Goal: Find specific page/section: Find specific page/section

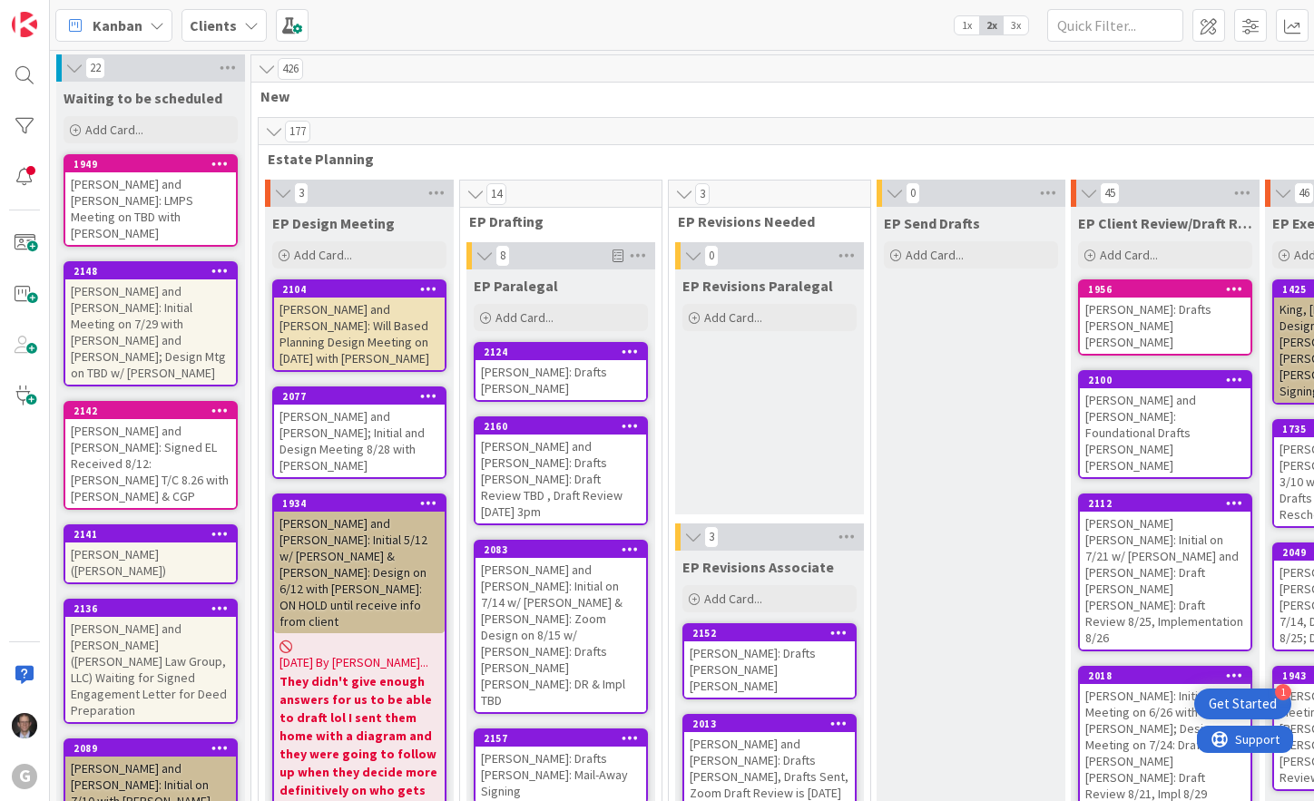
scroll to position [0, 183]
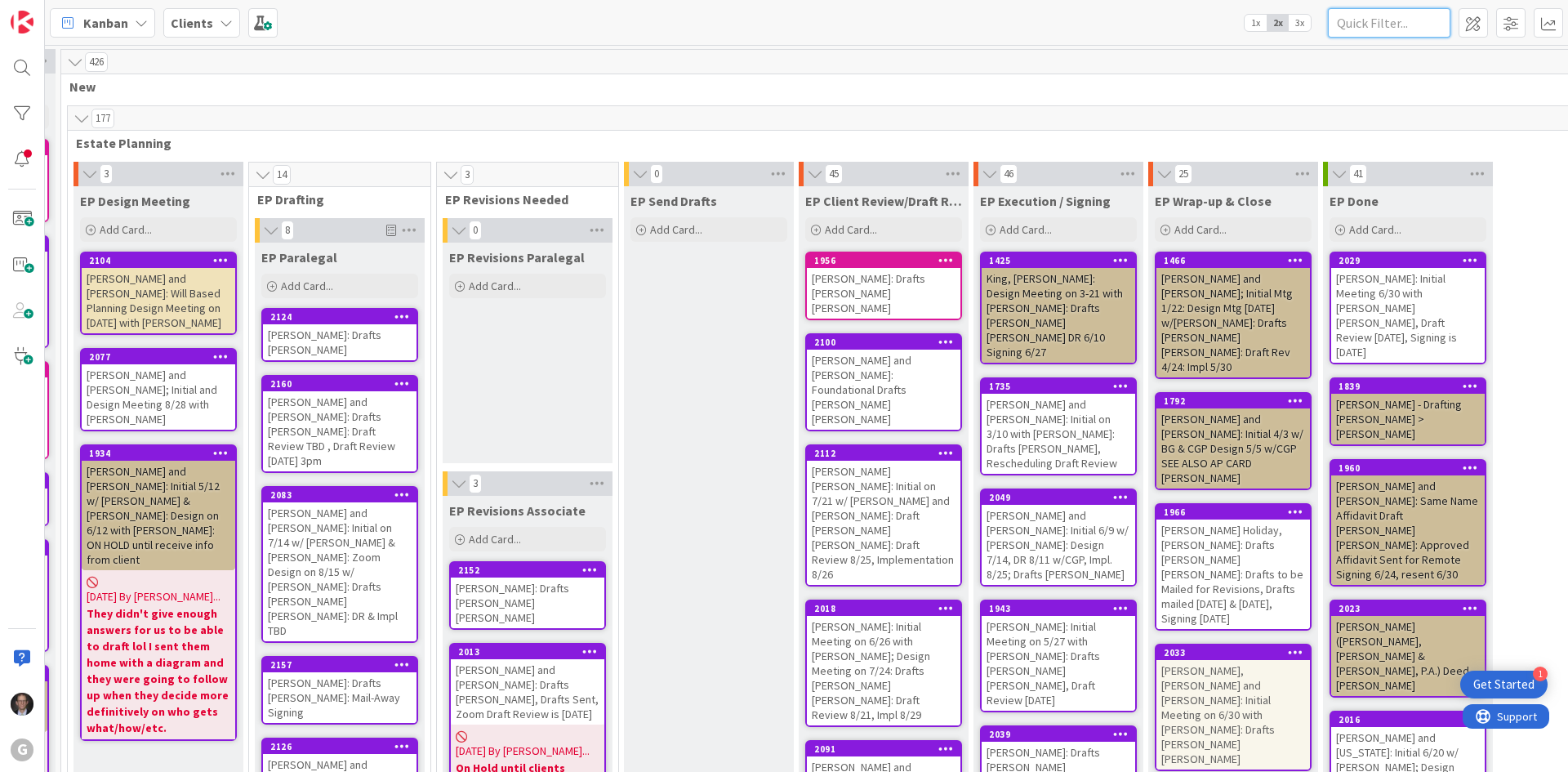
click at [1181, 22] on input "text" at bounding box center [1389, 22] width 122 height 30
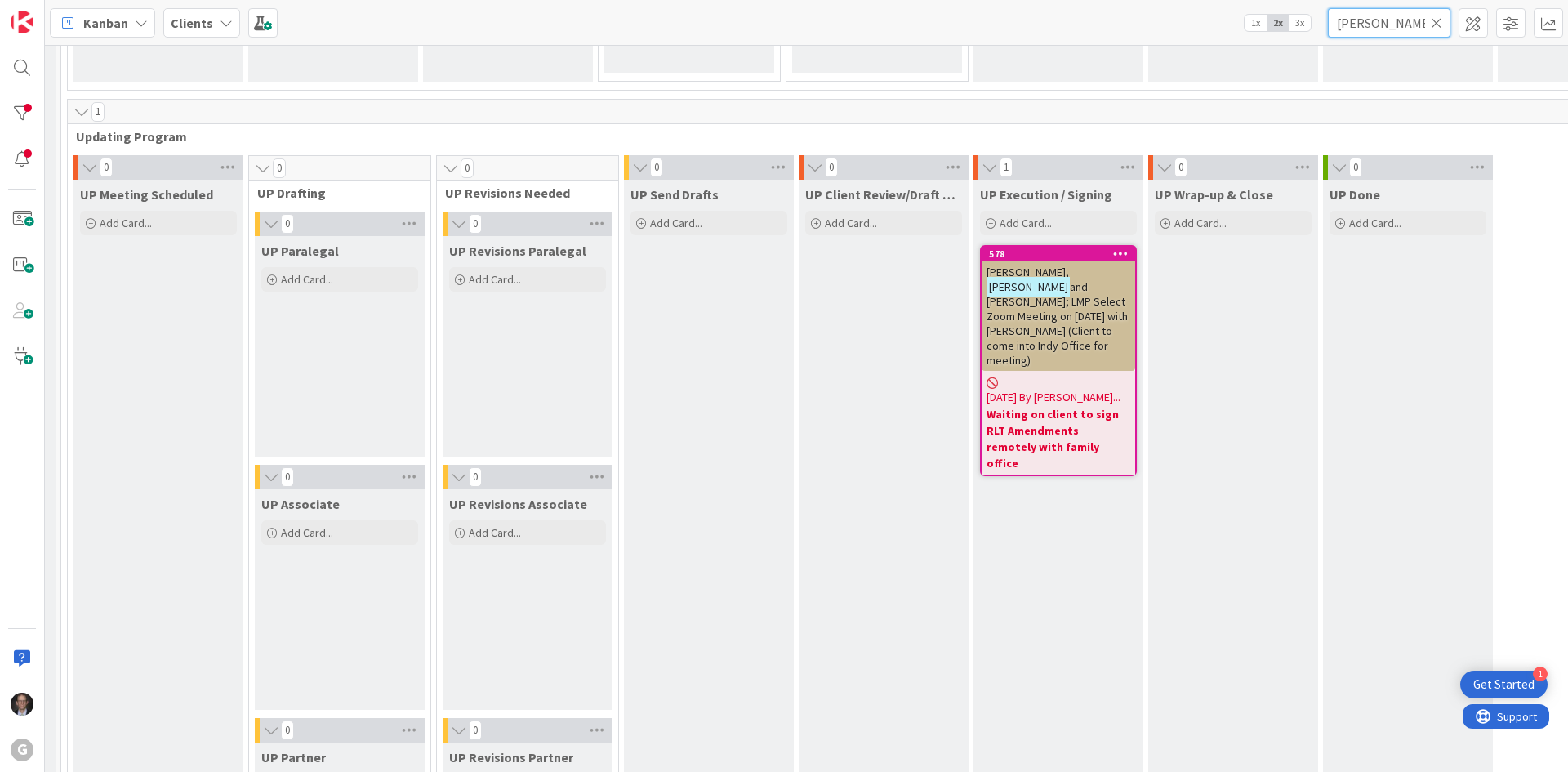
scroll to position [2286, 165]
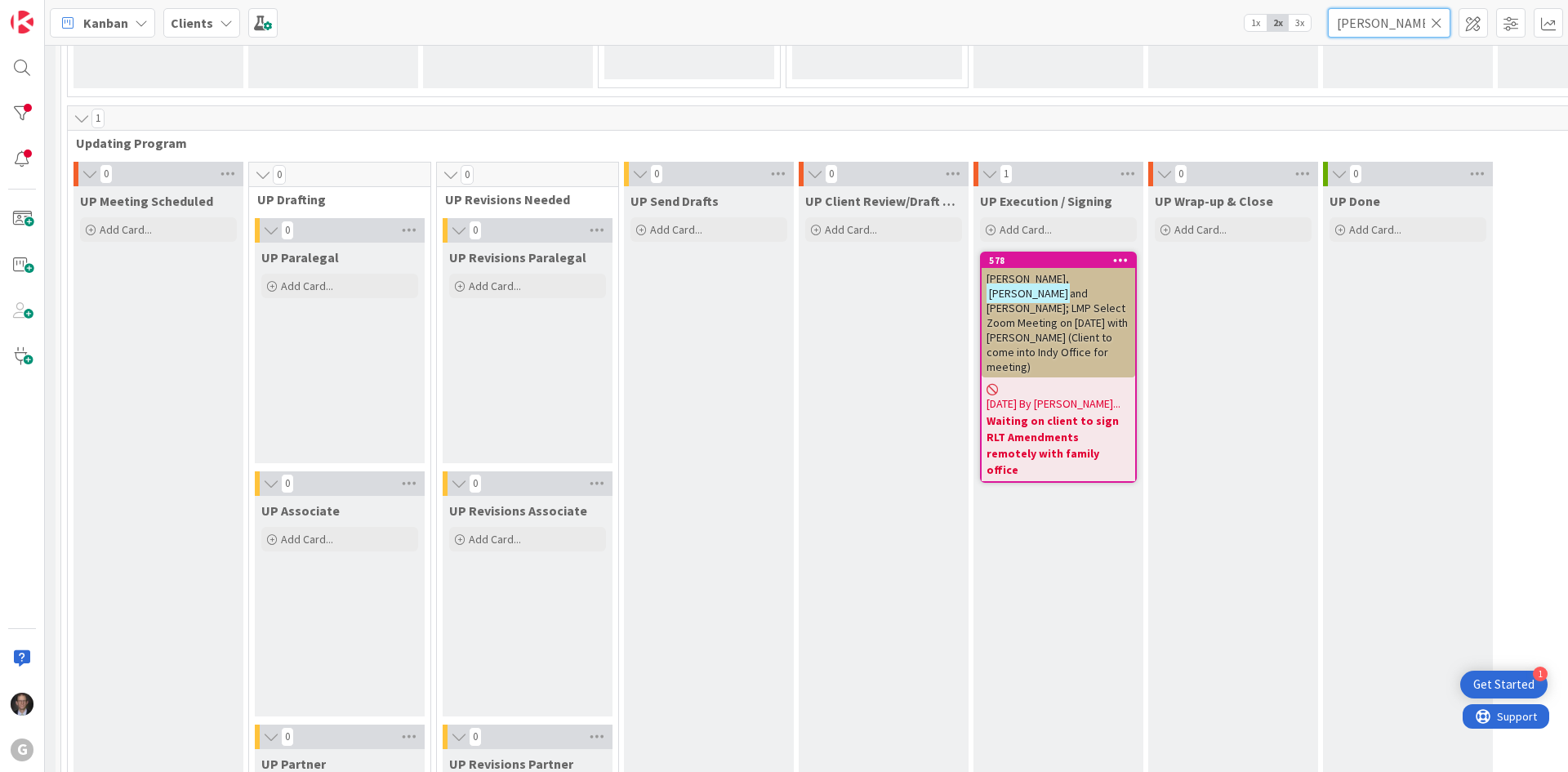
type input "[PERSON_NAME]"
click at [1055, 297] on span "and [PERSON_NAME]; LMP Select Zoom Meeting on [DATE] with [PERSON_NAME] (Client…" at bounding box center [1056, 330] width 141 height 88
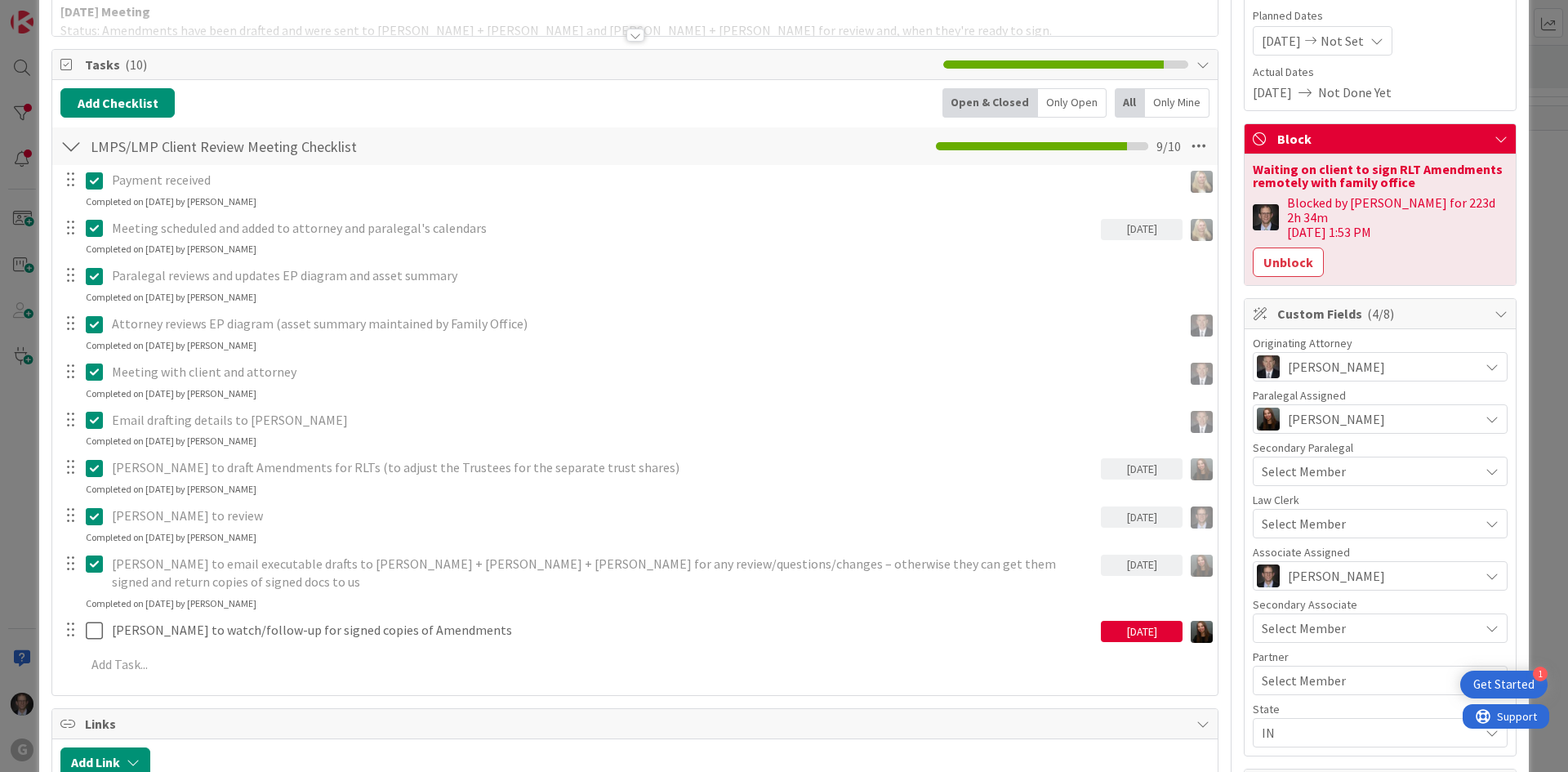
scroll to position [164, 0]
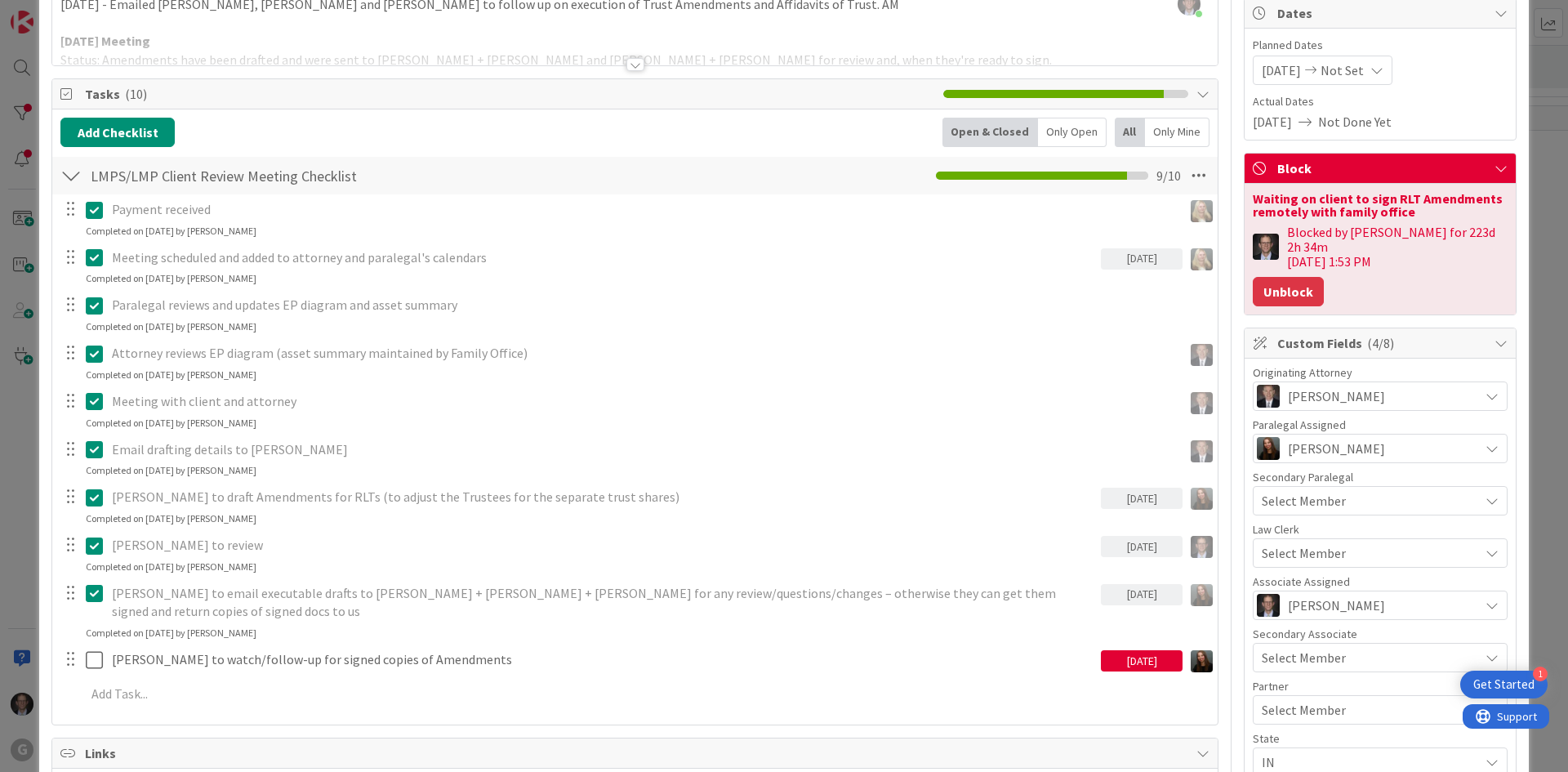
click at [1181, 278] on button "Unblock" at bounding box center [1287, 292] width 71 height 30
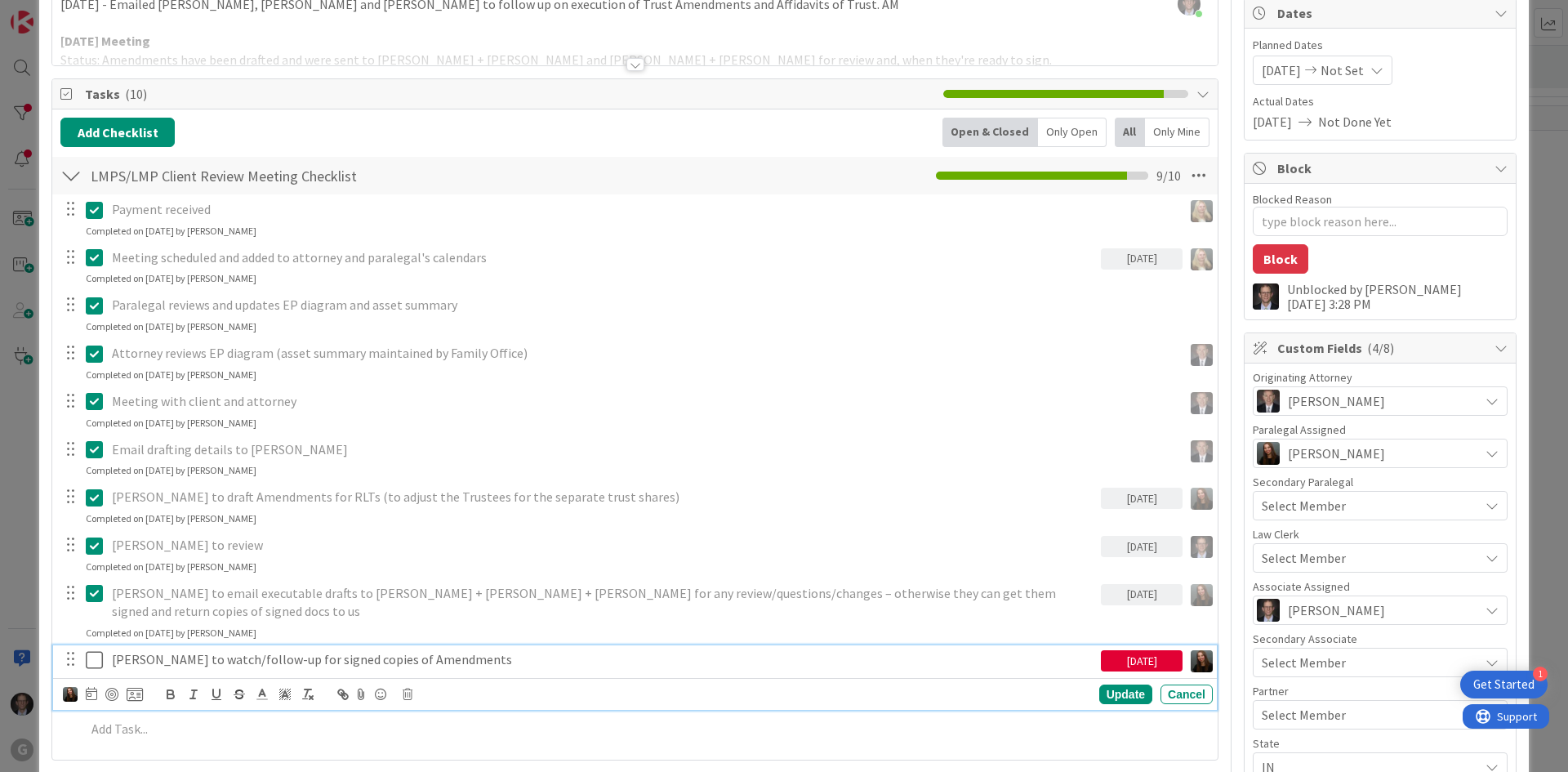
click at [93, 661] on icon at bounding box center [97, 660] width 24 height 20
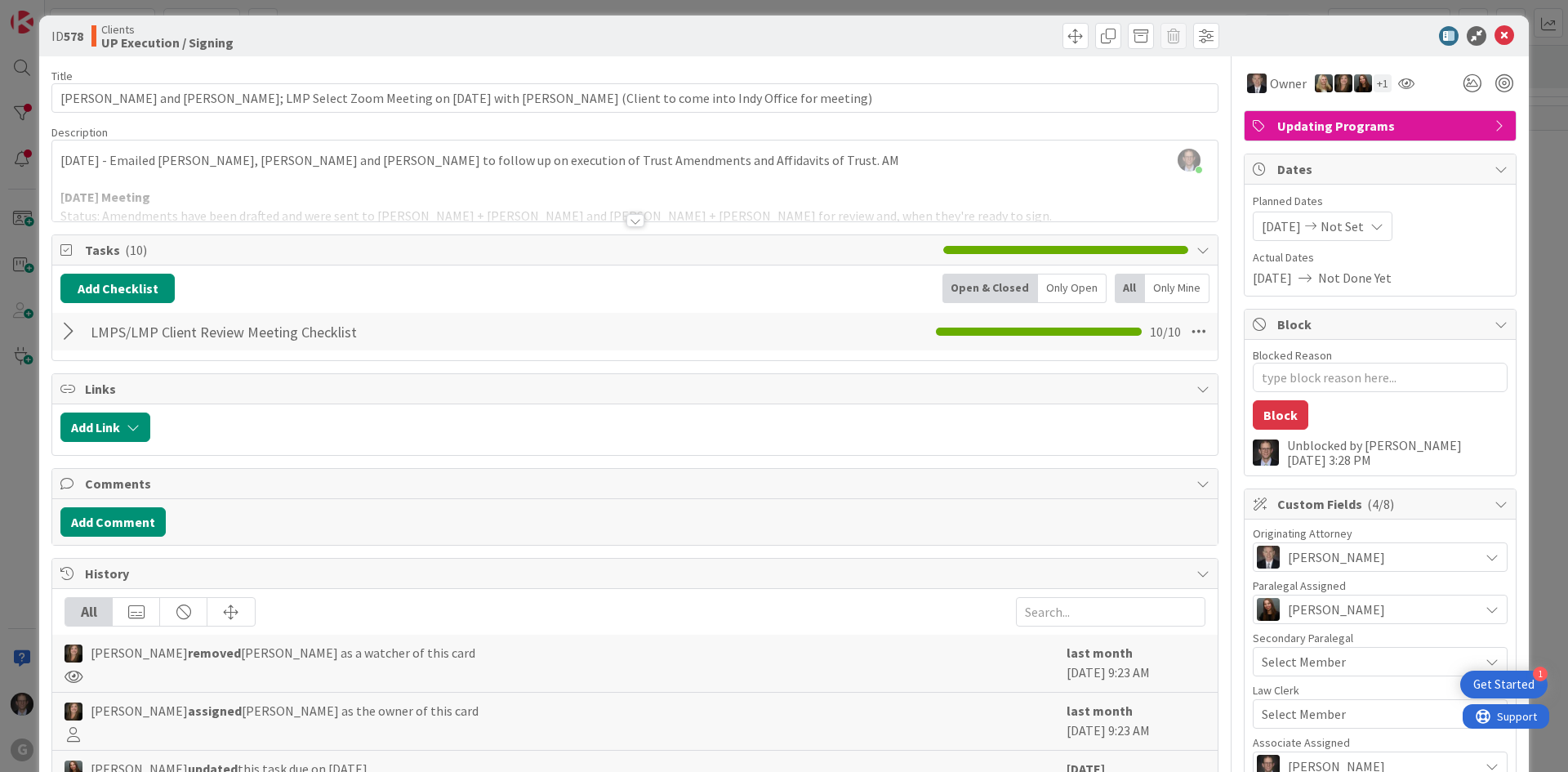
scroll to position [0, 0]
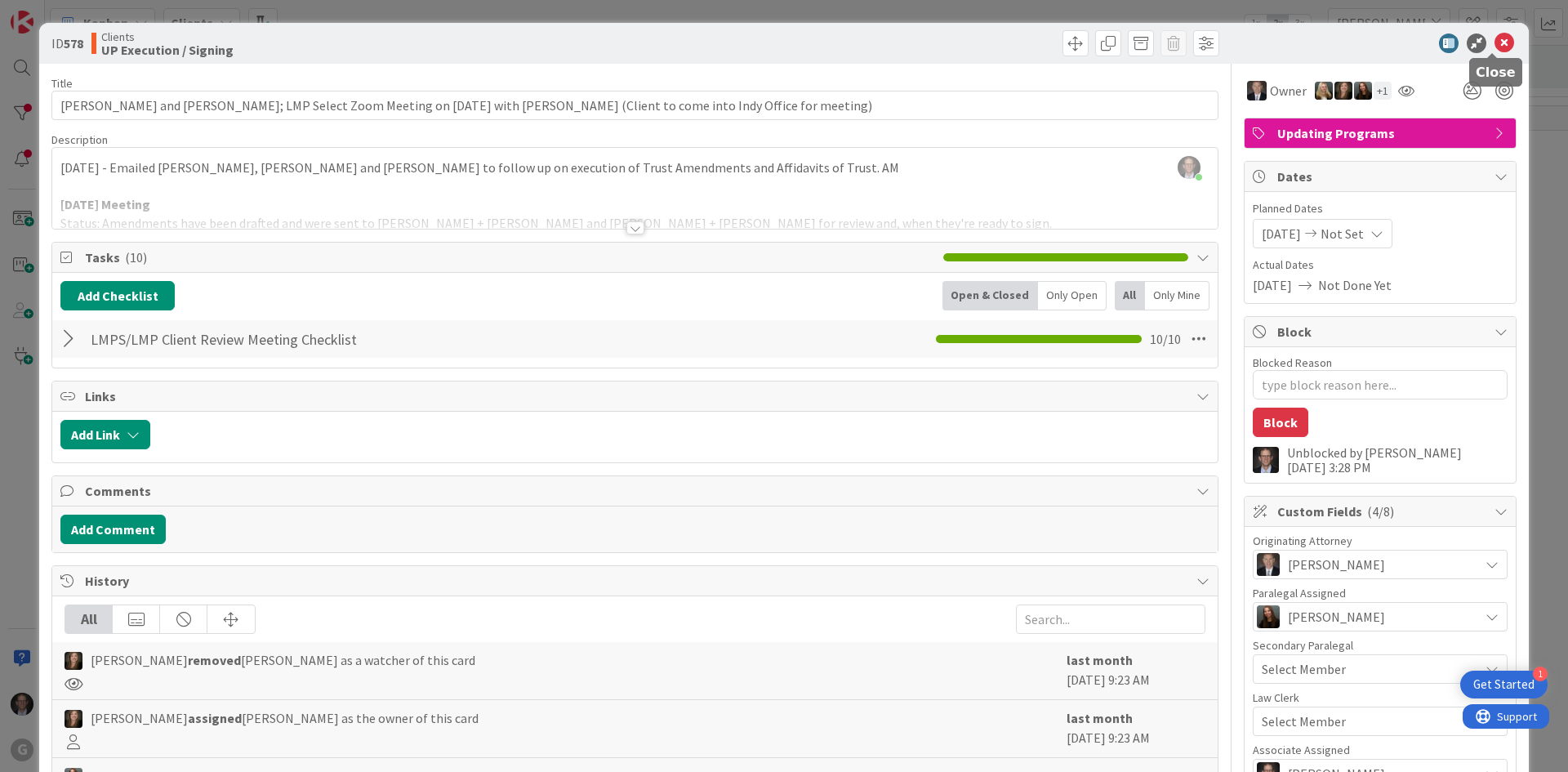
click at [1181, 38] on icon at bounding box center [1504, 43] width 20 height 20
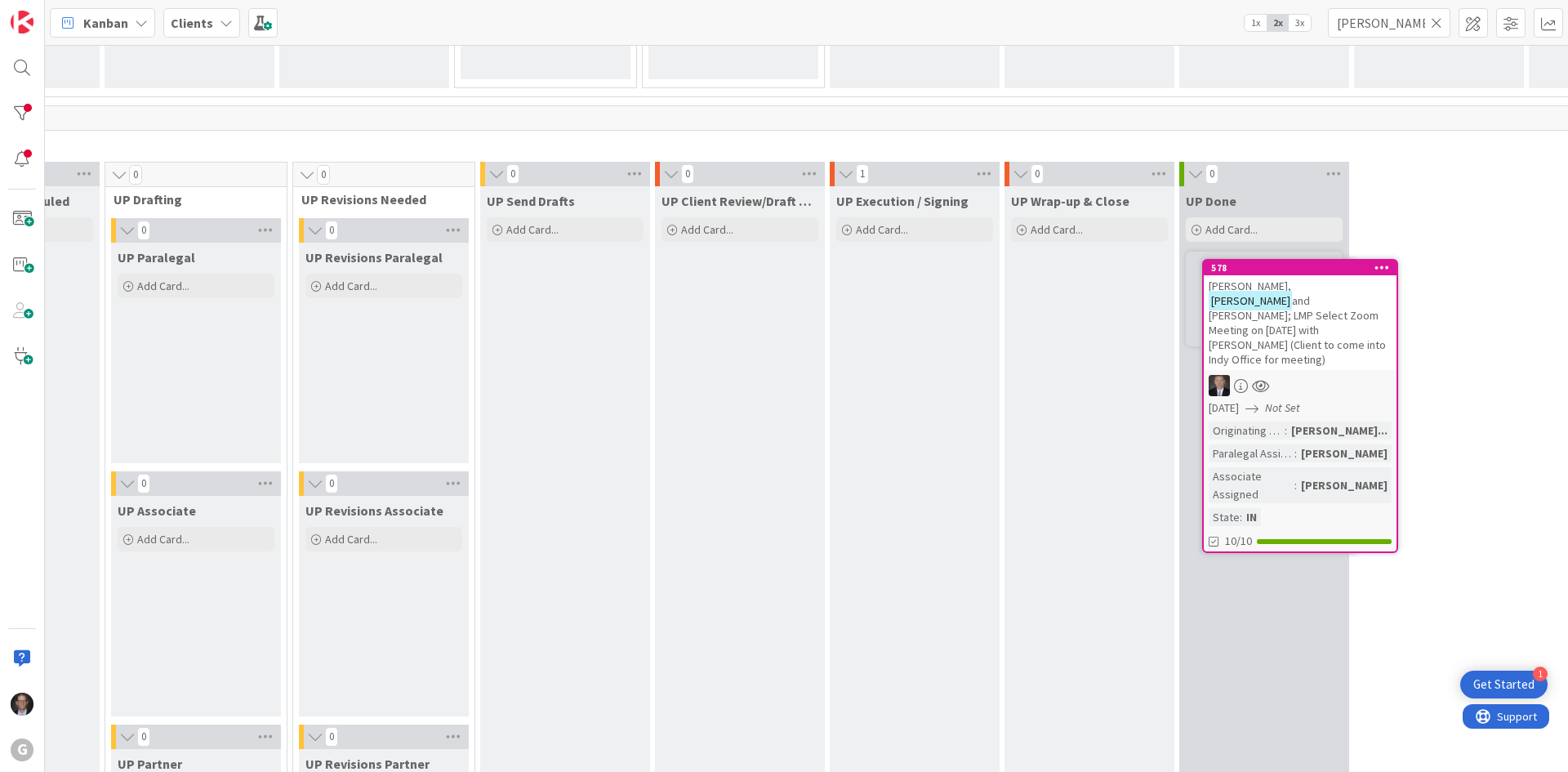
scroll to position [2286, 314]
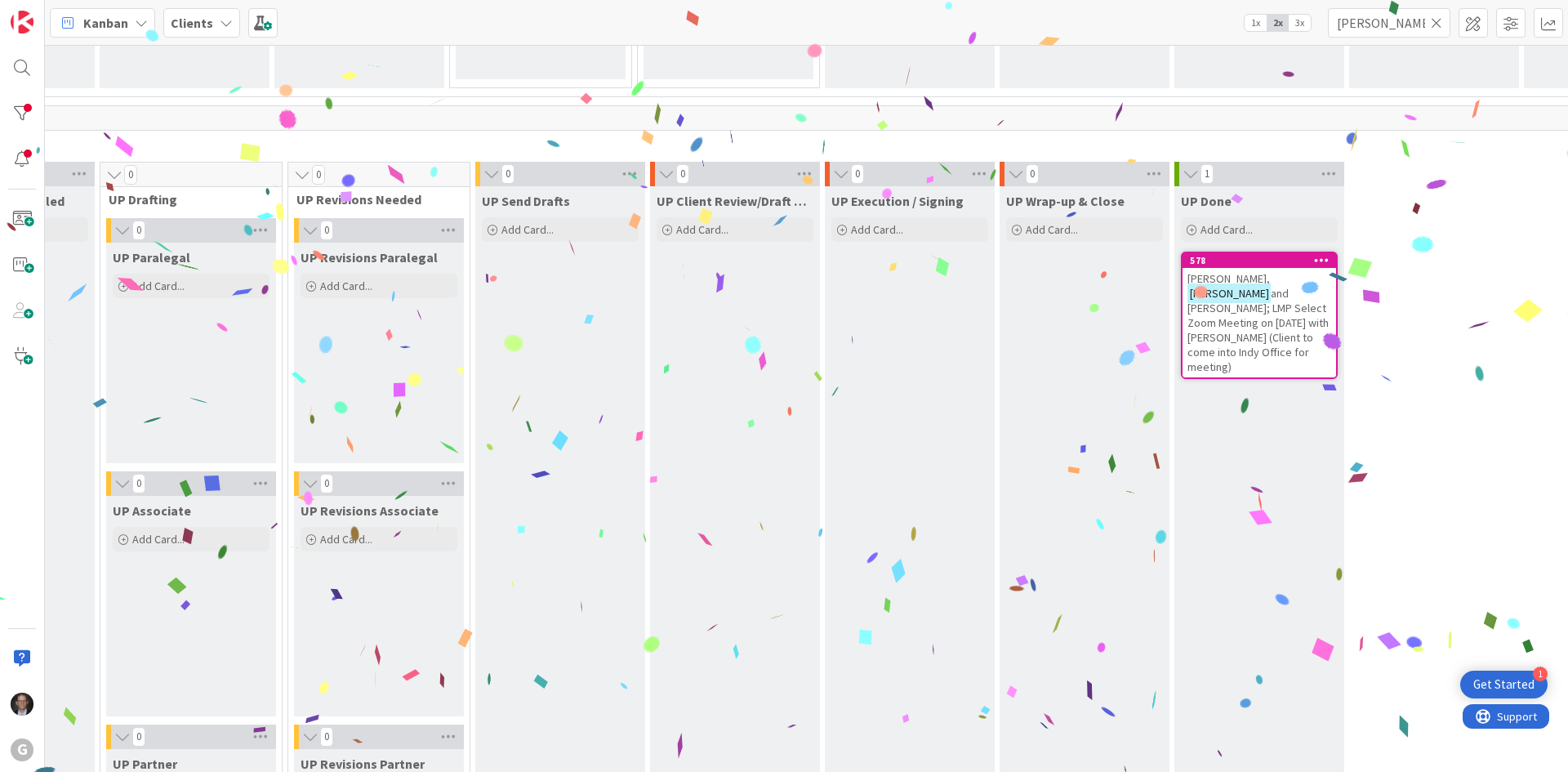
click at [1181, 316] on span "and [PERSON_NAME]; LMP Select Zoom Meeting on [DATE] with [PERSON_NAME] (Client…" at bounding box center [1258, 330] width 141 height 88
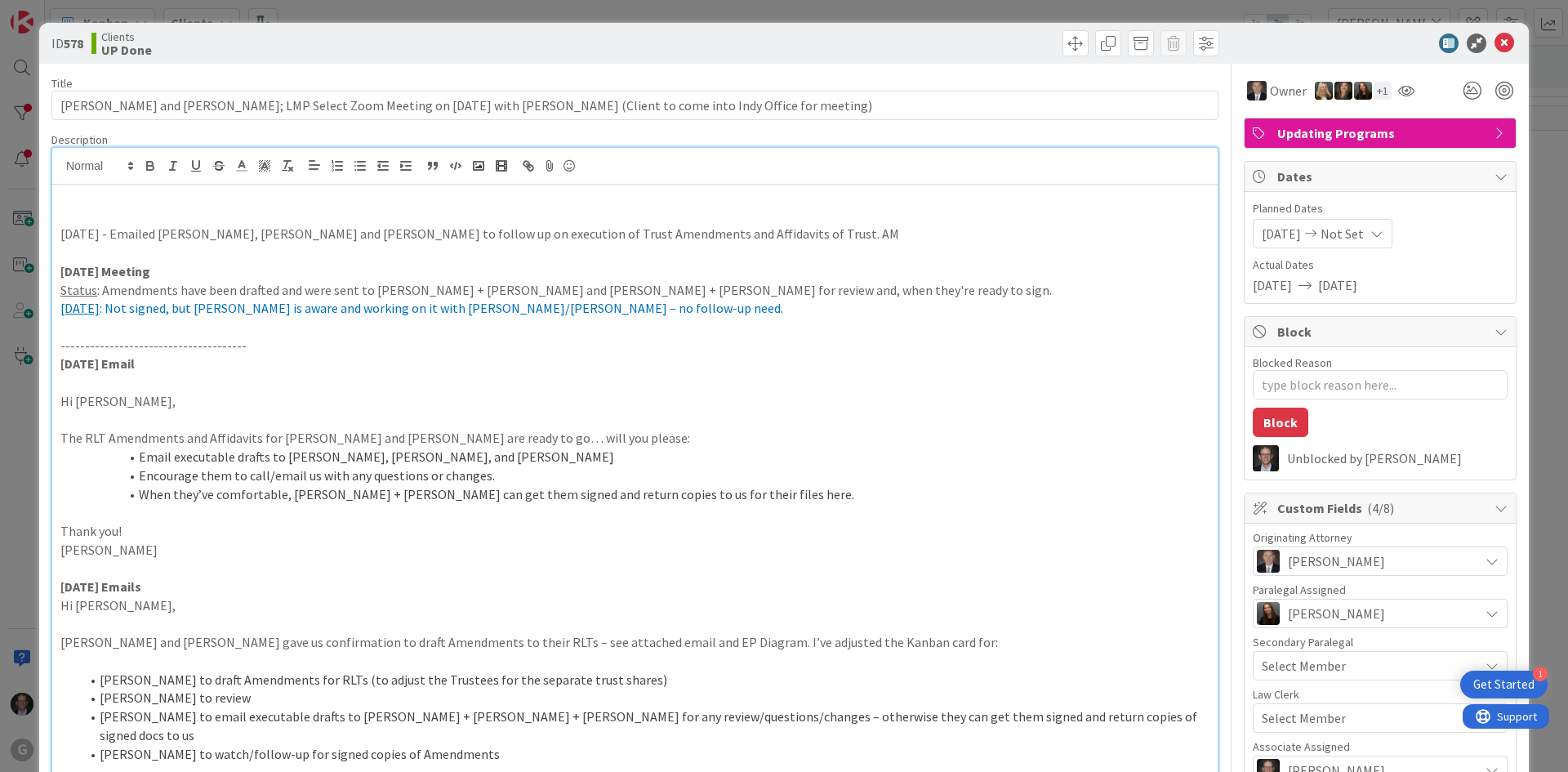
type textarea "x"
click at [60, 194] on p "Received signed 2nd amendments, saved to file, confirmed with [PERSON_NAME]" at bounding box center [634, 197] width 1149 height 19
type textarea "x"
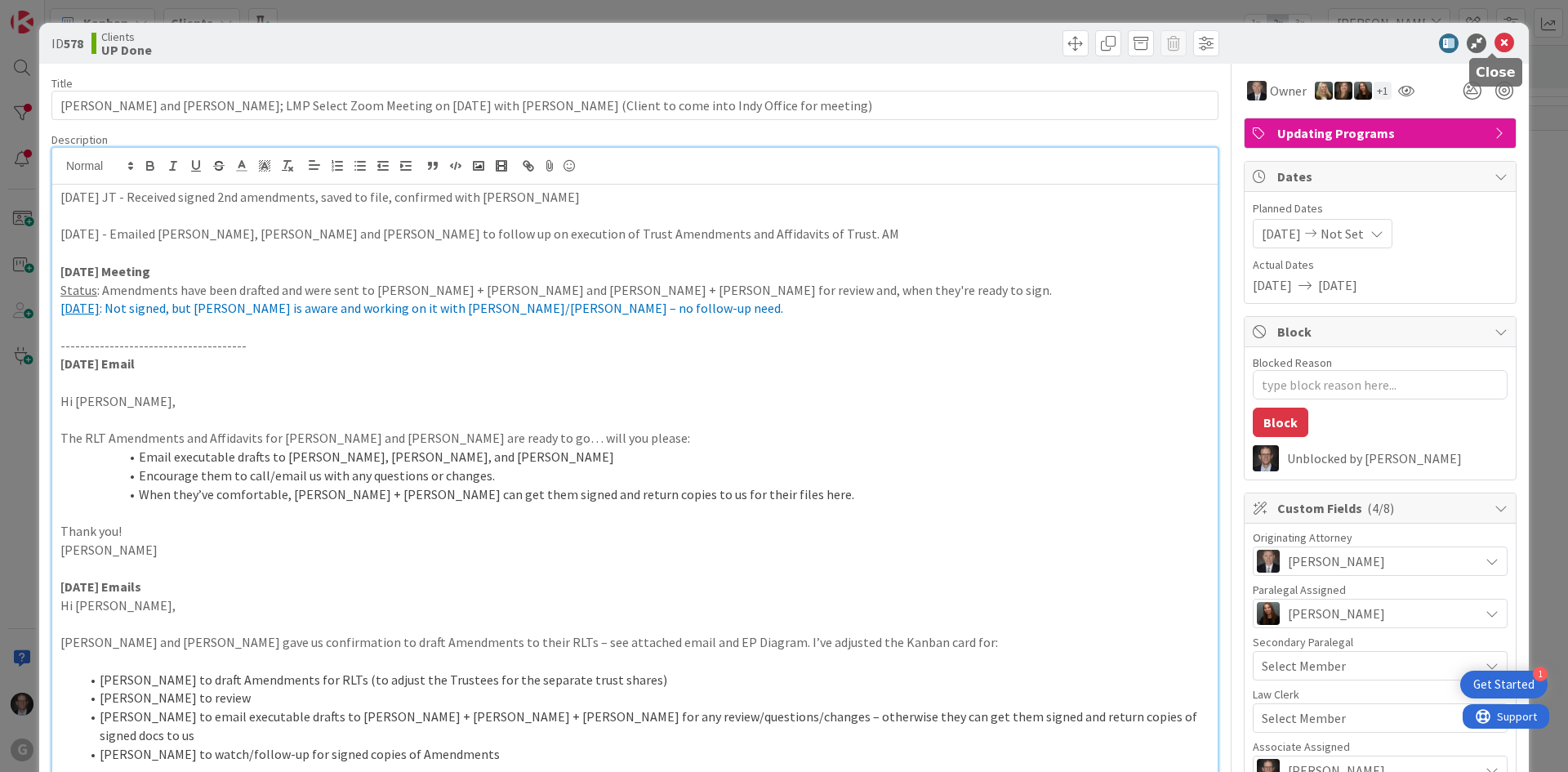
drag, startPoint x: 1497, startPoint y: 41, endPoint x: 1474, endPoint y: 57, distance: 28.0
click at [1181, 40] on icon at bounding box center [1504, 43] width 20 height 20
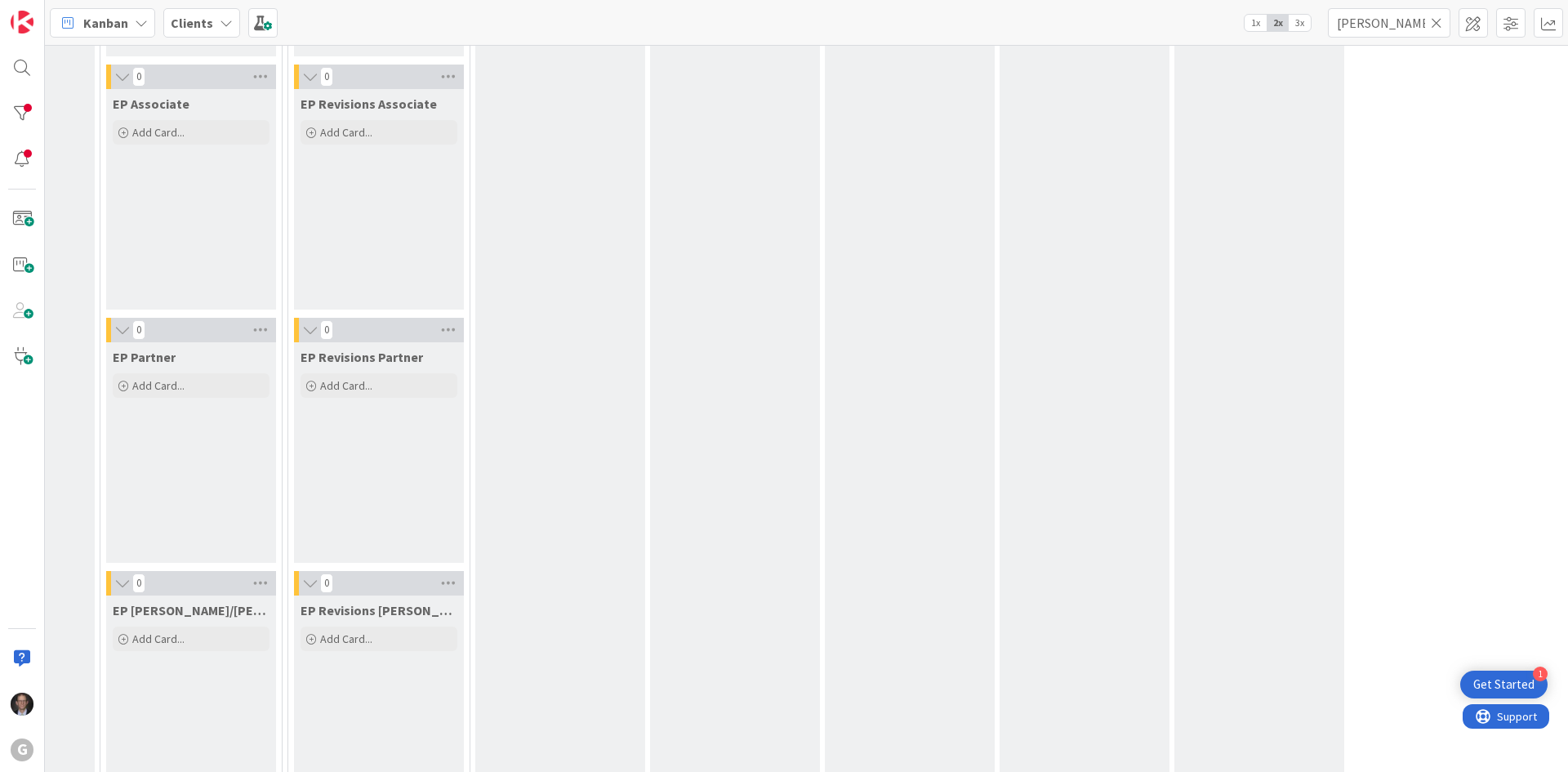
scroll to position [0, 314]
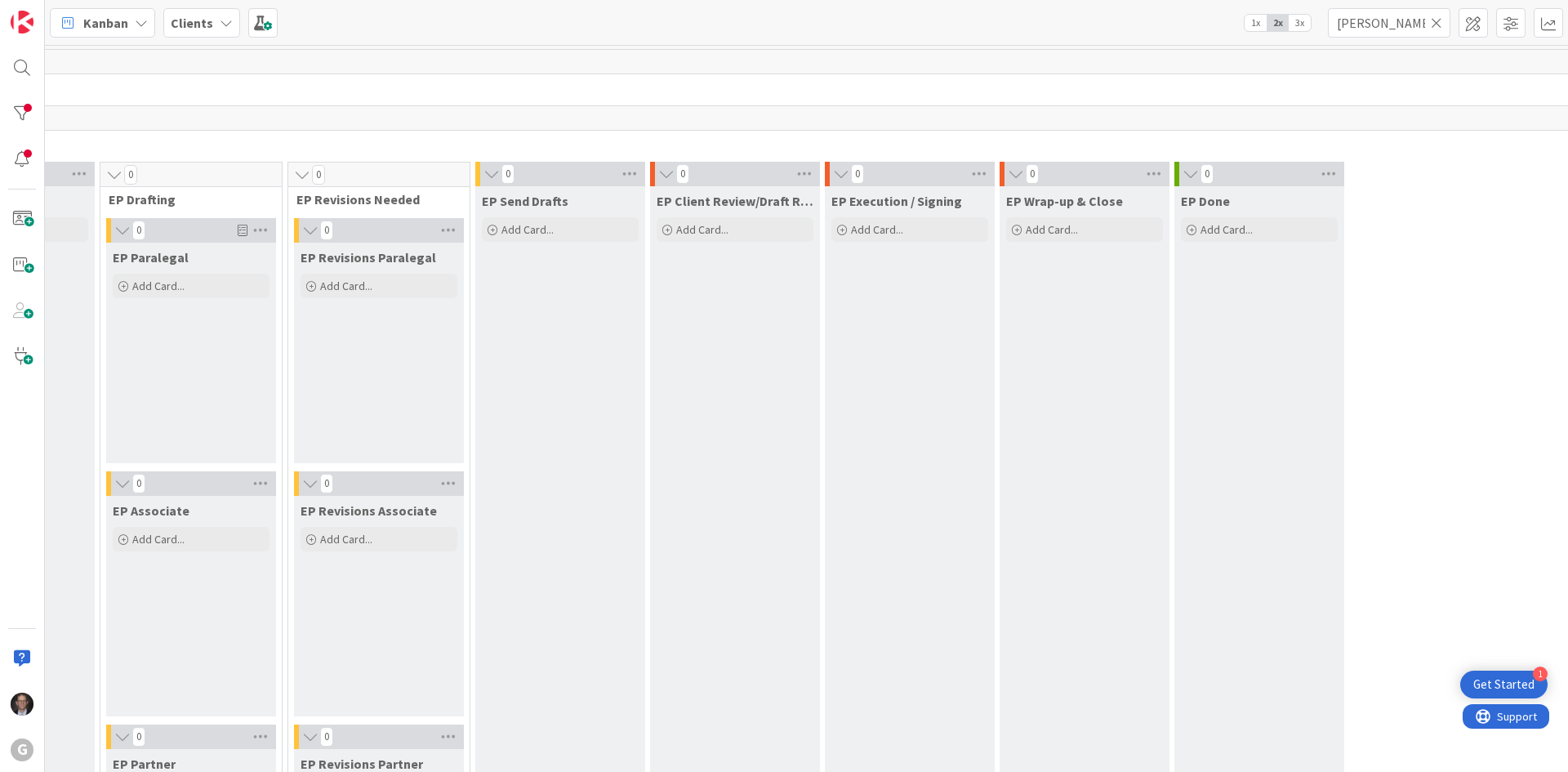
click at [1181, 26] on icon at bounding box center [1436, 22] width 12 height 14
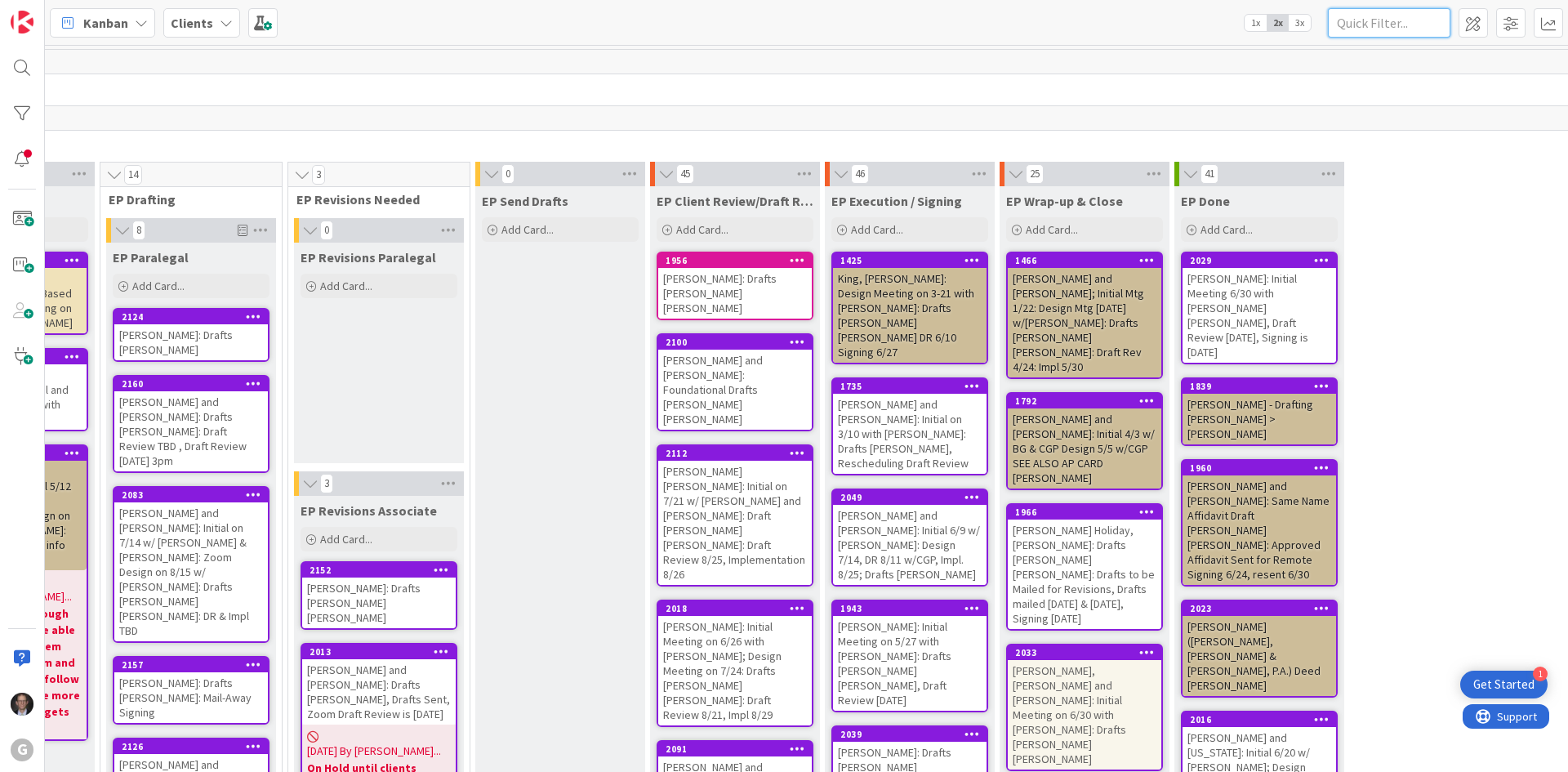
click at [1181, 28] on input "text" at bounding box center [1389, 22] width 122 height 30
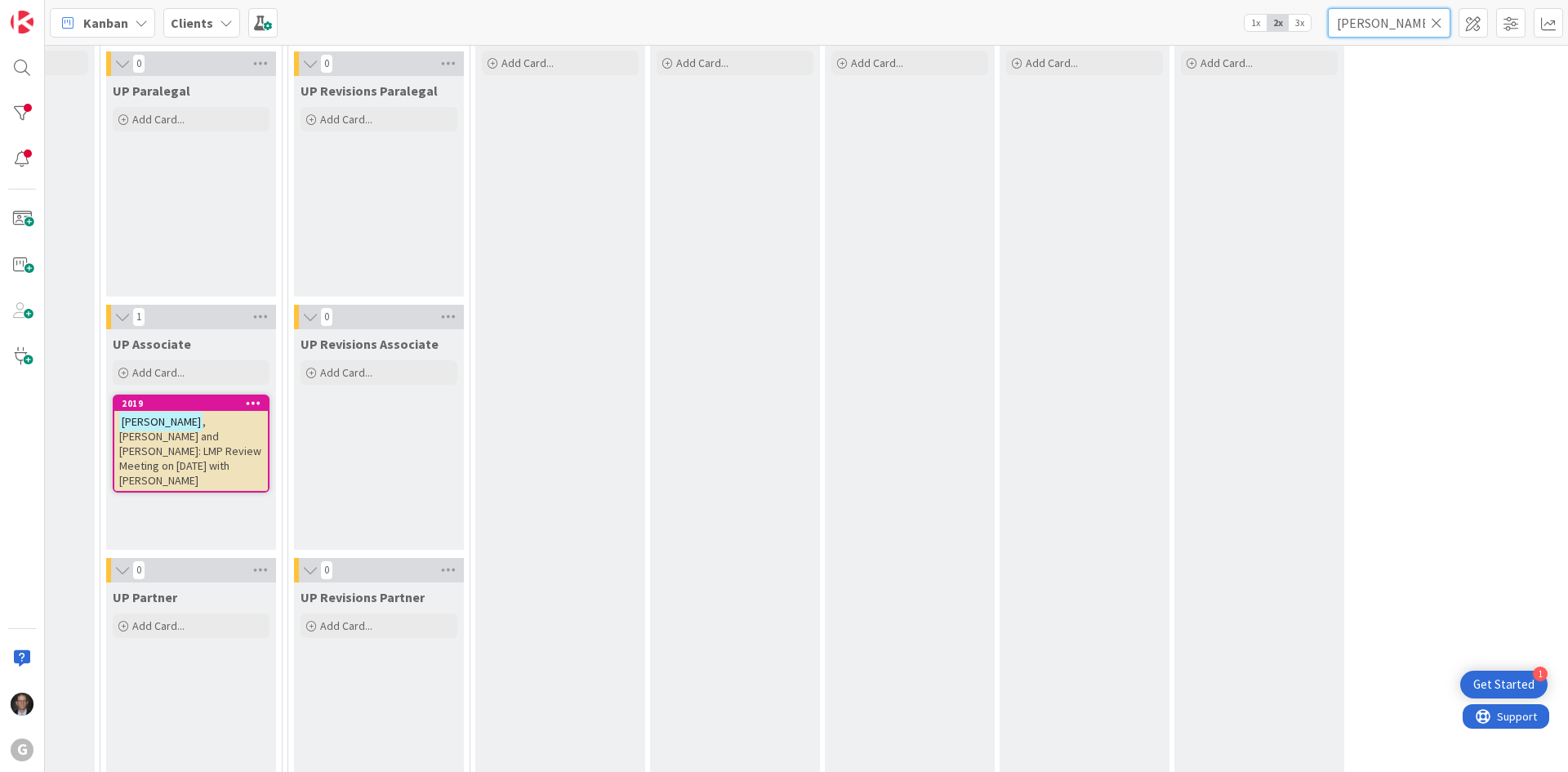
scroll to position [2450, 314]
type input "[PERSON_NAME]"
click at [217, 435] on span ", [PERSON_NAME] and [PERSON_NAME]: LMP Review Meeting on [DATE] with [PERSON_NA…" at bounding box center [191, 454] width 142 height 74
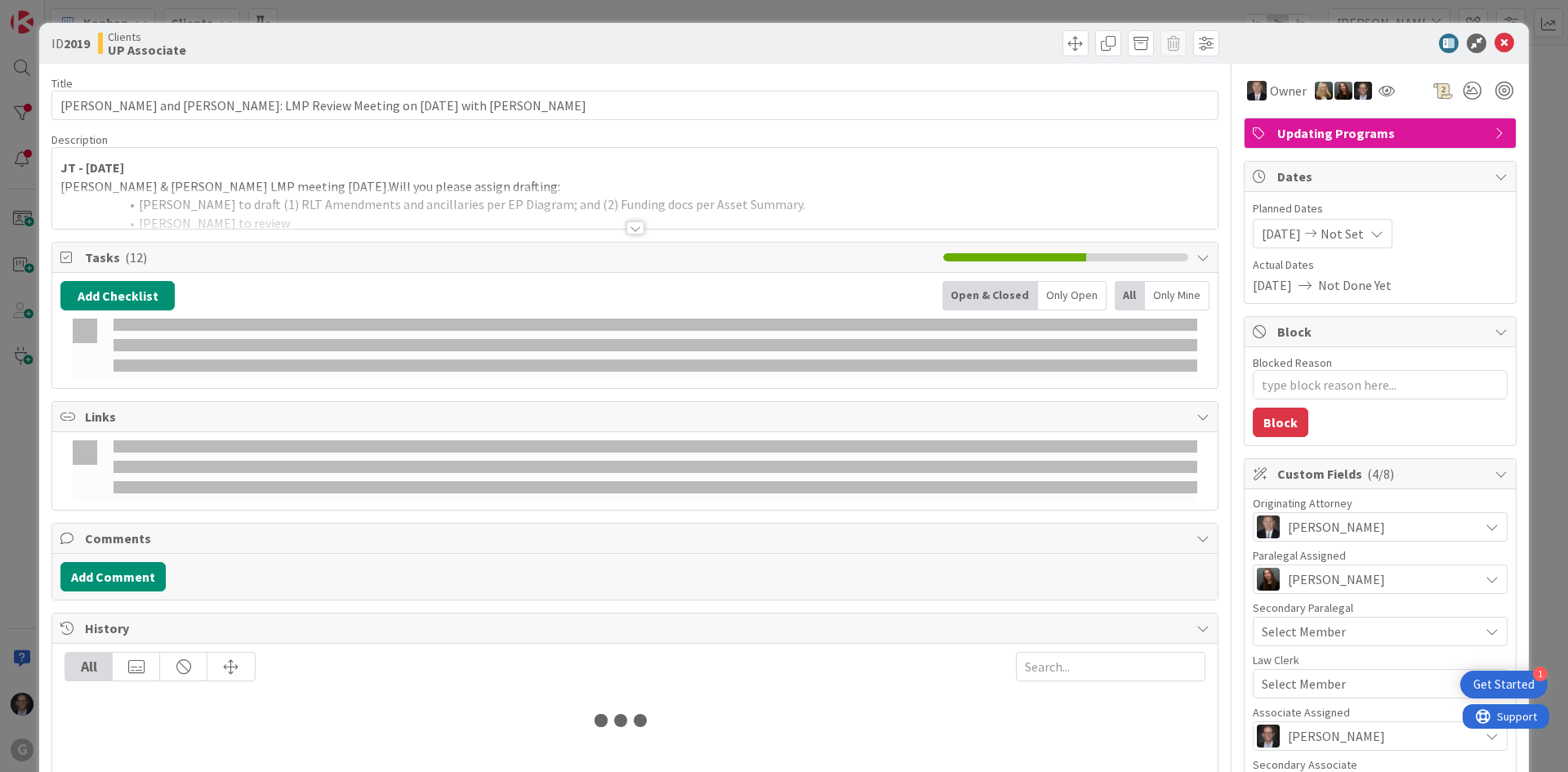
type textarea "x"
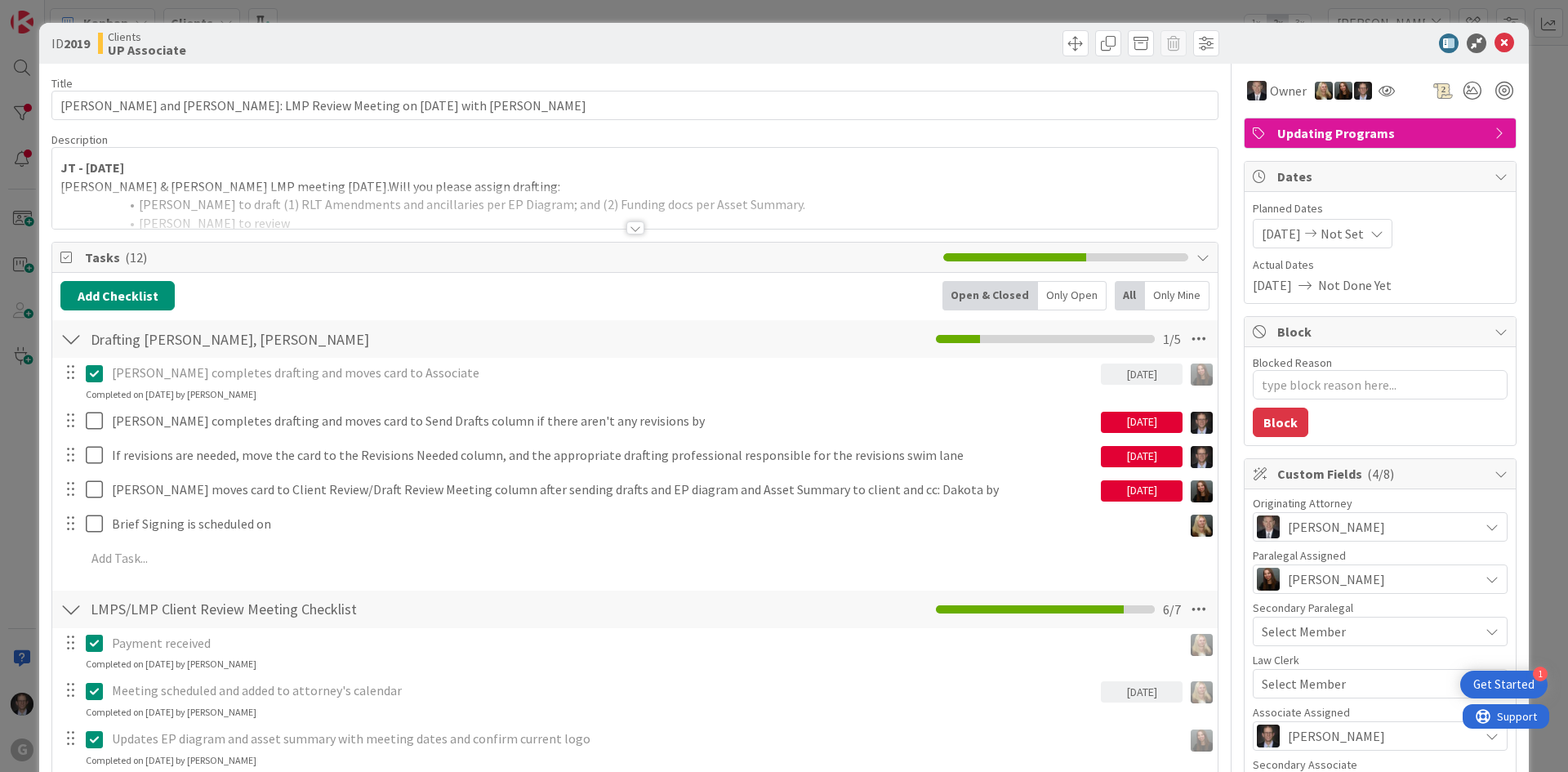
click at [631, 229] on div at bounding box center [635, 228] width 18 height 13
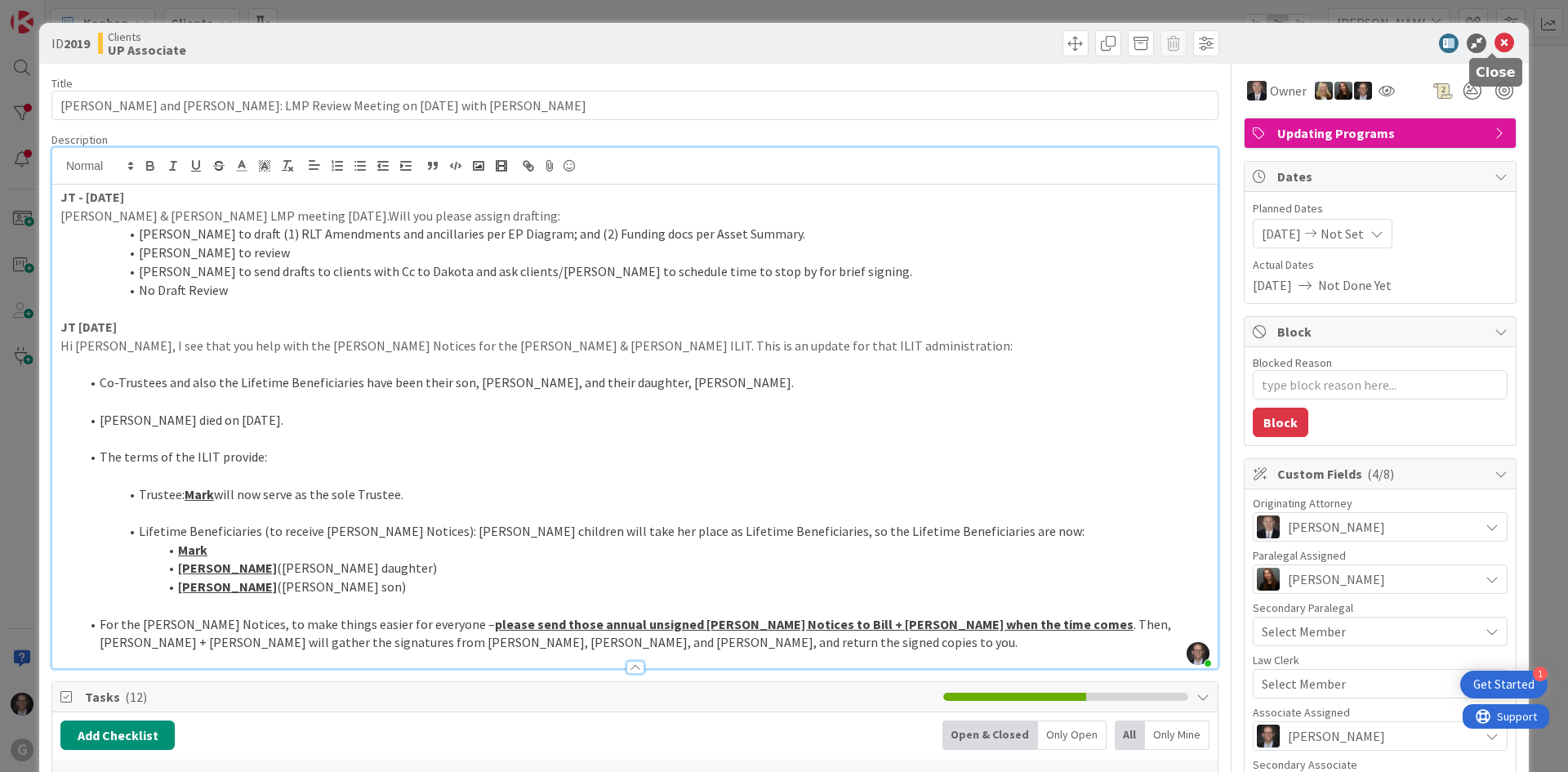
click at [1181, 40] on icon at bounding box center [1504, 43] width 20 height 20
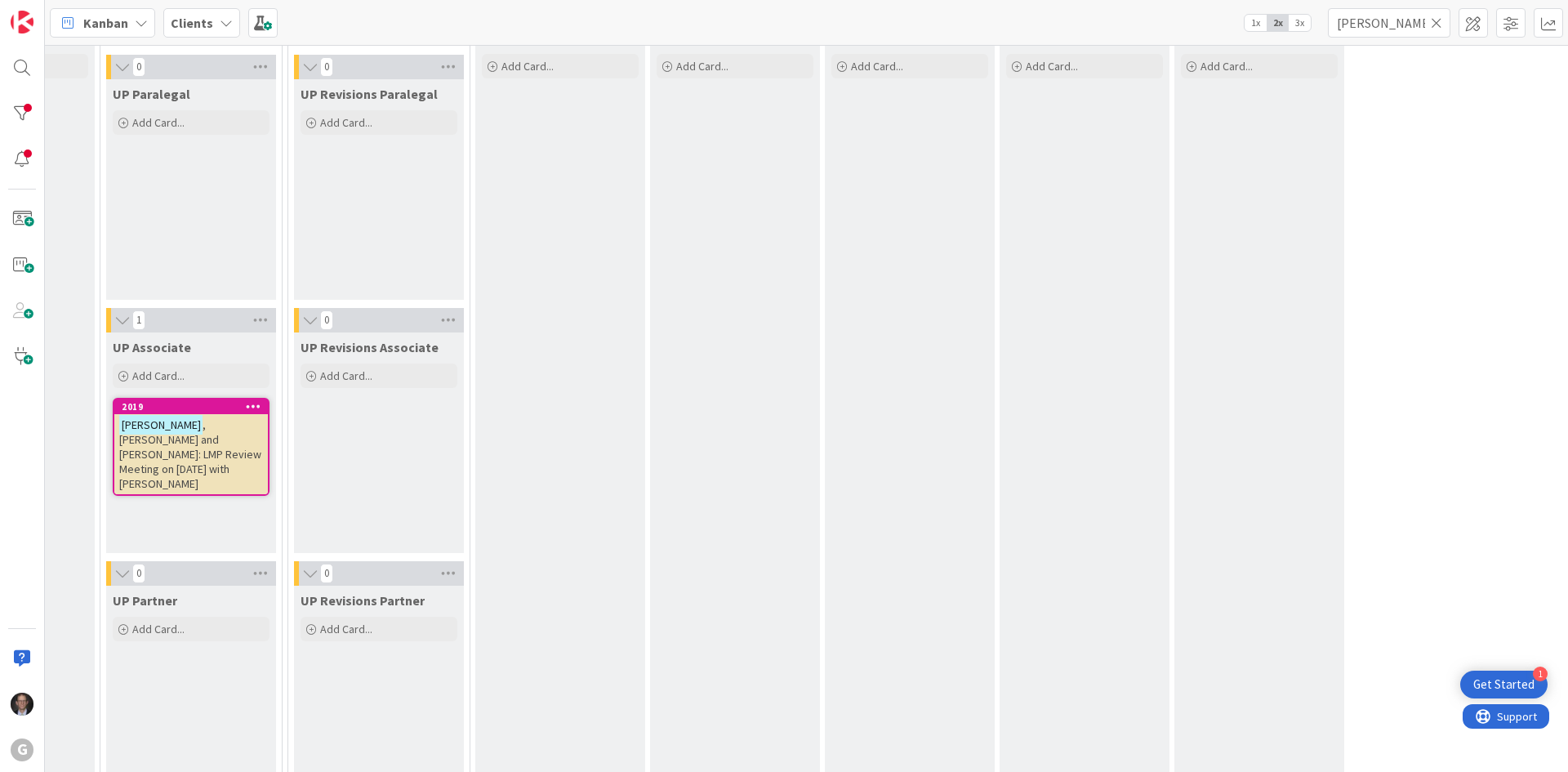
click at [1181, 24] on icon at bounding box center [1436, 22] width 12 height 14
click at [1181, 25] on input "text" at bounding box center [1389, 22] width 122 height 30
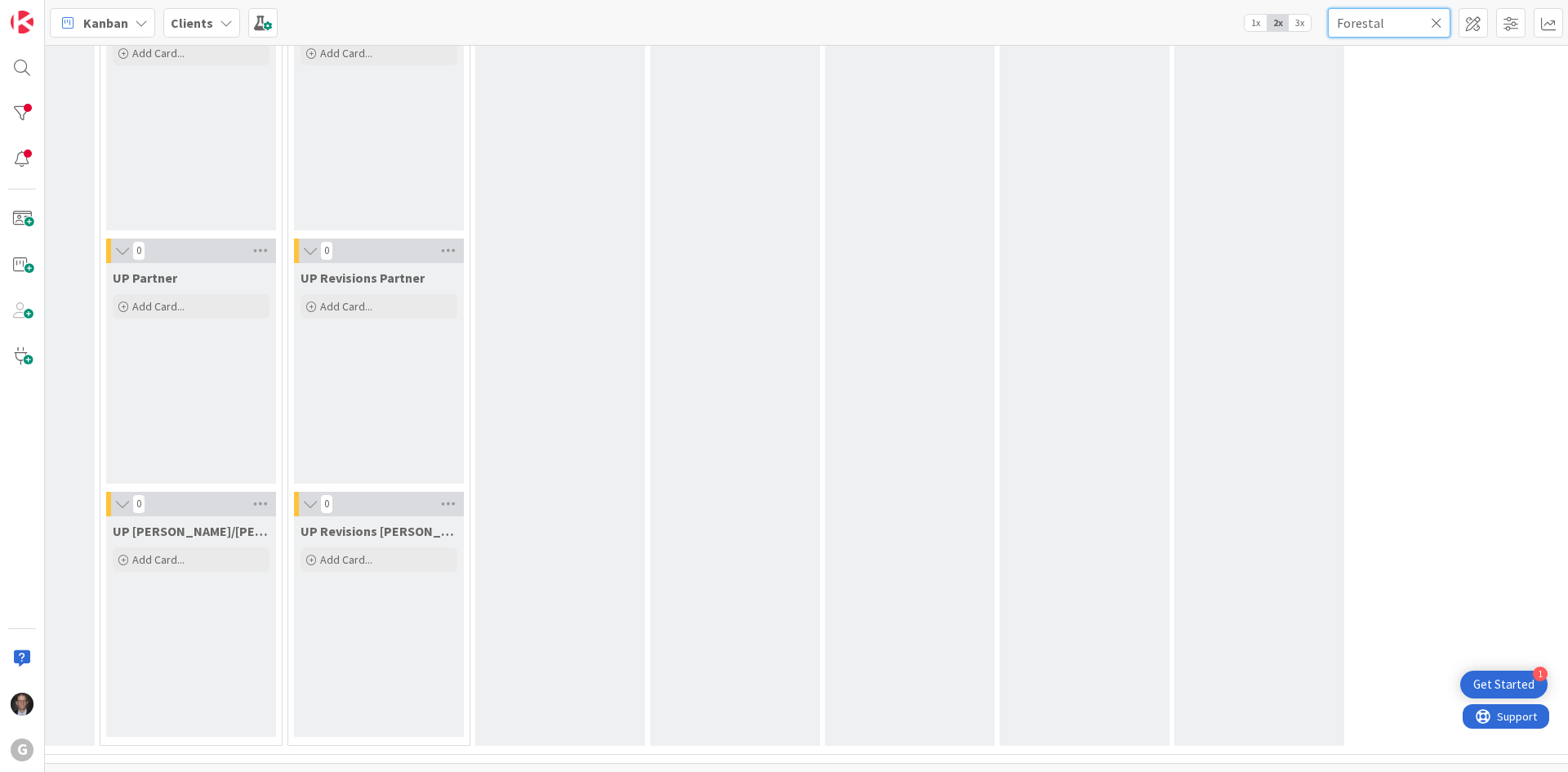
scroll to position [2450, 314]
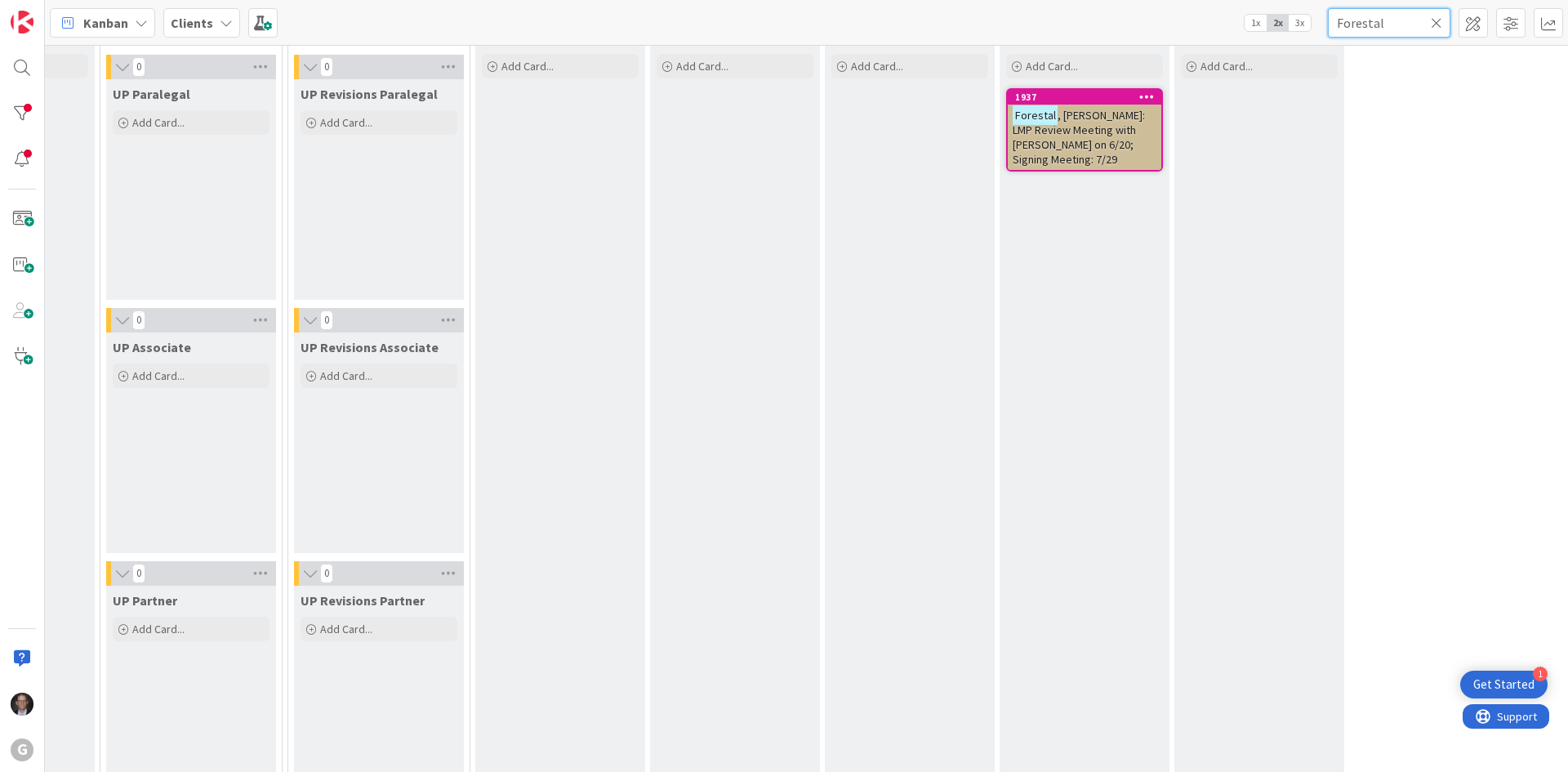
type input "Forestal"
click at [1089, 130] on span ", [PERSON_NAME]: LMP Review Meeting with [PERSON_NAME] on 6/20; Signing Meeting…" at bounding box center [1078, 137] width 132 height 58
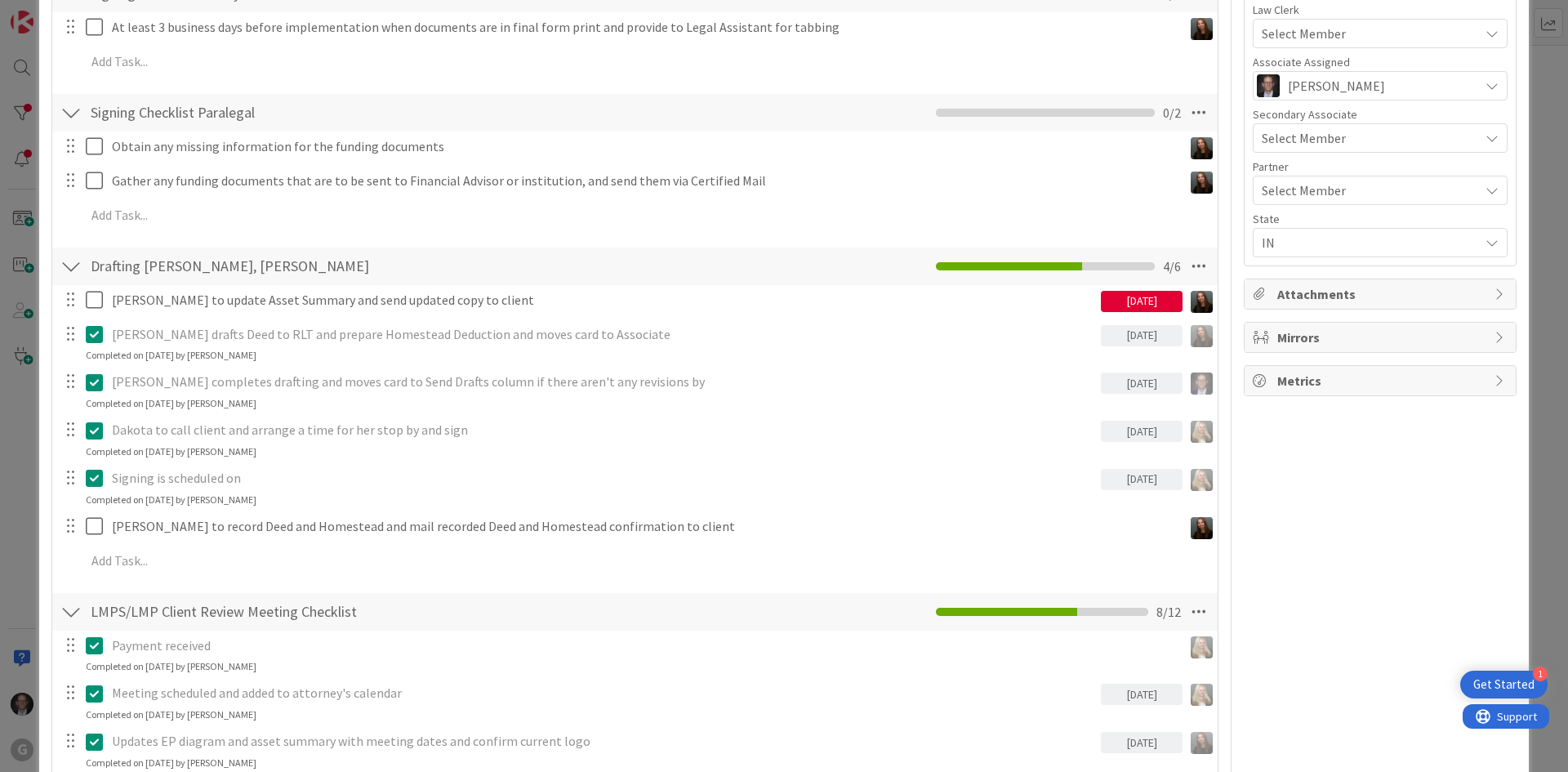
scroll to position [653, 0]
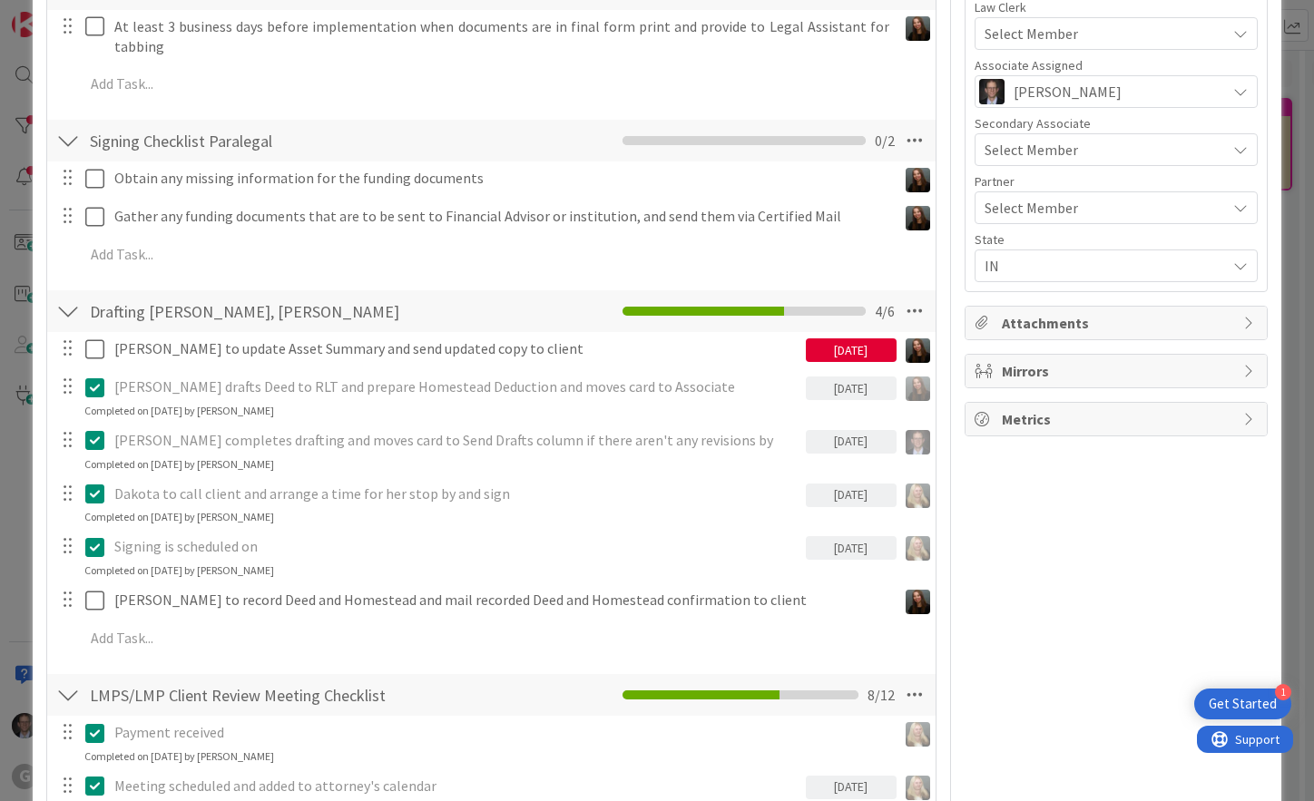
type textarea "x"
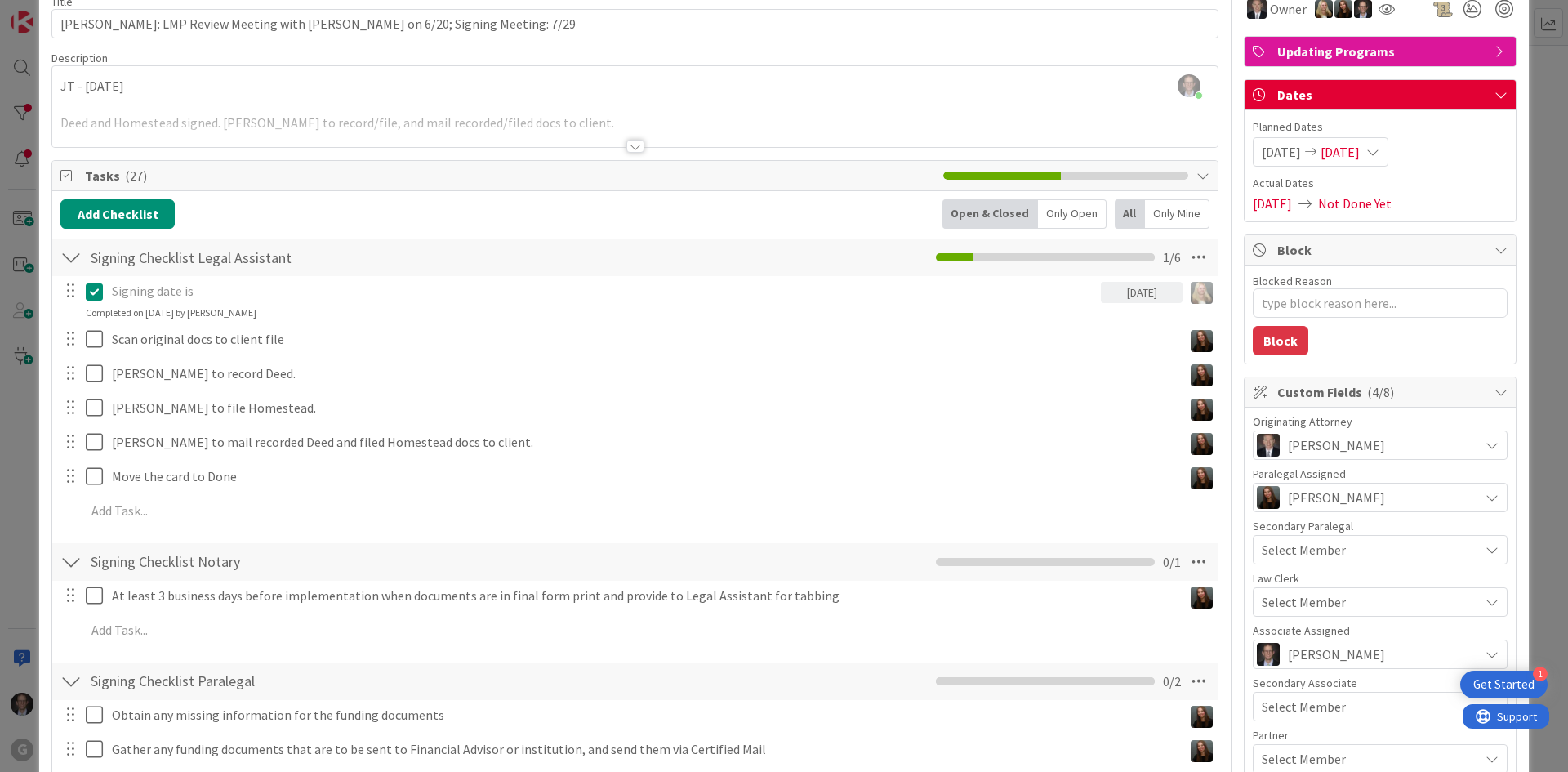
scroll to position [0, 0]
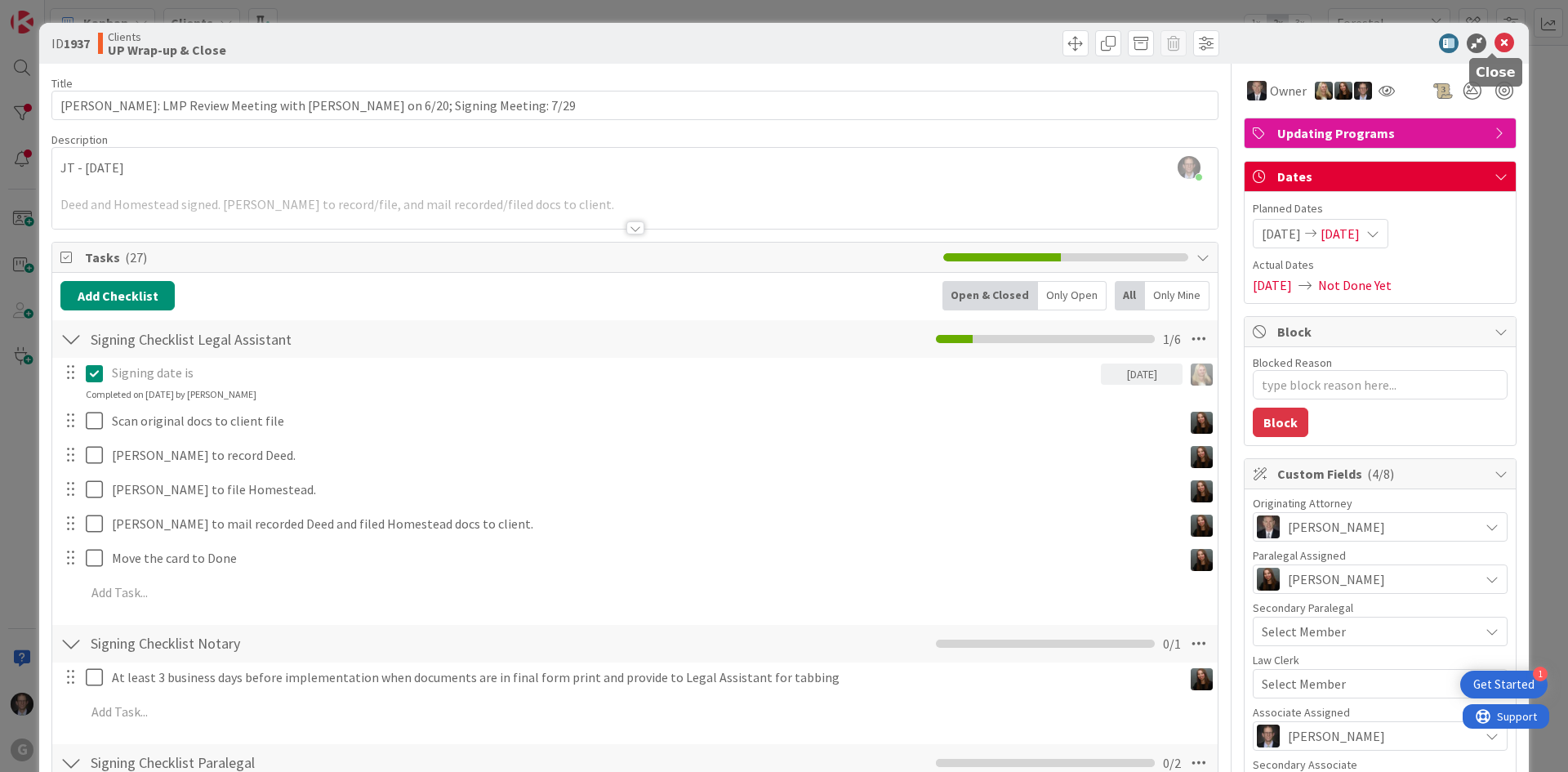
click at [1181, 42] on icon at bounding box center [1504, 43] width 20 height 20
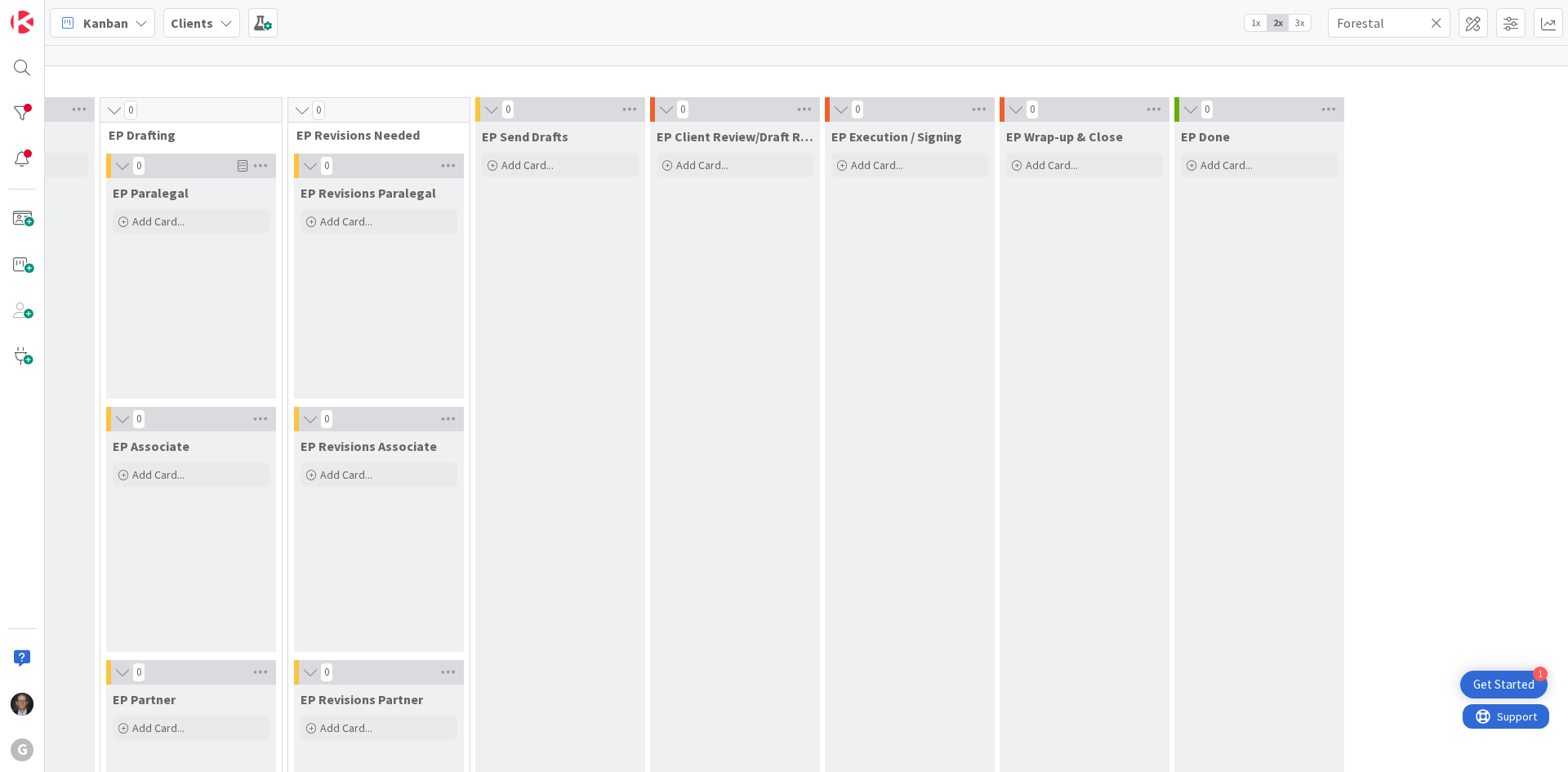
scroll to position [0, 314]
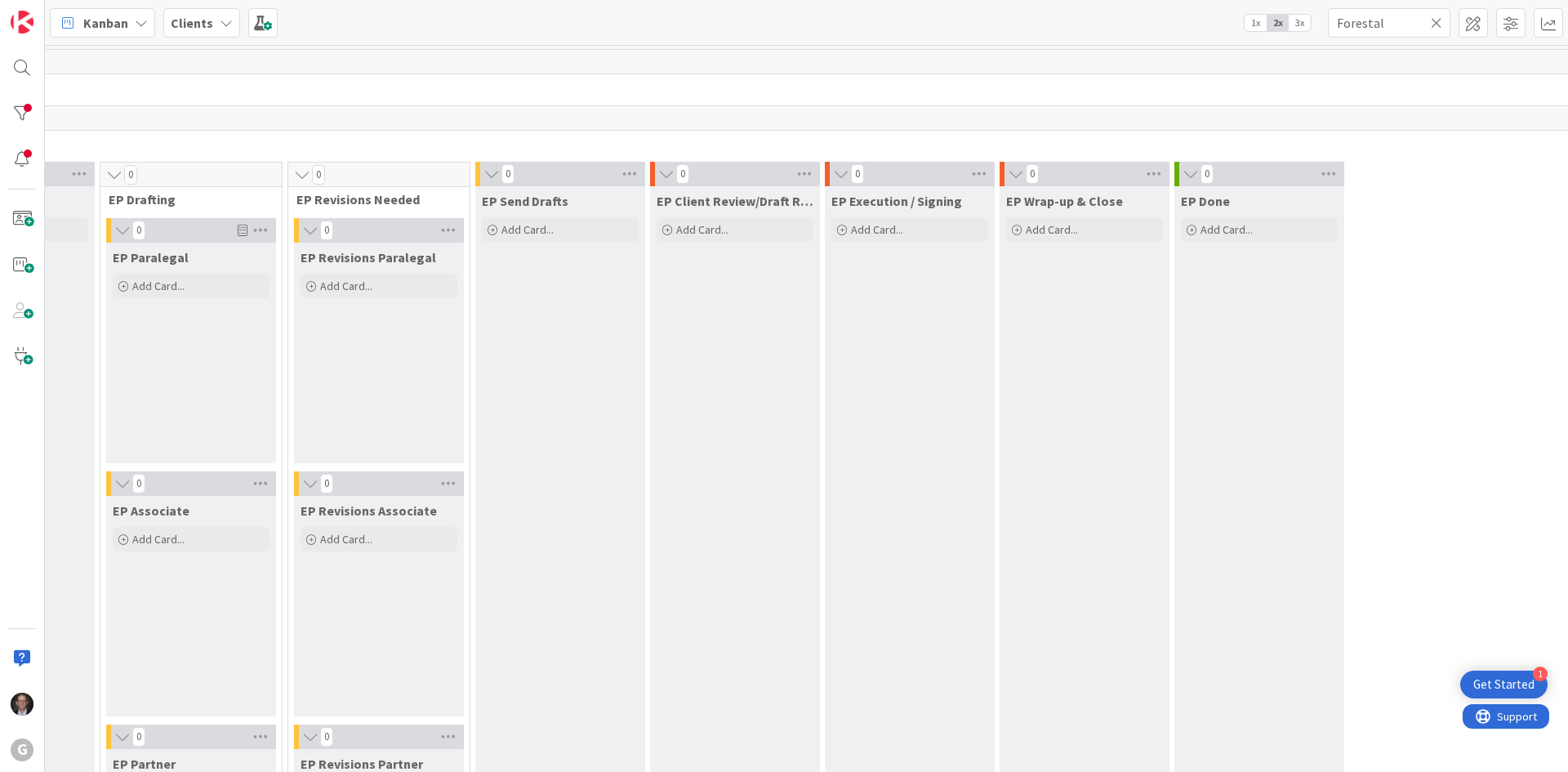
click at [1181, 24] on icon at bounding box center [1436, 22] width 12 height 14
click at [1181, 24] on input "text" at bounding box center [1389, 22] width 122 height 30
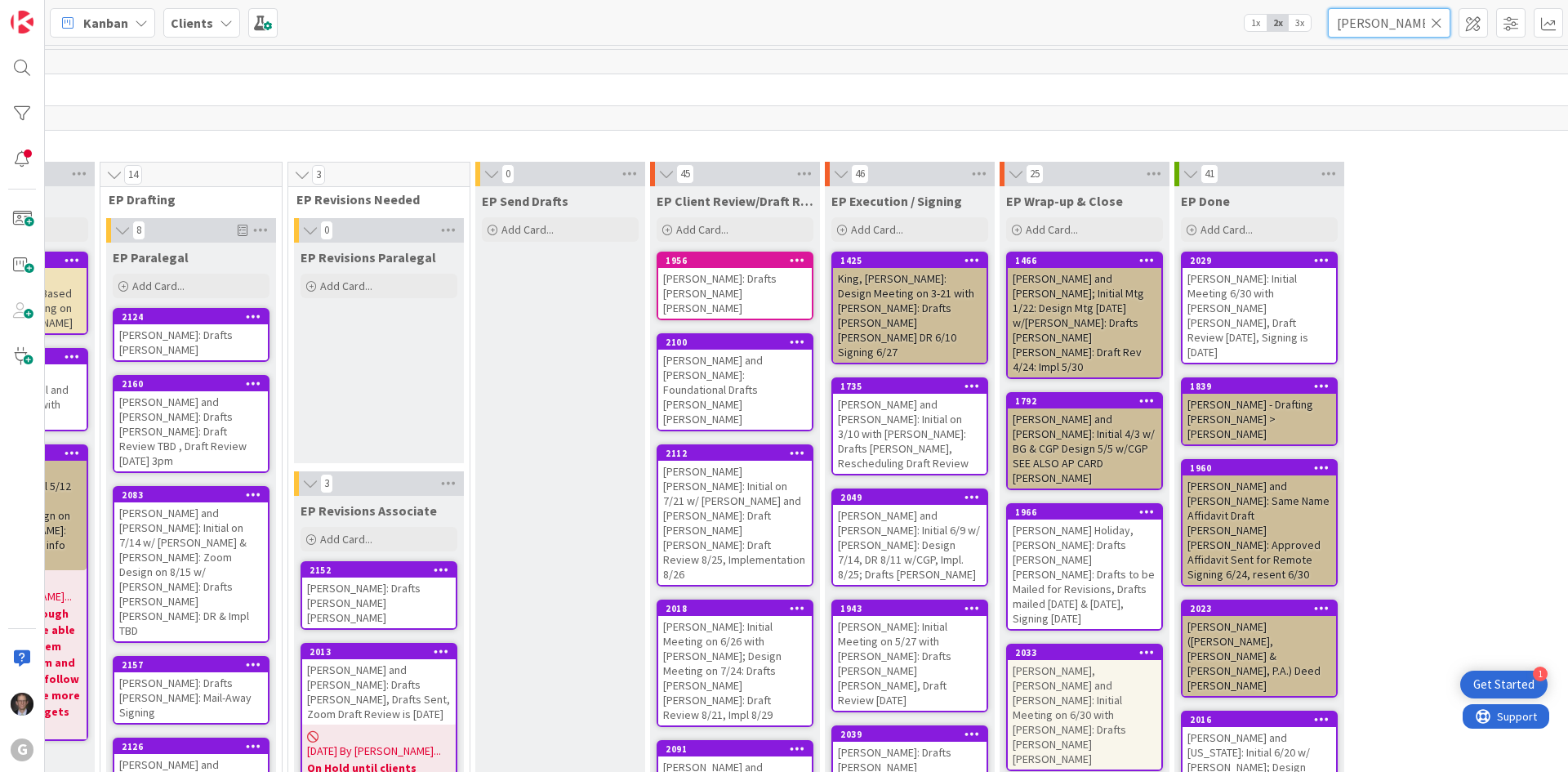
type input "[PERSON_NAME]"
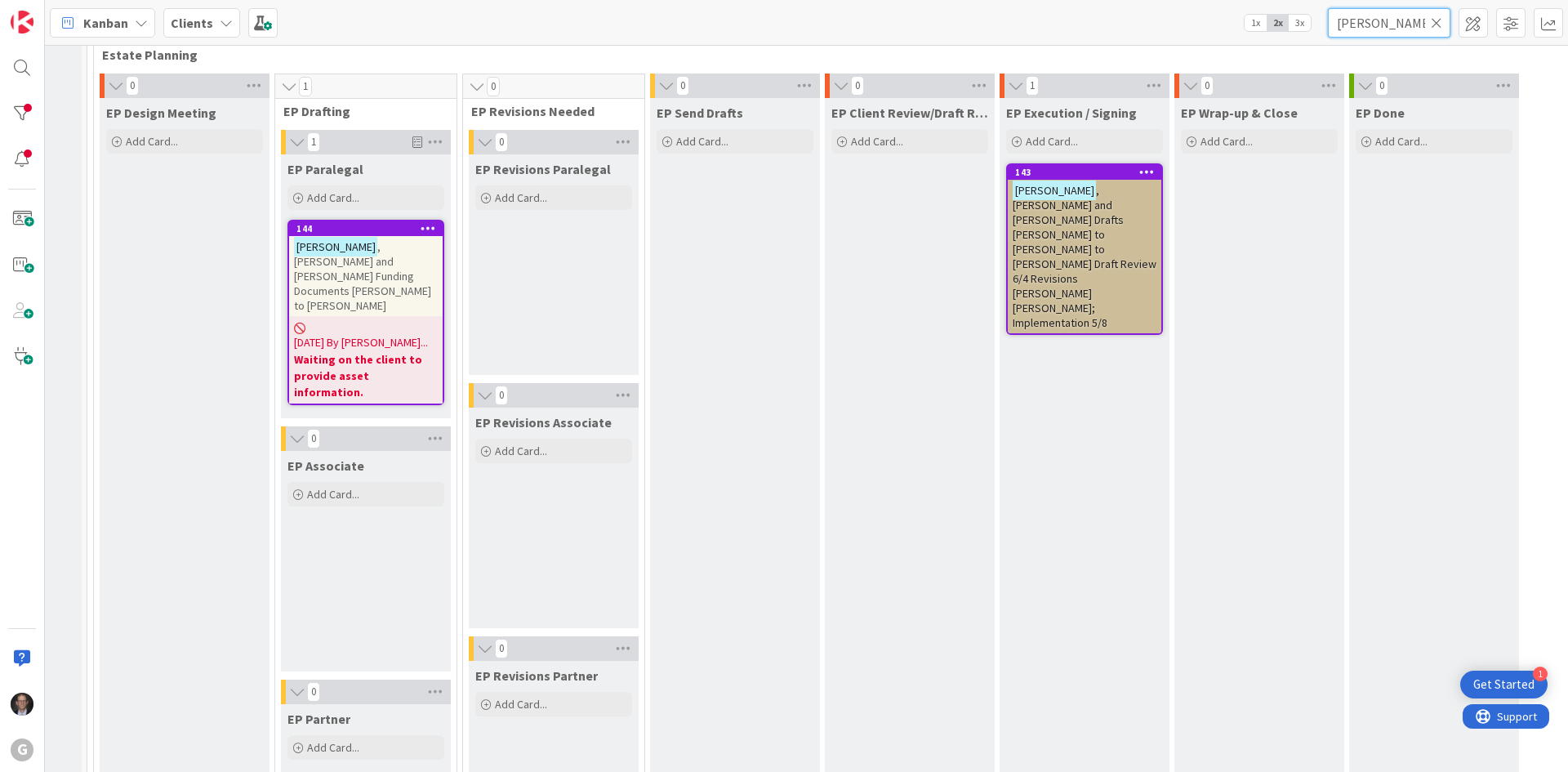
scroll to position [0, 139]
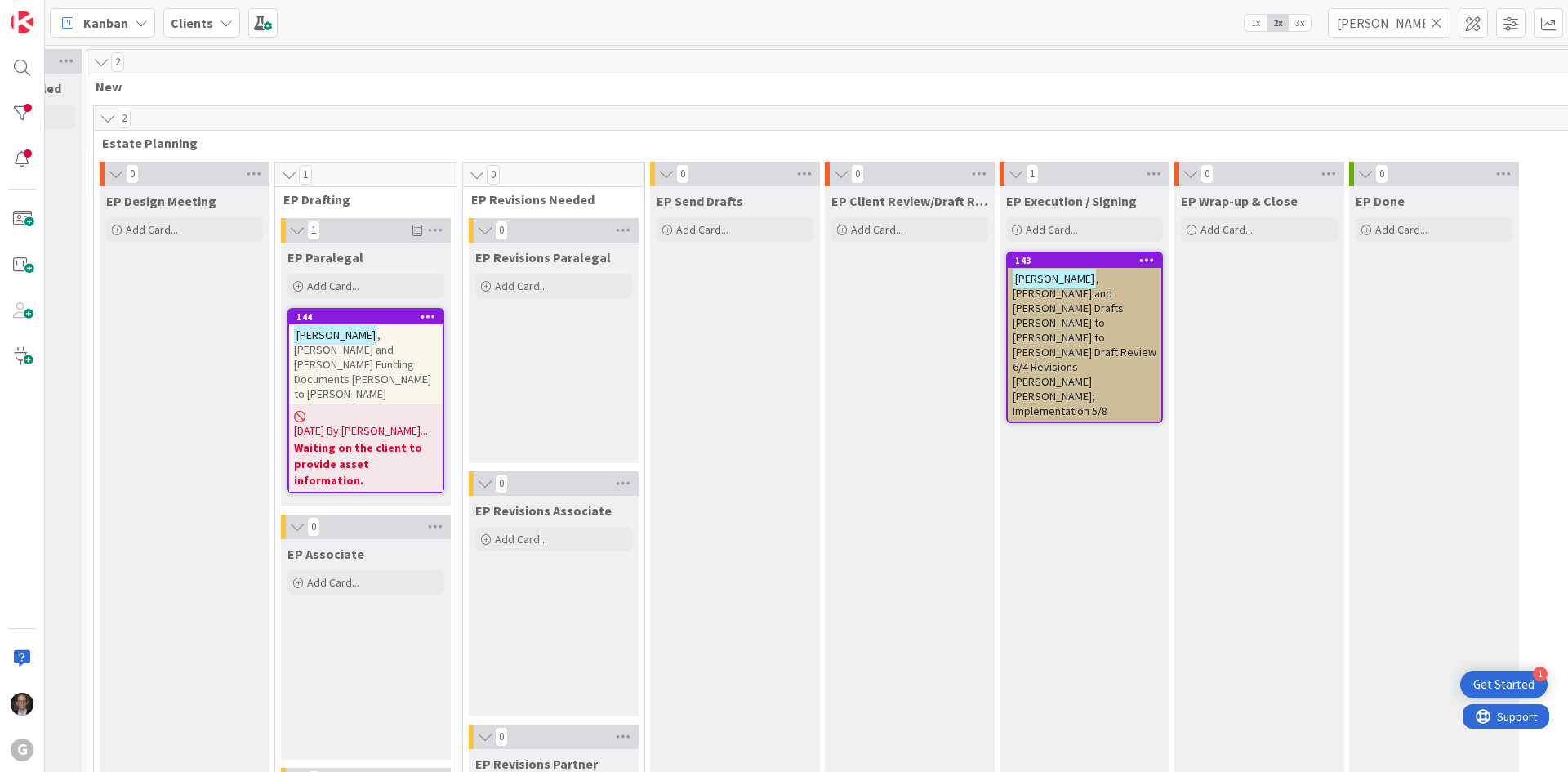
click at [1181, 29] on icon at bounding box center [1436, 22] width 12 height 14
click at [1181, 28] on input "text" at bounding box center [1389, 22] width 122 height 30
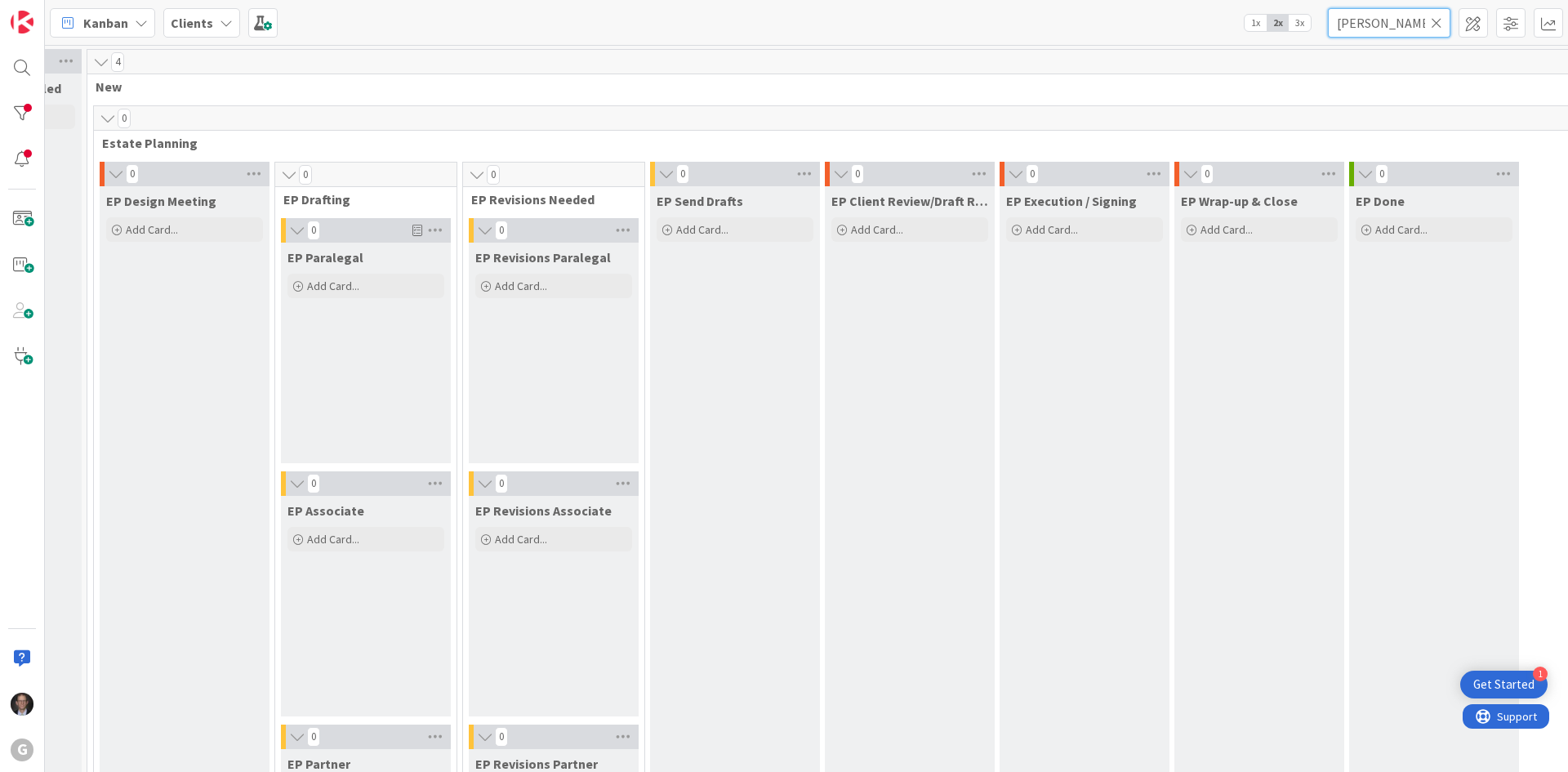
type input "[PERSON_NAME]"
click at [1181, 22] on icon at bounding box center [1436, 22] width 12 height 14
click at [1181, 30] on input "text" at bounding box center [1389, 22] width 122 height 30
type input "[PERSON_NAME]"
click at [1181, 17] on icon at bounding box center [1436, 22] width 12 height 14
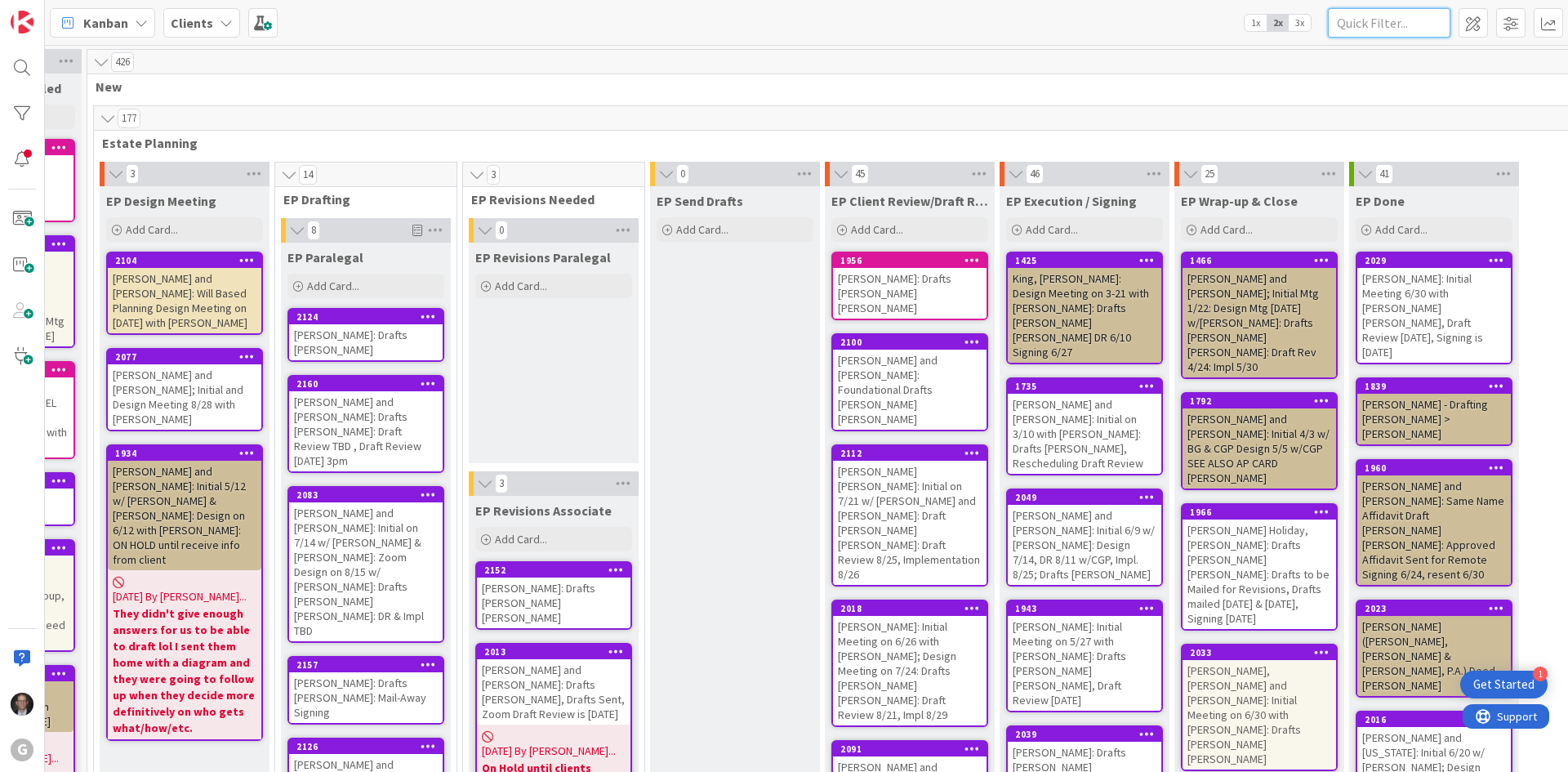
click at [1181, 13] on input "text" at bounding box center [1389, 22] width 122 height 30
type input "[PERSON_NAME]"
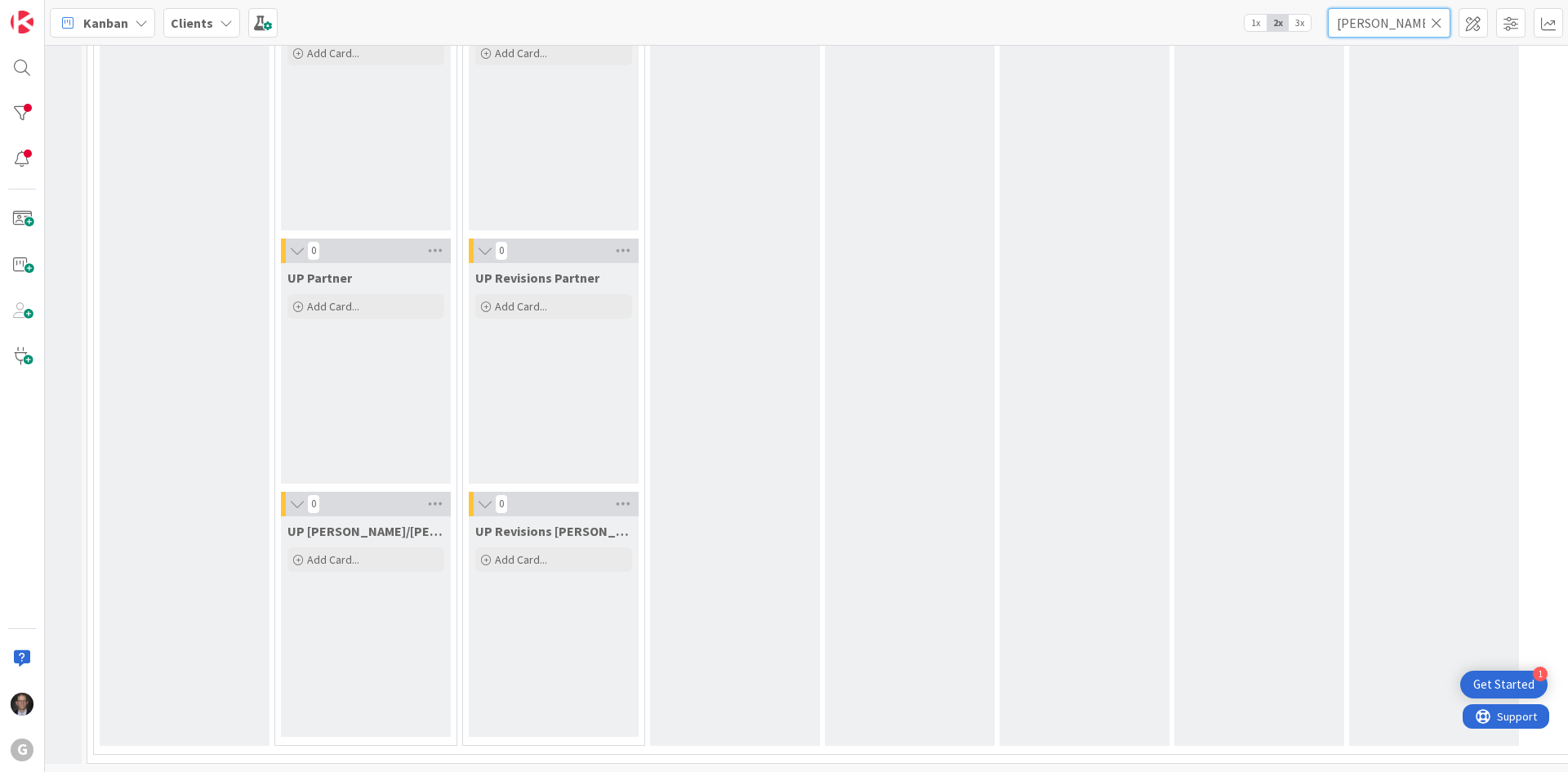
scroll to position [2785, 139]
click at [1181, 24] on icon at bounding box center [1436, 22] width 12 height 14
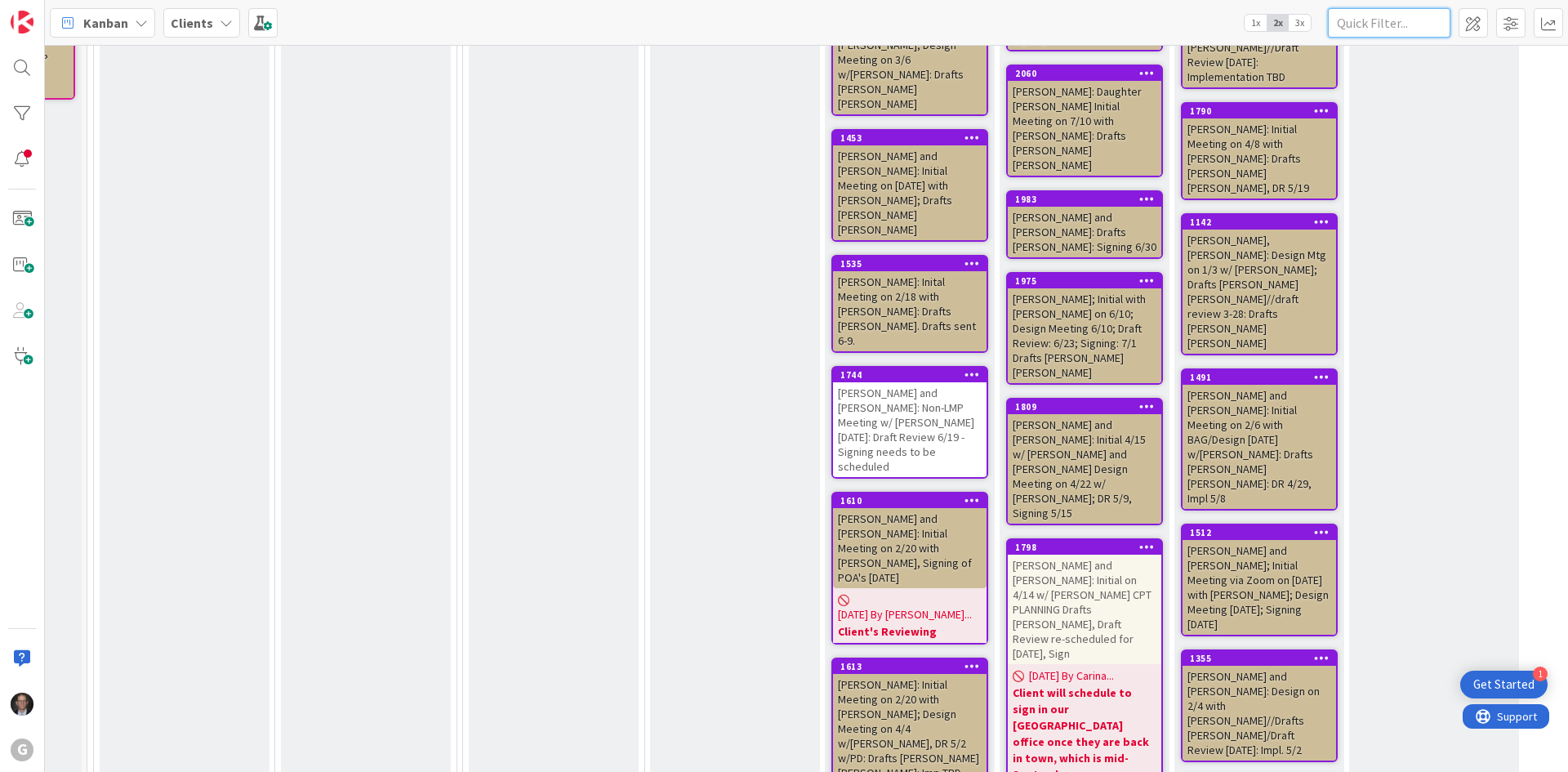
click at [1181, 29] on input "text" at bounding box center [1389, 22] width 122 height 30
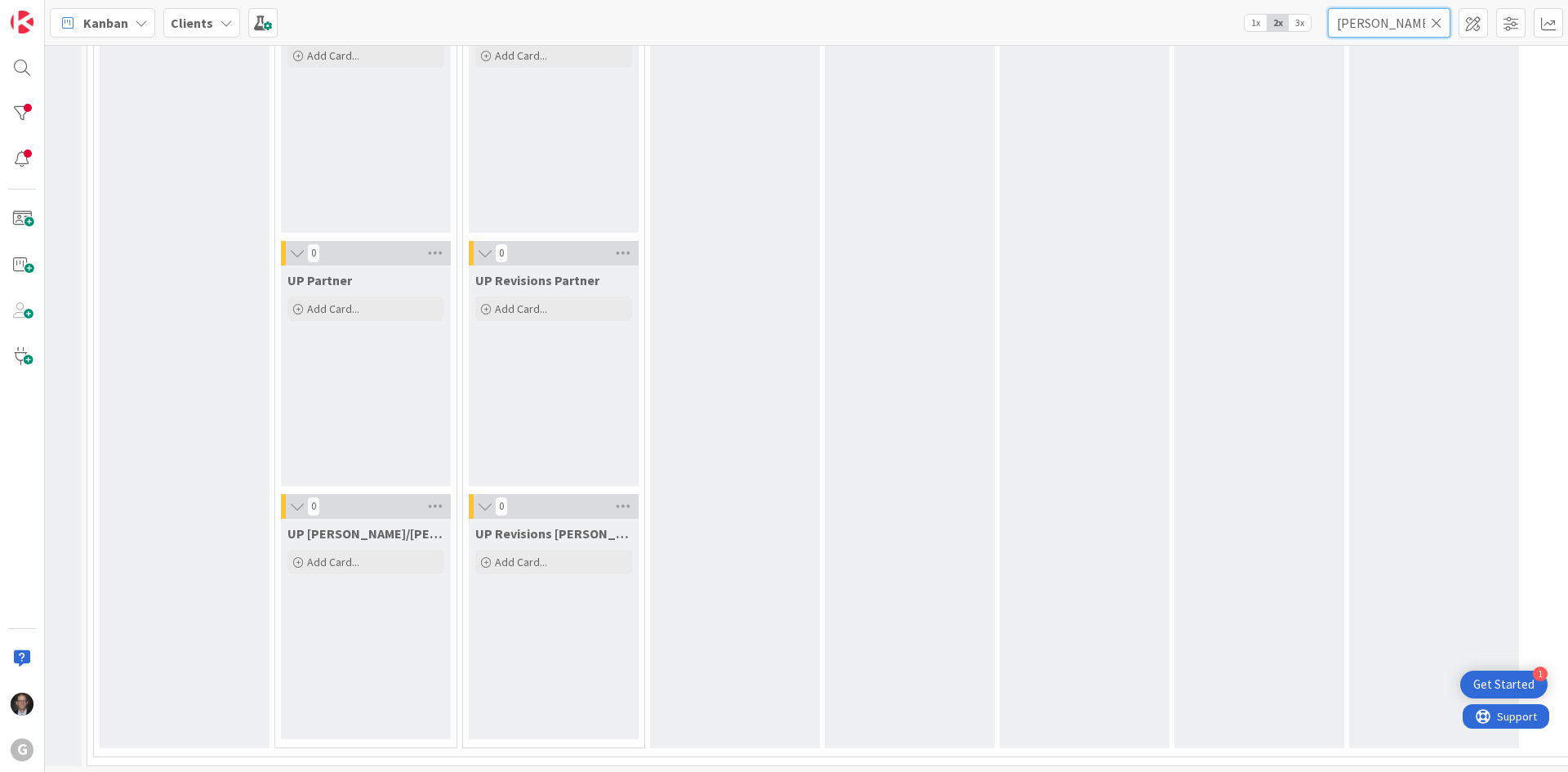
type input "[PERSON_NAME]"
click at [1181, 21] on icon at bounding box center [1436, 22] width 12 height 14
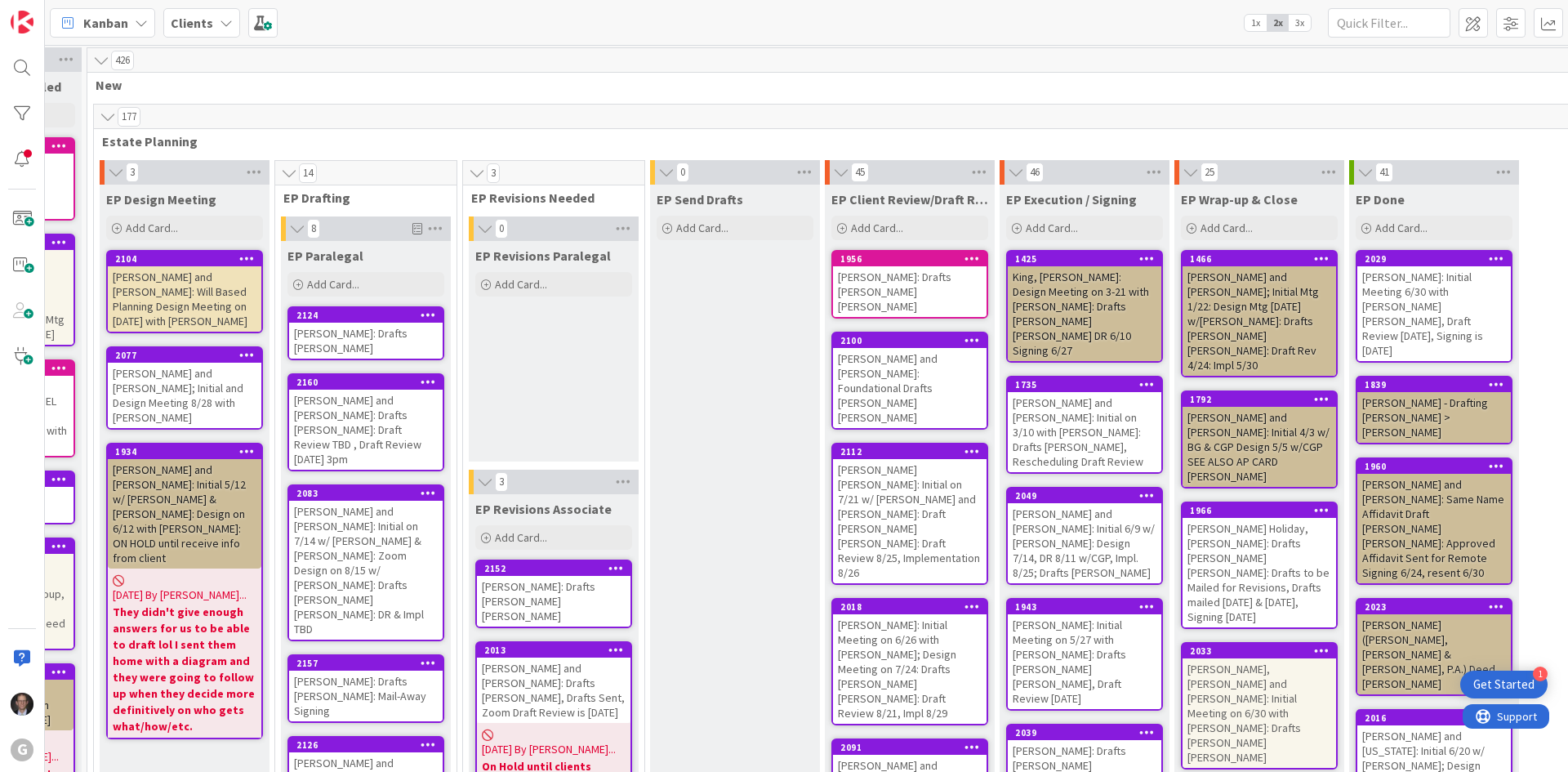
scroll to position [0, 139]
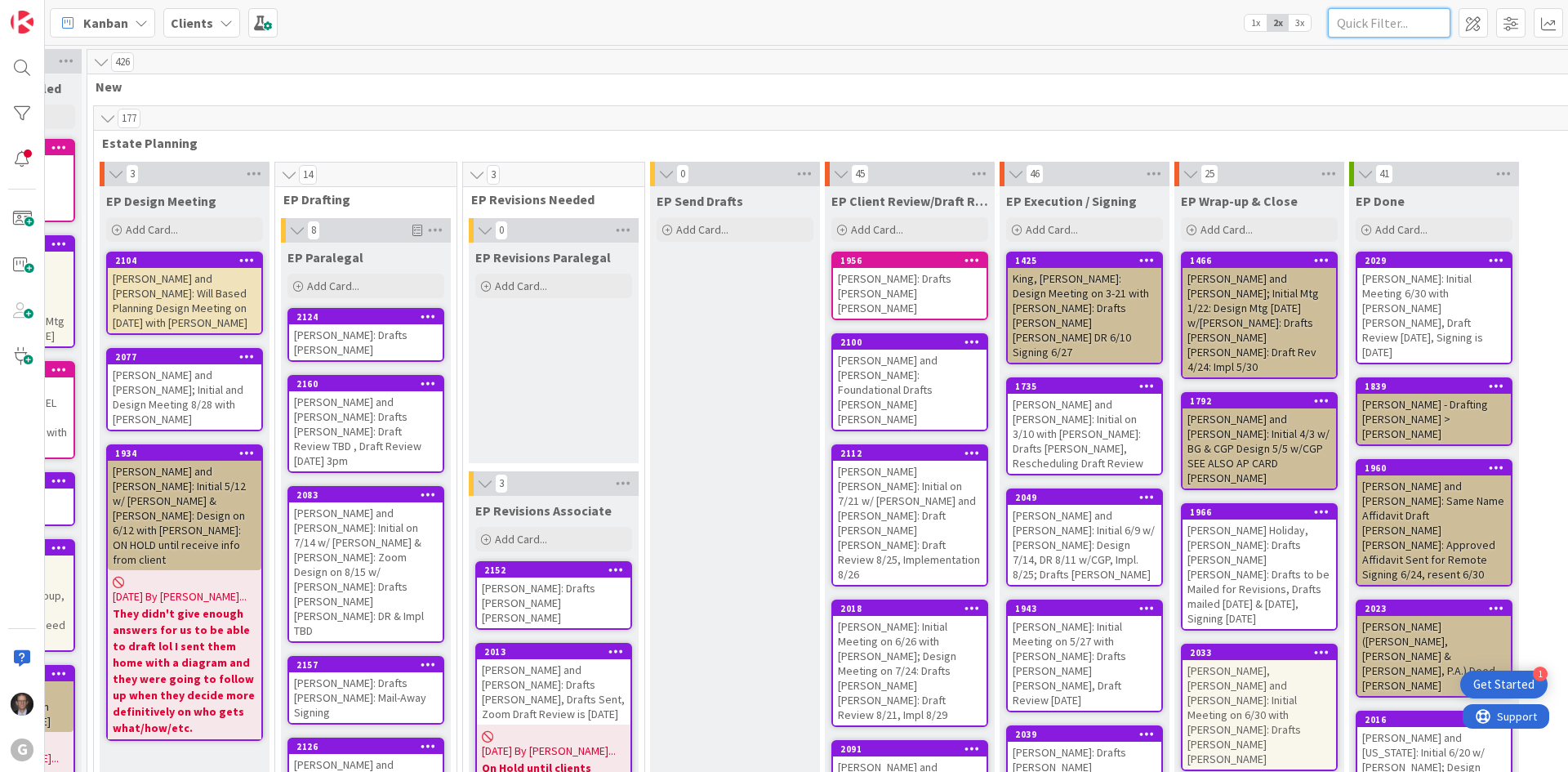
click at [1181, 28] on input "text" at bounding box center [1389, 22] width 122 height 30
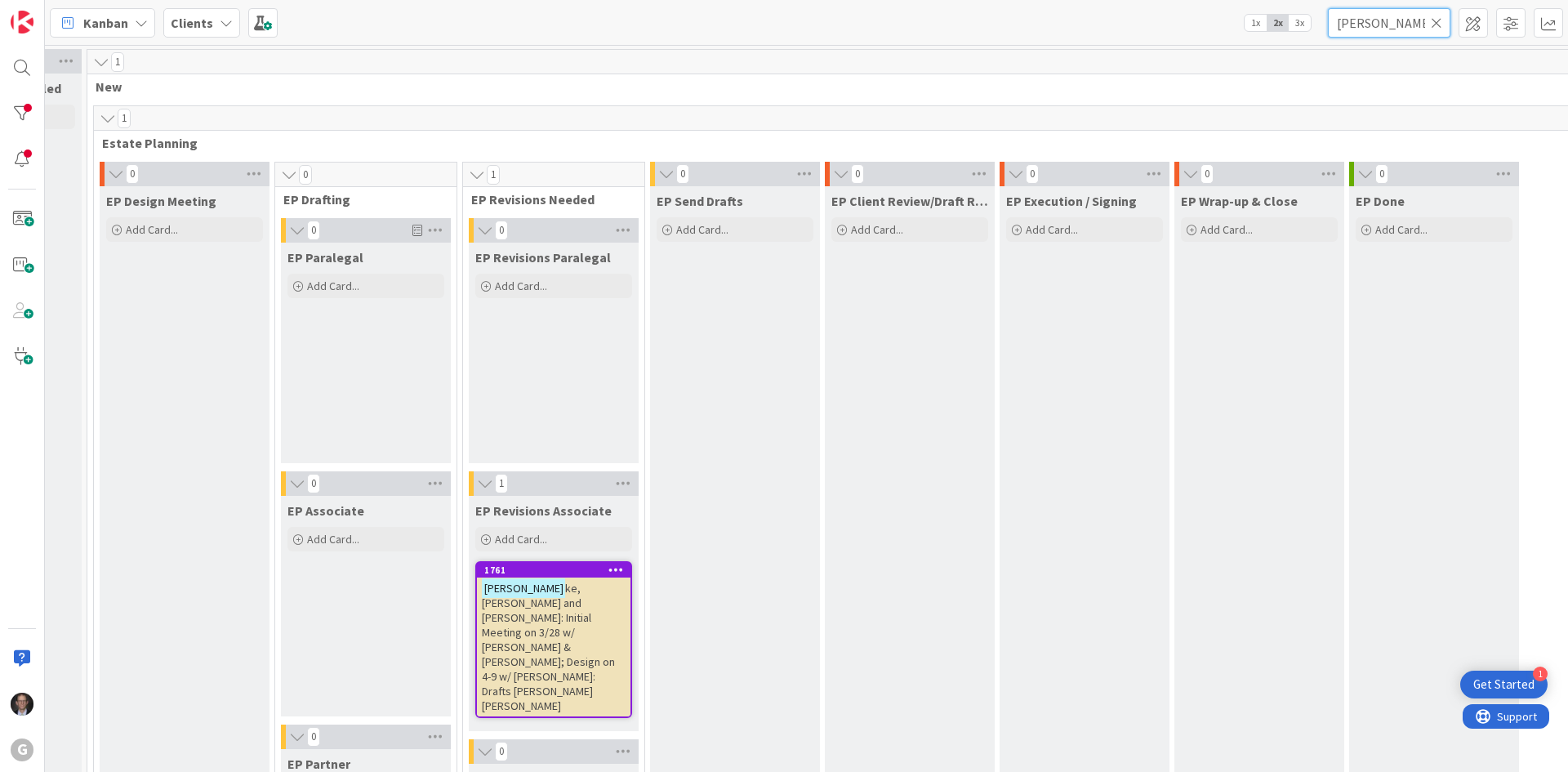
type input "[PERSON_NAME]"
click at [554, 597] on span "ke, [PERSON_NAME] and [PERSON_NAME]: Initial Meeting on 3/28 w/ [PERSON_NAME] &…" at bounding box center [548, 646] width 133 height 132
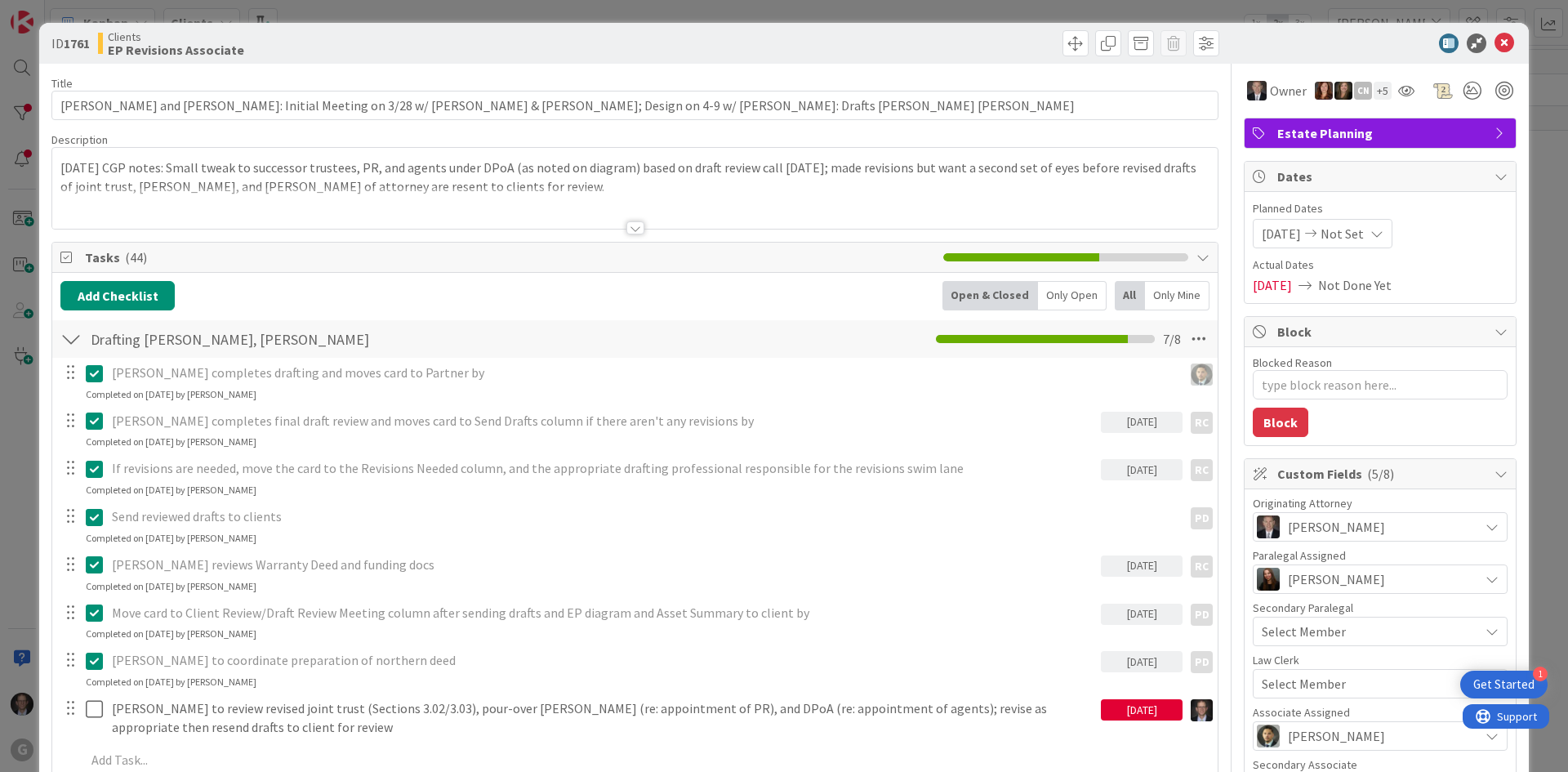
click at [627, 228] on div at bounding box center [635, 228] width 18 height 13
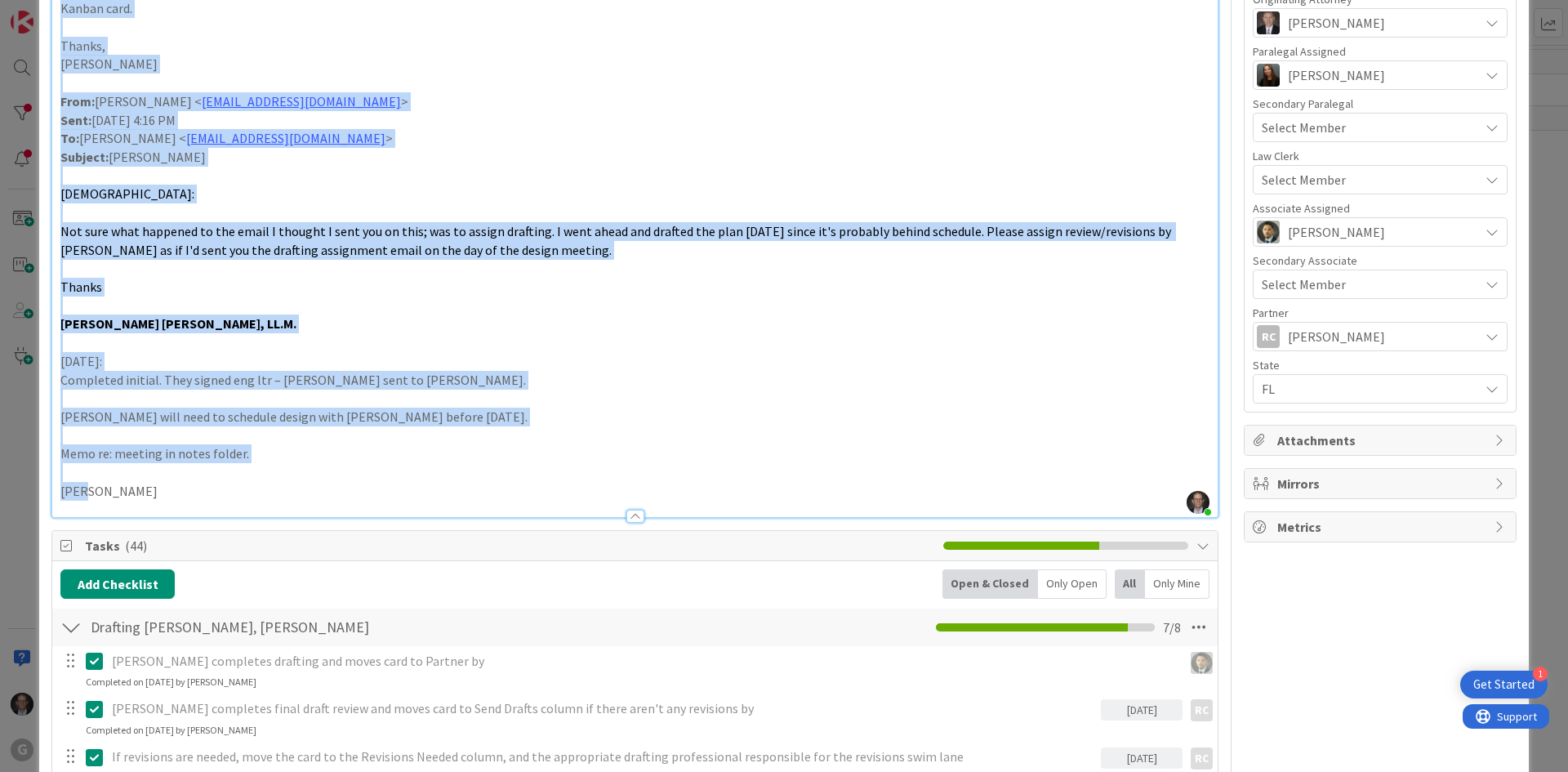
scroll to position [799, 0]
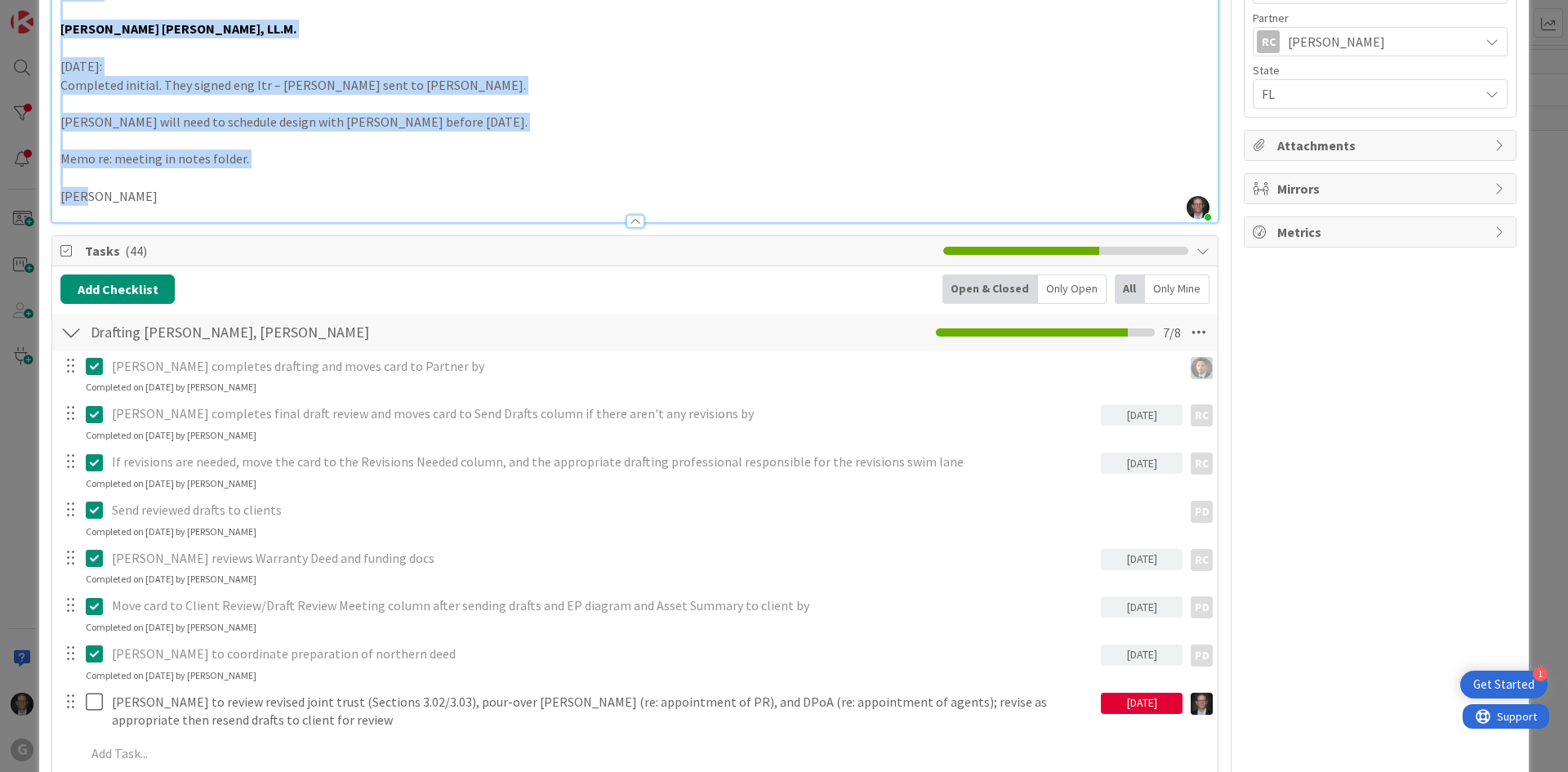
drag, startPoint x: 58, startPoint y: 197, endPoint x: 721, endPoint y: 184, distance: 663.1
copy div "[DATE] CGP notes: Small tweak to successor trustees, PR, and agents under DPoA …"
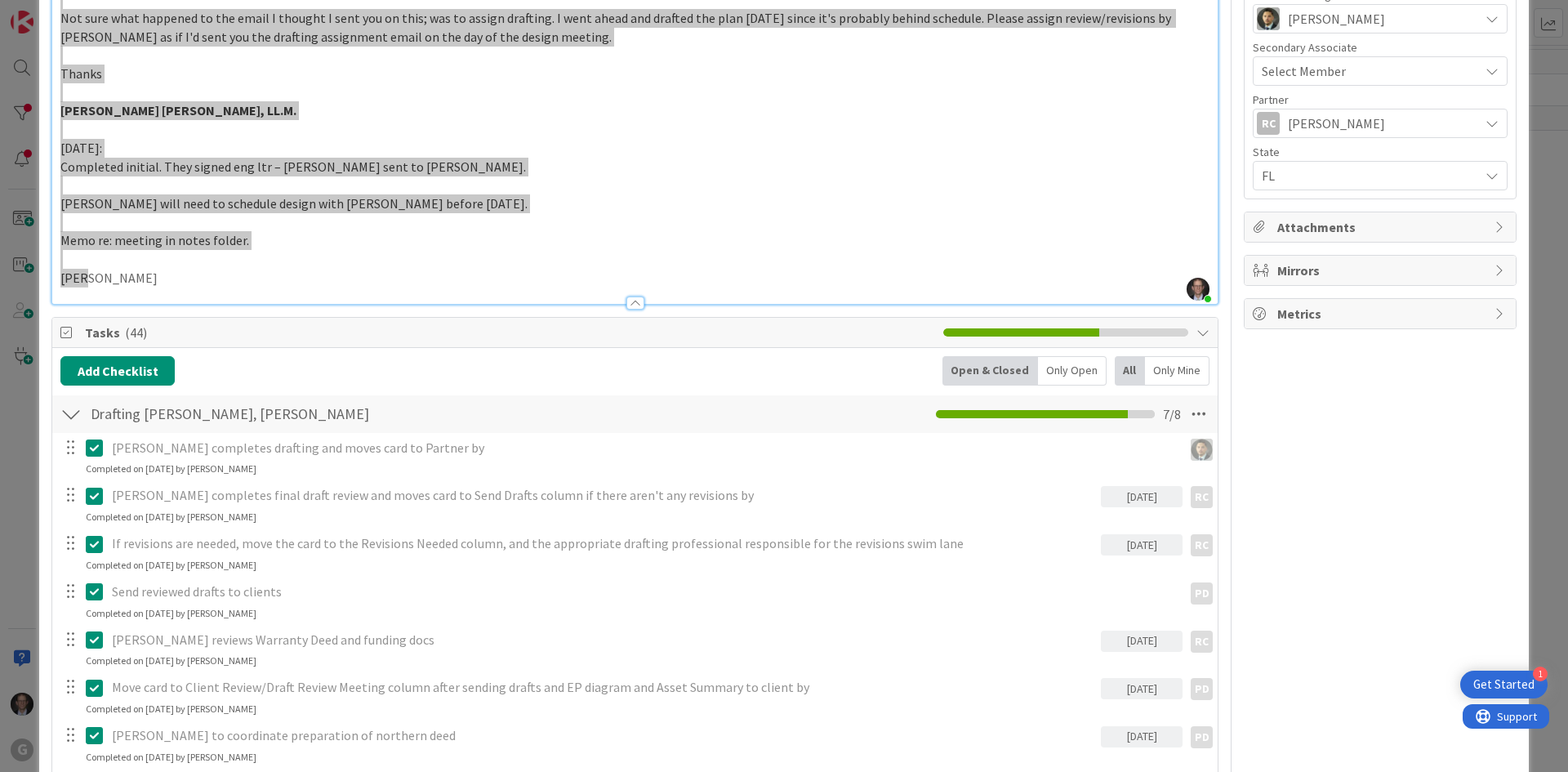
scroll to position [1044, 0]
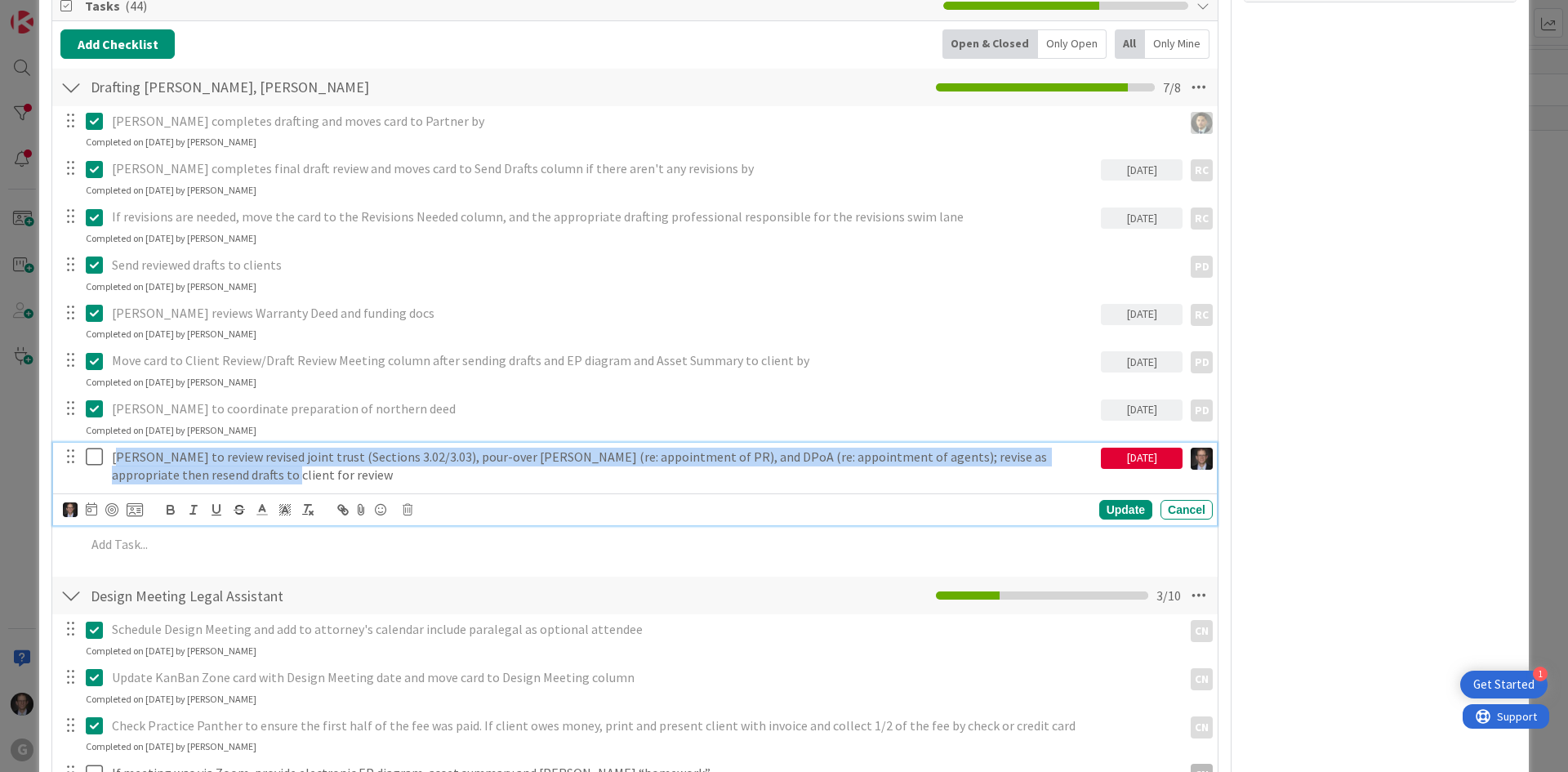
drag, startPoint x: 115, startPoint y: 439, endPoint x: 296, endPoint y: 450, distance: 181.3
click at [296, 449] on p "[PERSON_NAME] to review revised joint trust (Sections 3.02/3.03), pour-over [PE…" at bounding box center [603, 465] width 982 height 37
click at [130, 447] on p "[PERSON_NAME] to review revised joint trust (Sections 3.02/3.03), pour-over [PE…" at bounding box center [603, 465] width 982 height 37
drag, startPoint x: 112, startPoint y: 440, endPoint x: 230, endPoint y: 455, distance: 118.9
click at [251, 455] on p "[PERSON_NAME] to review revised joint trust (Sections 3.02/3.03), pour-over [PE…" at bounding box center [603, 465] width 982 height 37
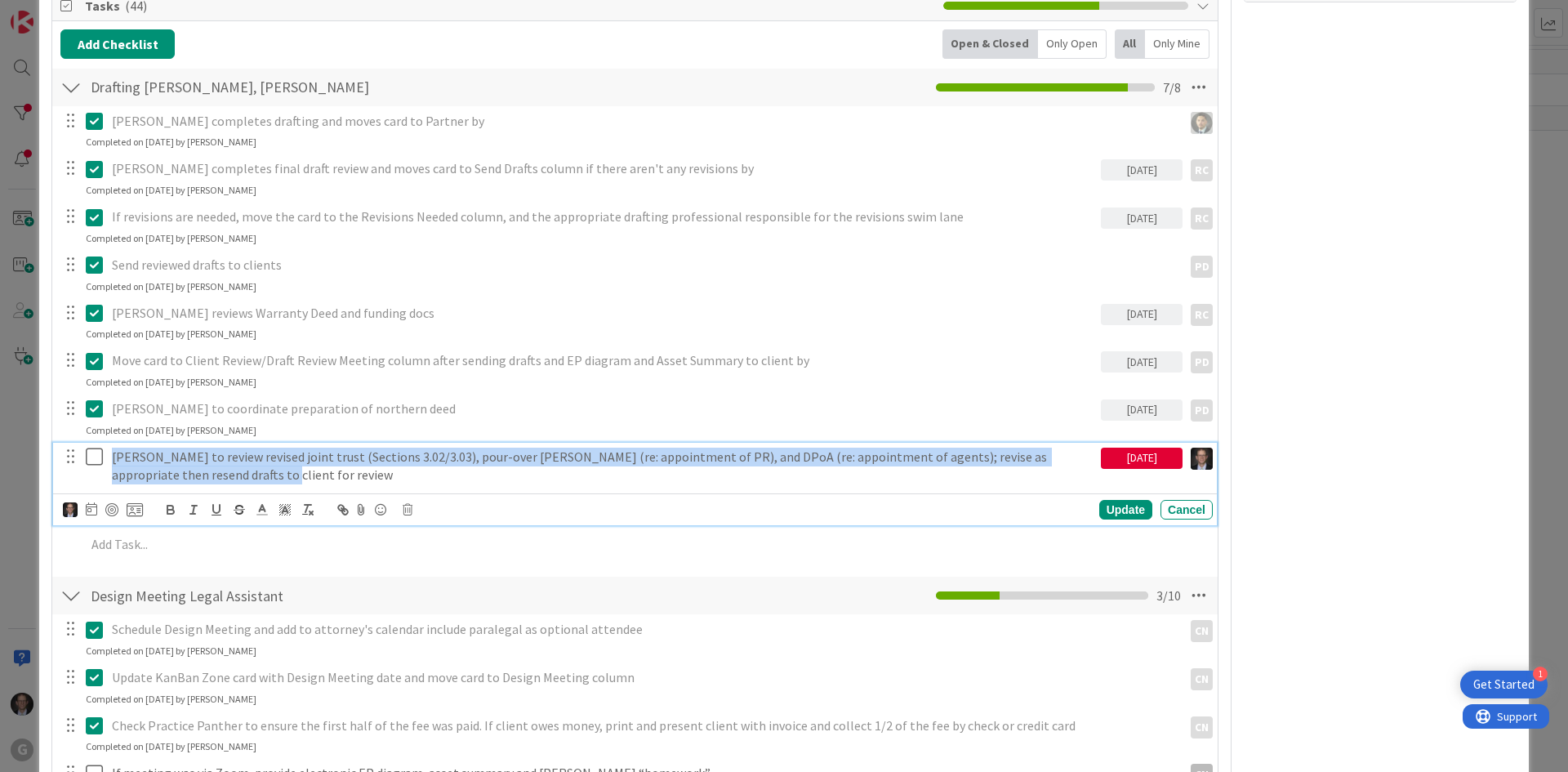
copy p "[PERSON_NAME] to review revised joint trust (Sections 3.02/3.03), pour-over [PE…"
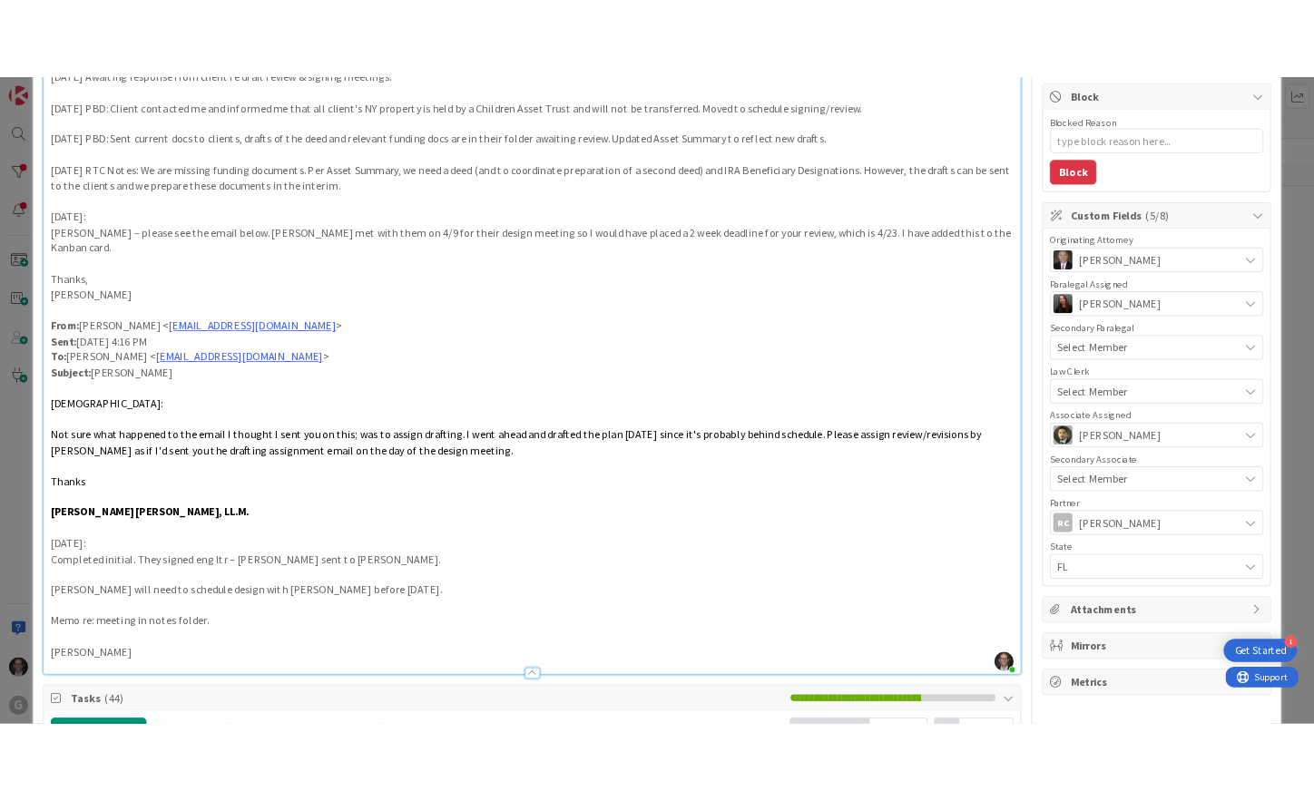
scroll to position [0, 0]
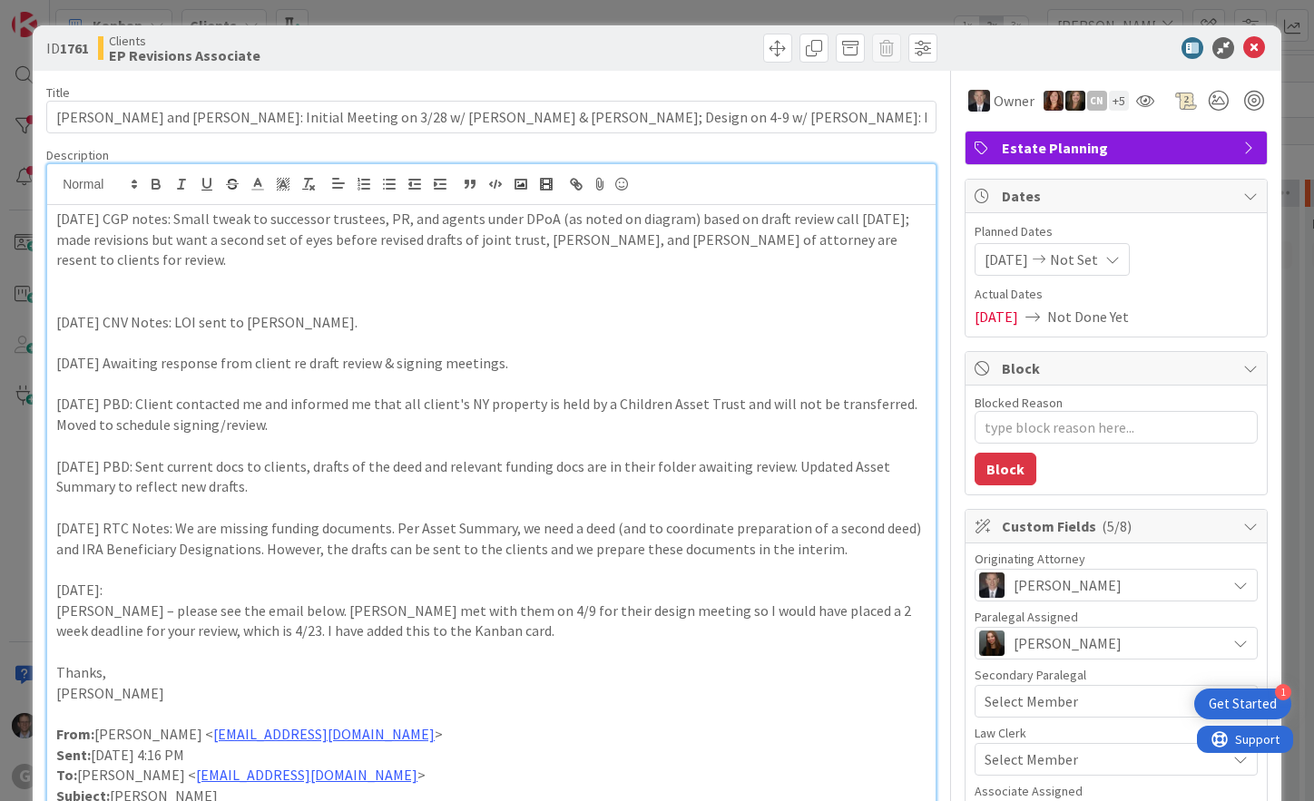
type textarea "x"
click at [1243, 45] on icon at bounding box center [1254, 48] width 22 height 22
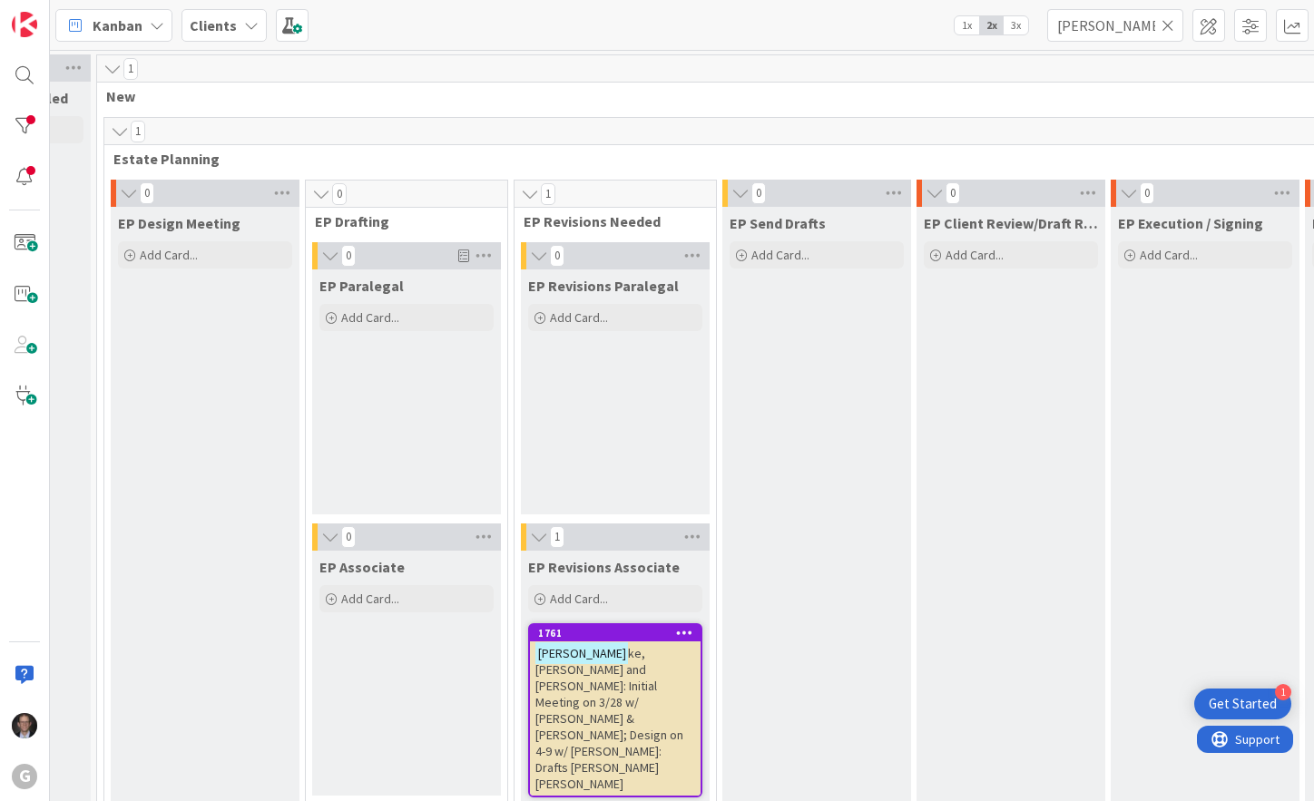
click at [1170, 22] on icon at bounding box center [1168, 25] width 13 height 16
click at [1149, 29] on input "text" at bounding box center [1115, 25] width 136 height 33
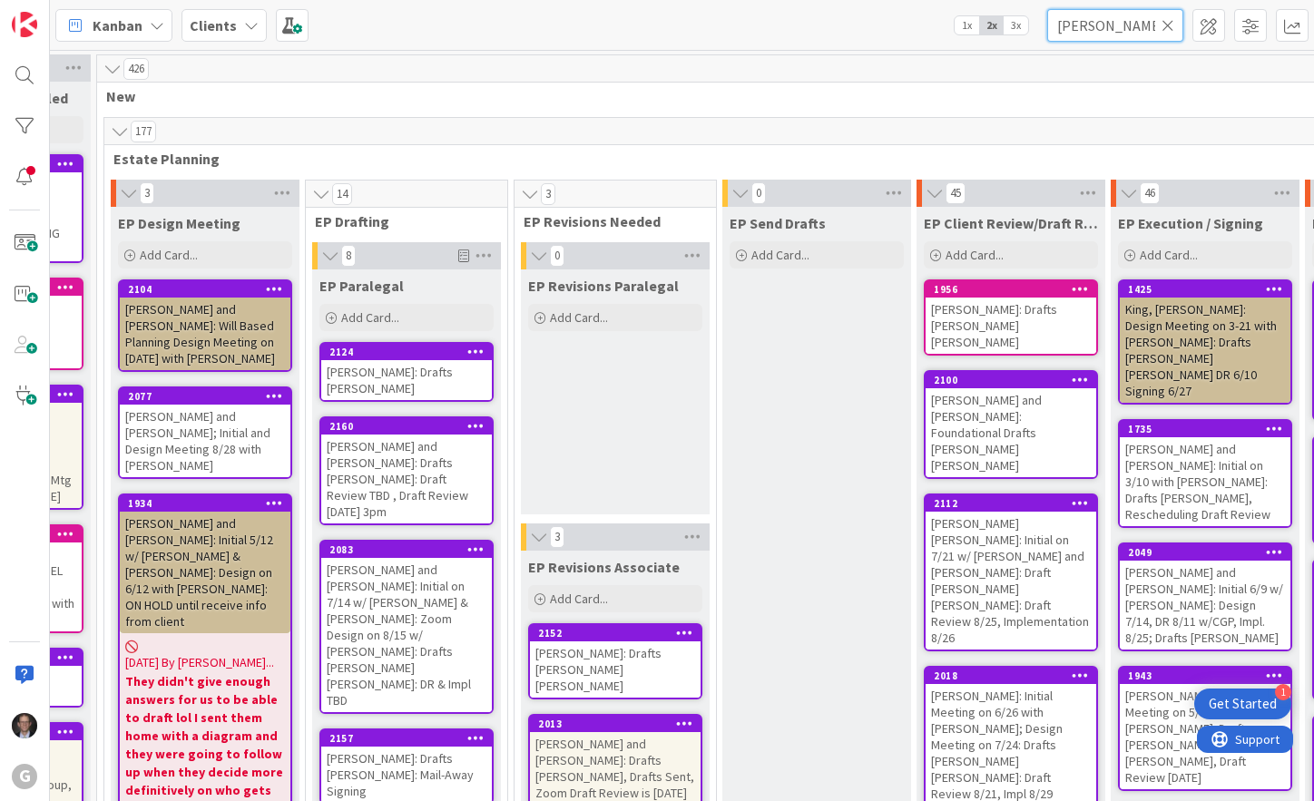
type input "[PERSON_NAME]"
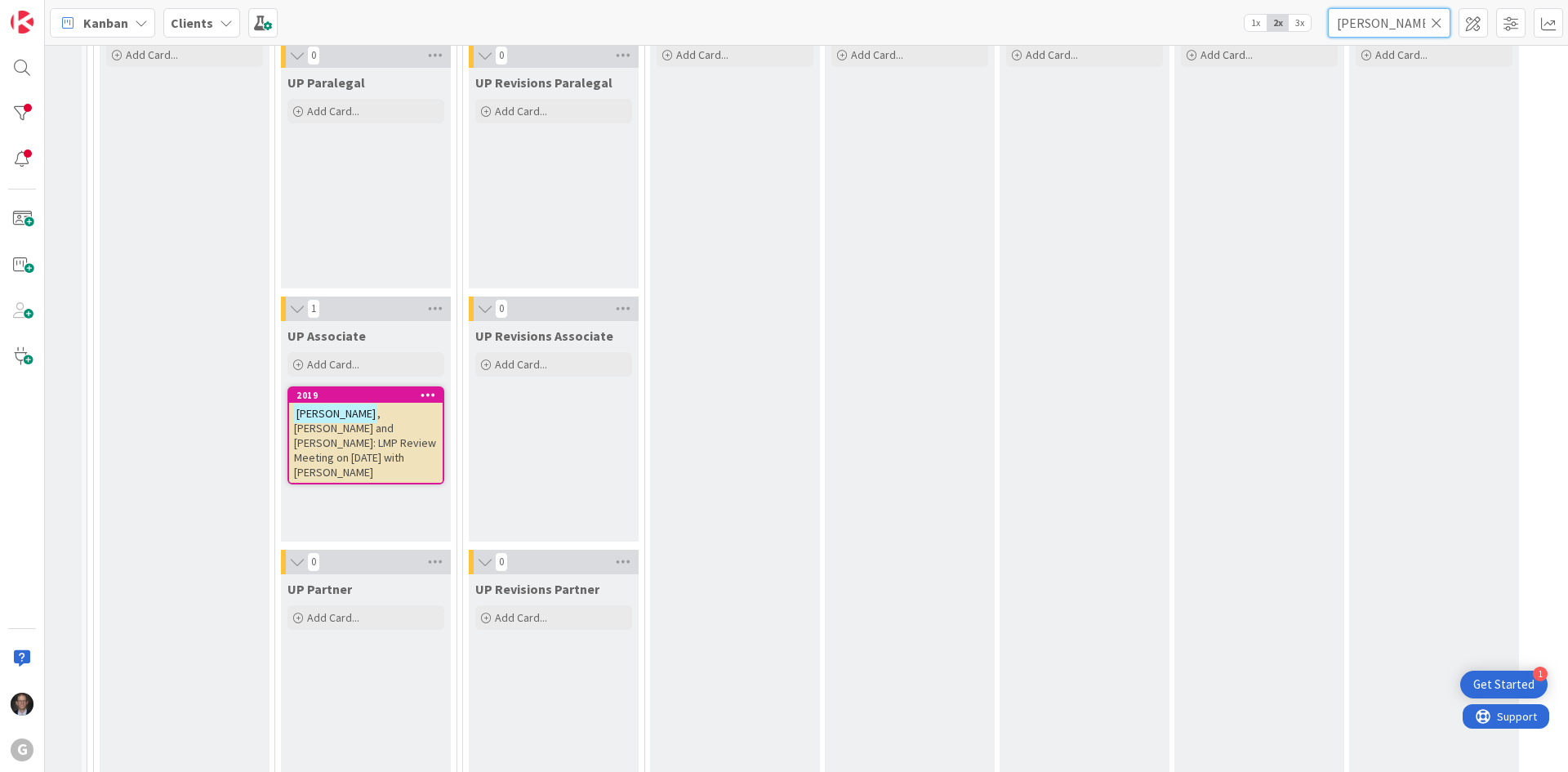
scroll to position [2458, 139]
click at [373, 435] on span ", [PERSON_NAME] and [PERSON_NAME]: LMP Review Meeting on [DATE] with [PERSON_NA…" at bounding box center [365, 446] width 142 height 74
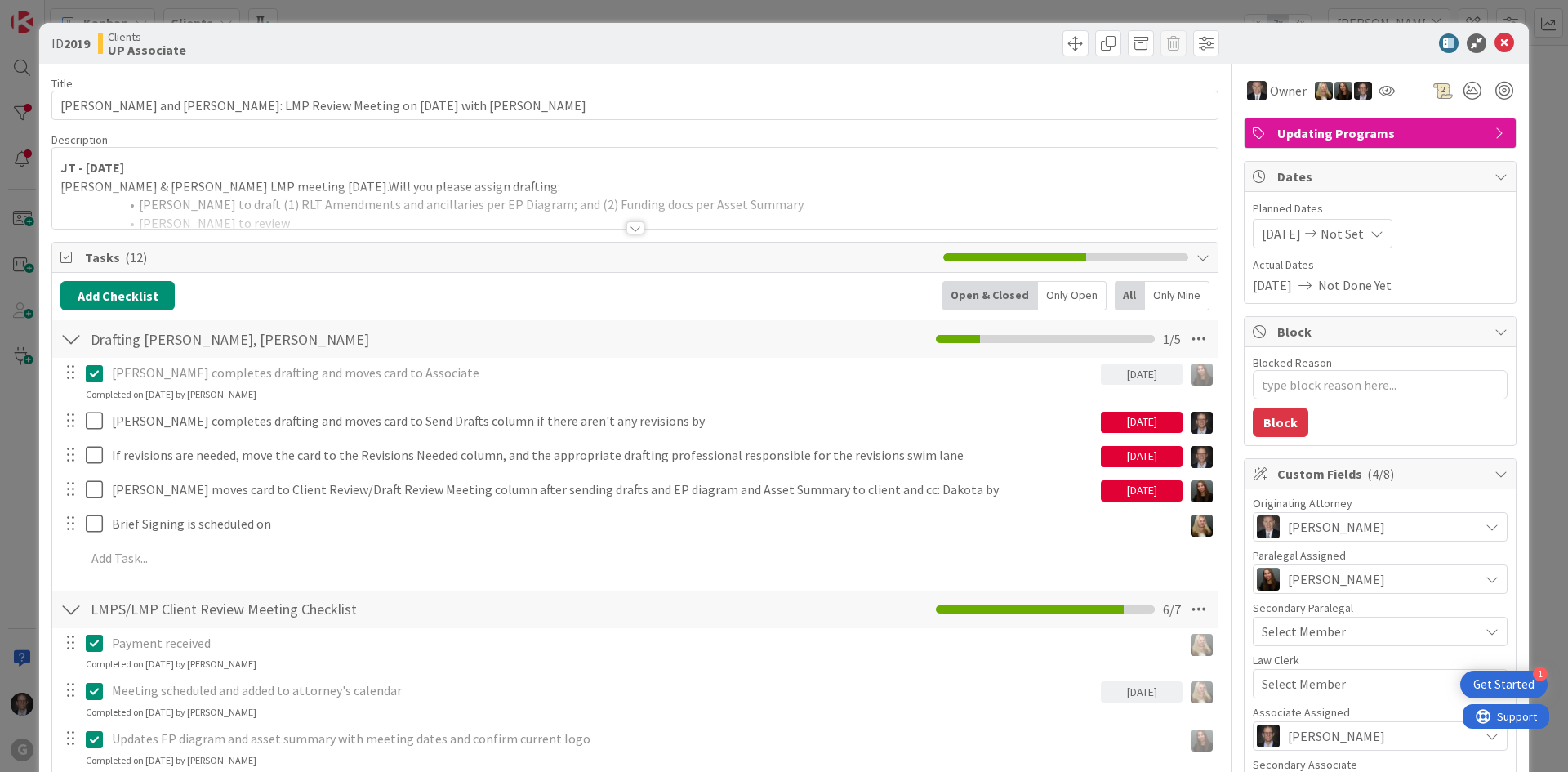
click at [626, 229] on div at bounding box center [635, 228] width 18 height 13
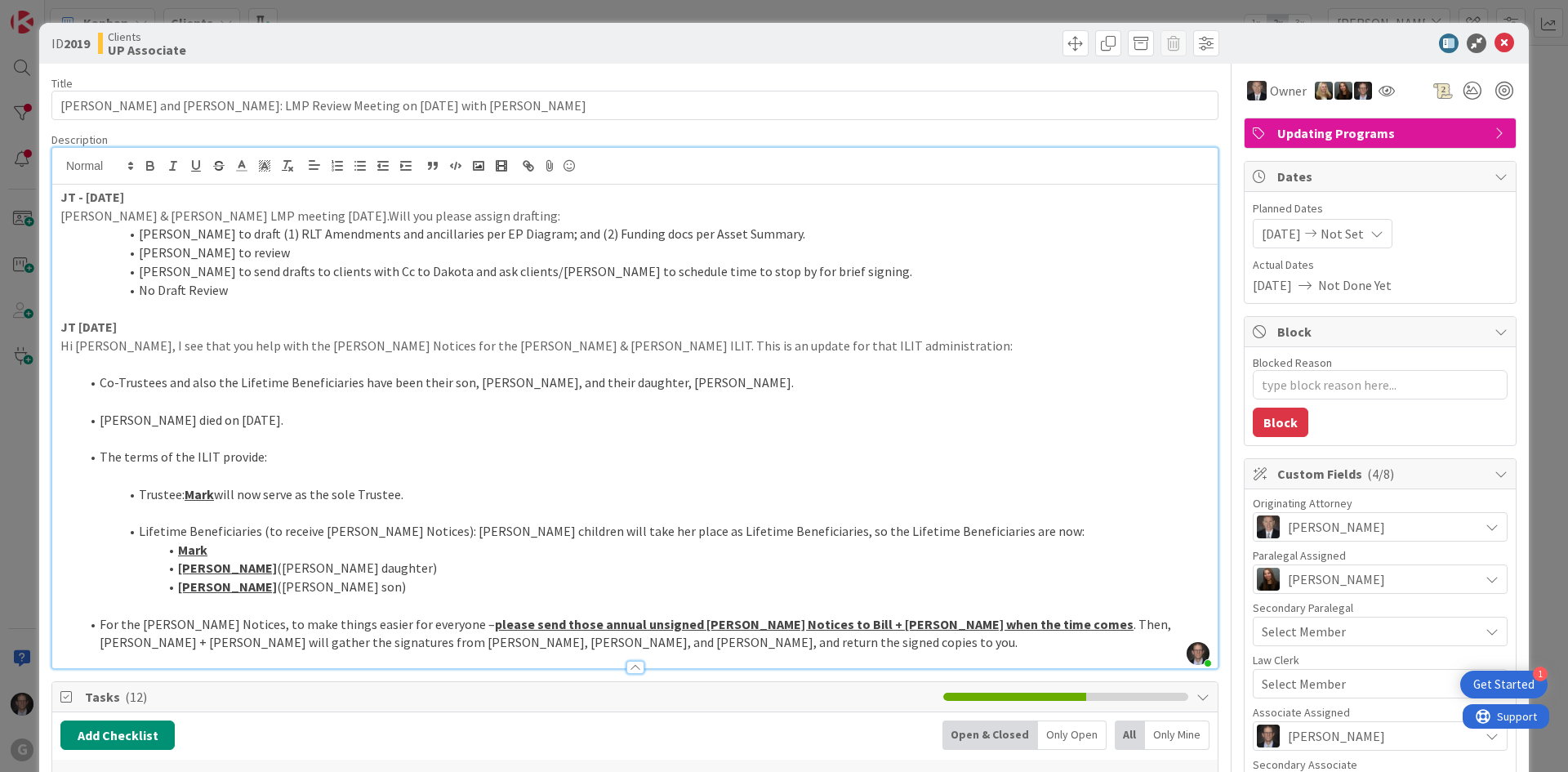
click at [1181, 38] on div at bounding box center [1371, 43] width 289 height 20
type textarea "x"
click at [1181, 43] on icon at bounding box center [1504, 43] width 20 height 20
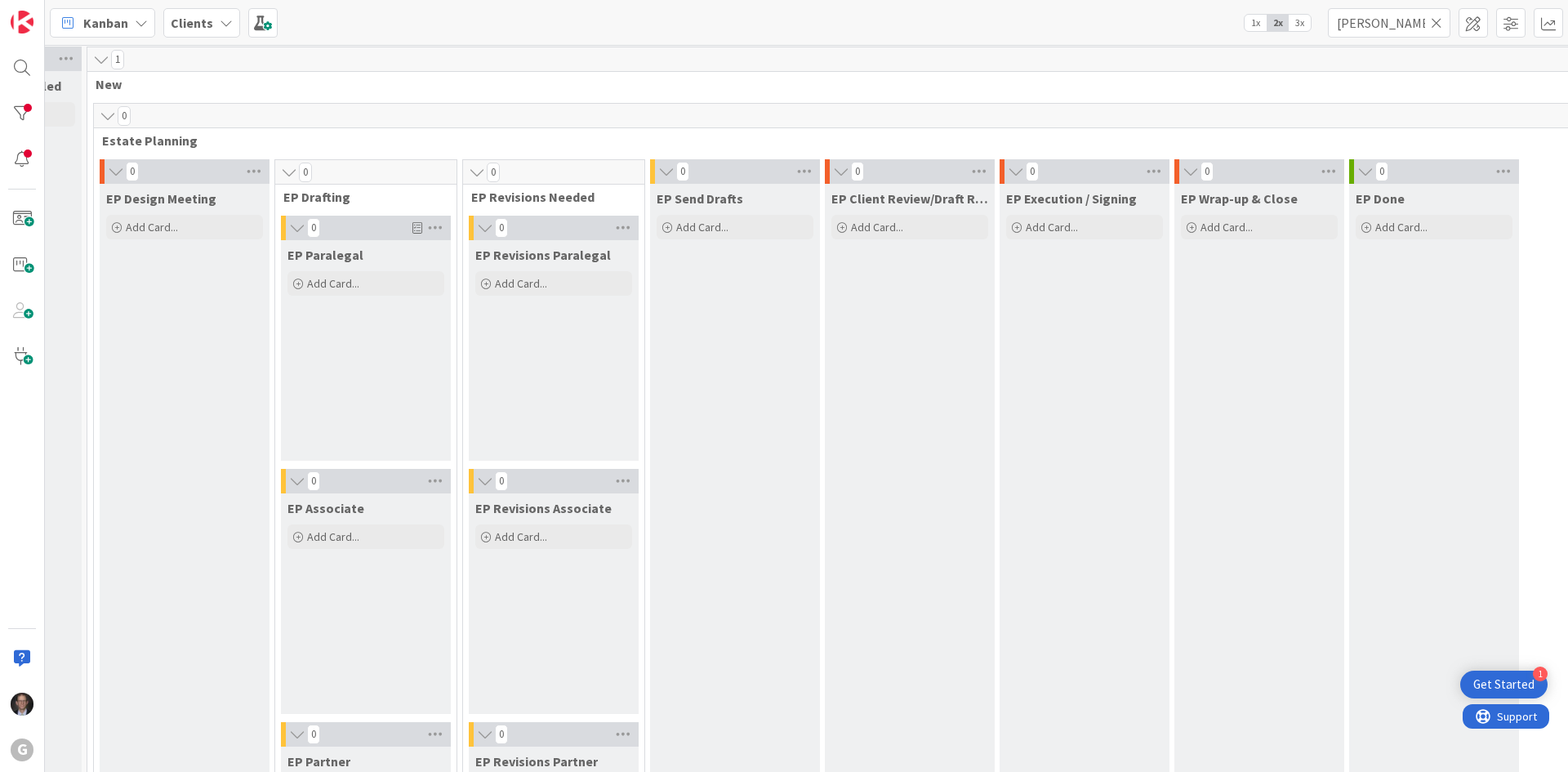
scroll to position [0, 139]
click at [1181, 25] on icon at bounding box center [1436, 22] width 12 height 14
click at [1181, 22] on input "text" at bounding box center [1389, 22] width 122 height 30
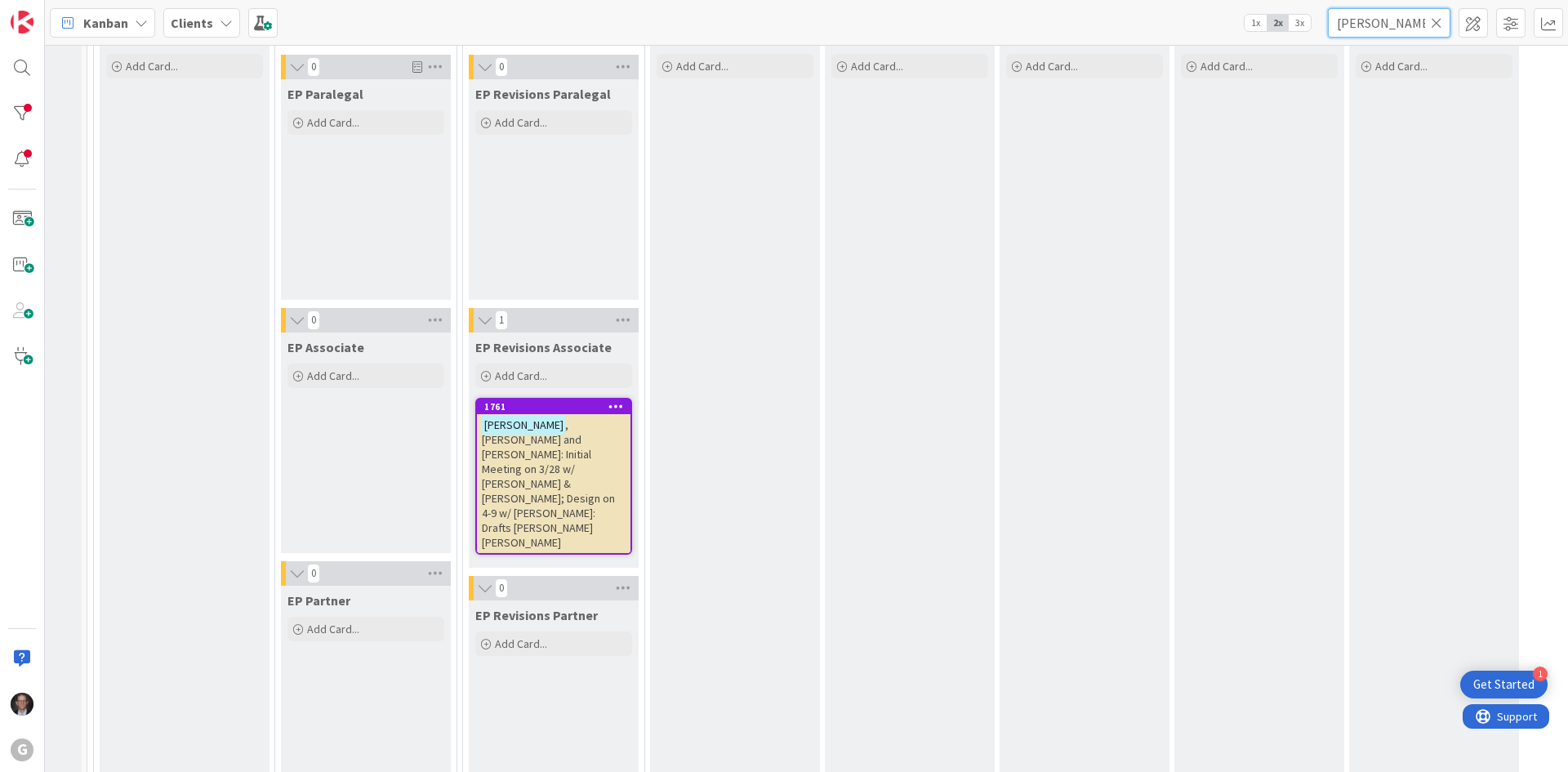
scroll to position [82, 139]
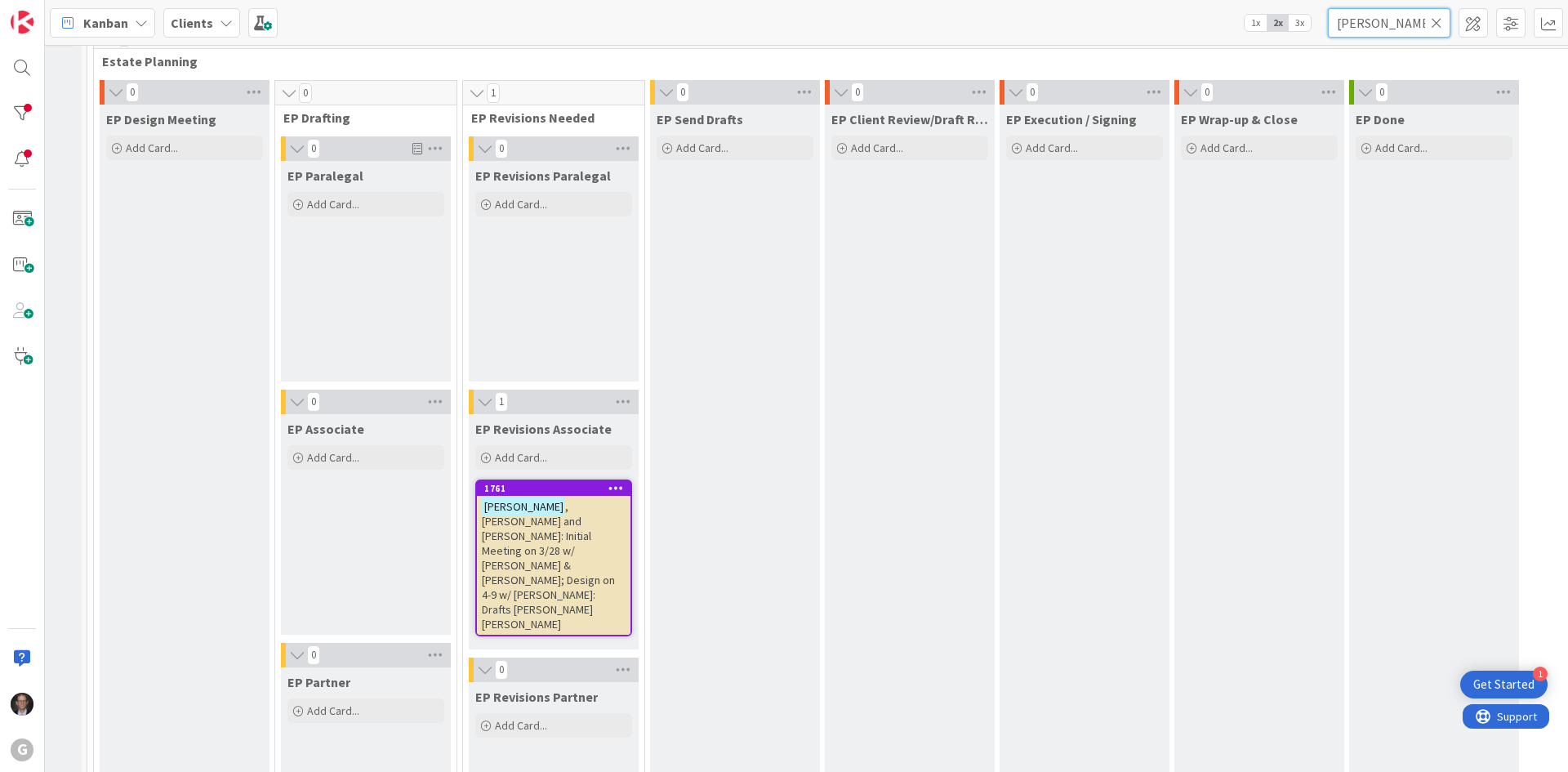
type input "[PERSON_NAME]"
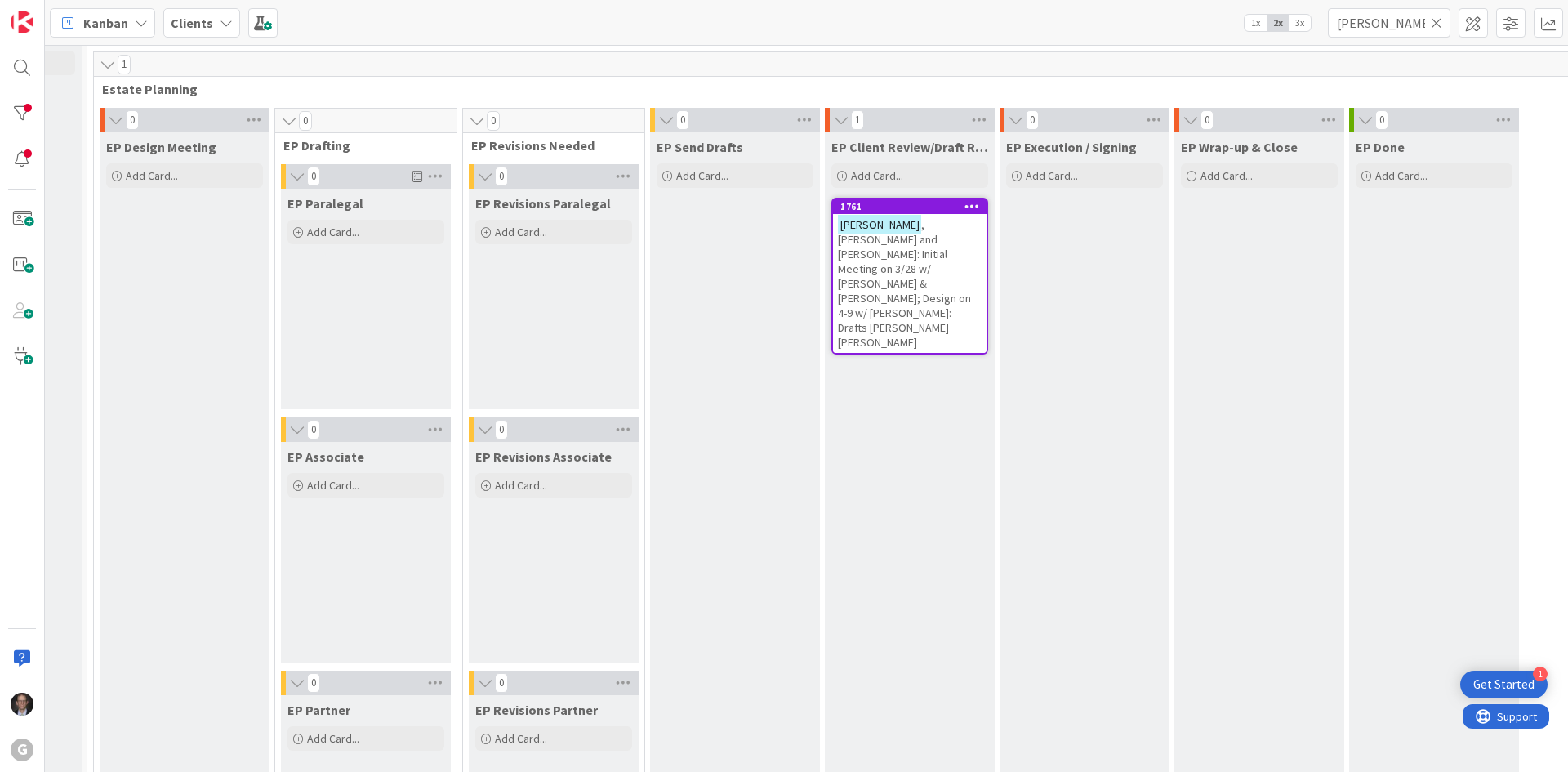
scroll to position [52, 139]
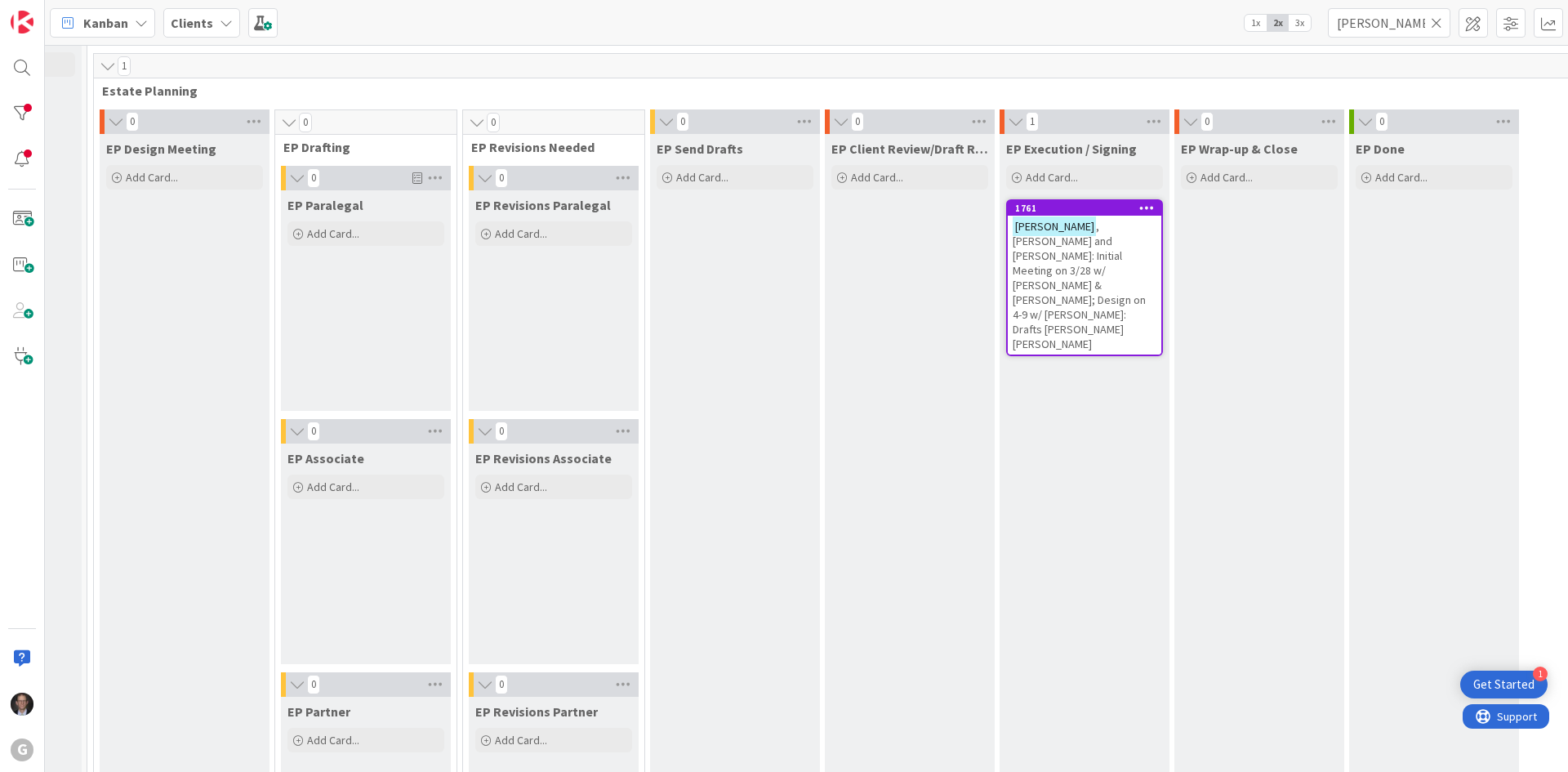
click at [1082, 238] on span ", [PERSON_NAME] and [PERSON_NAME]: Initial Meeting on 3/28 w/ [PERSON_NAME] & […" at bounding box center [1079, 284] width 133 height 132
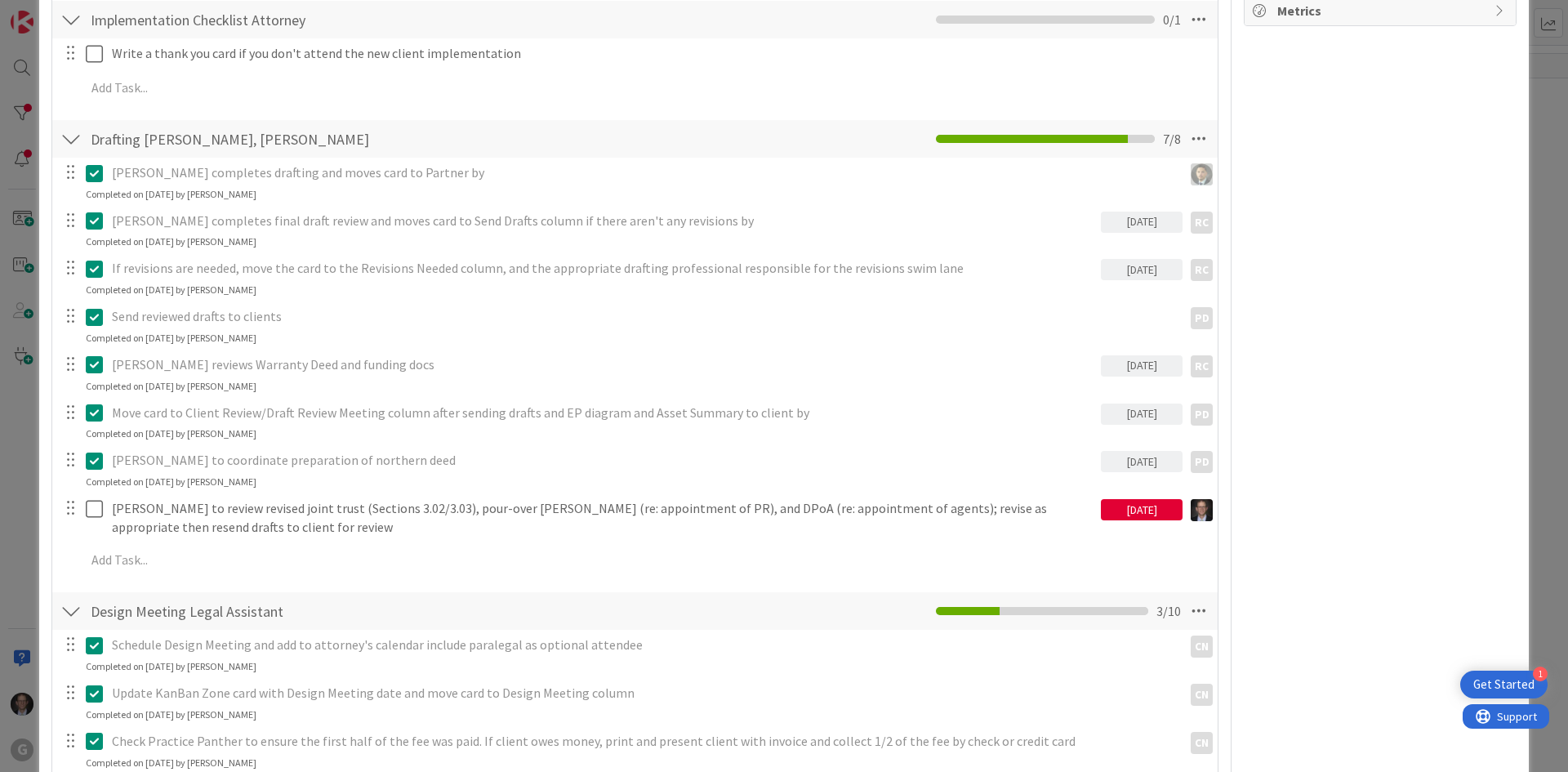
scroll to position [1062, 0]
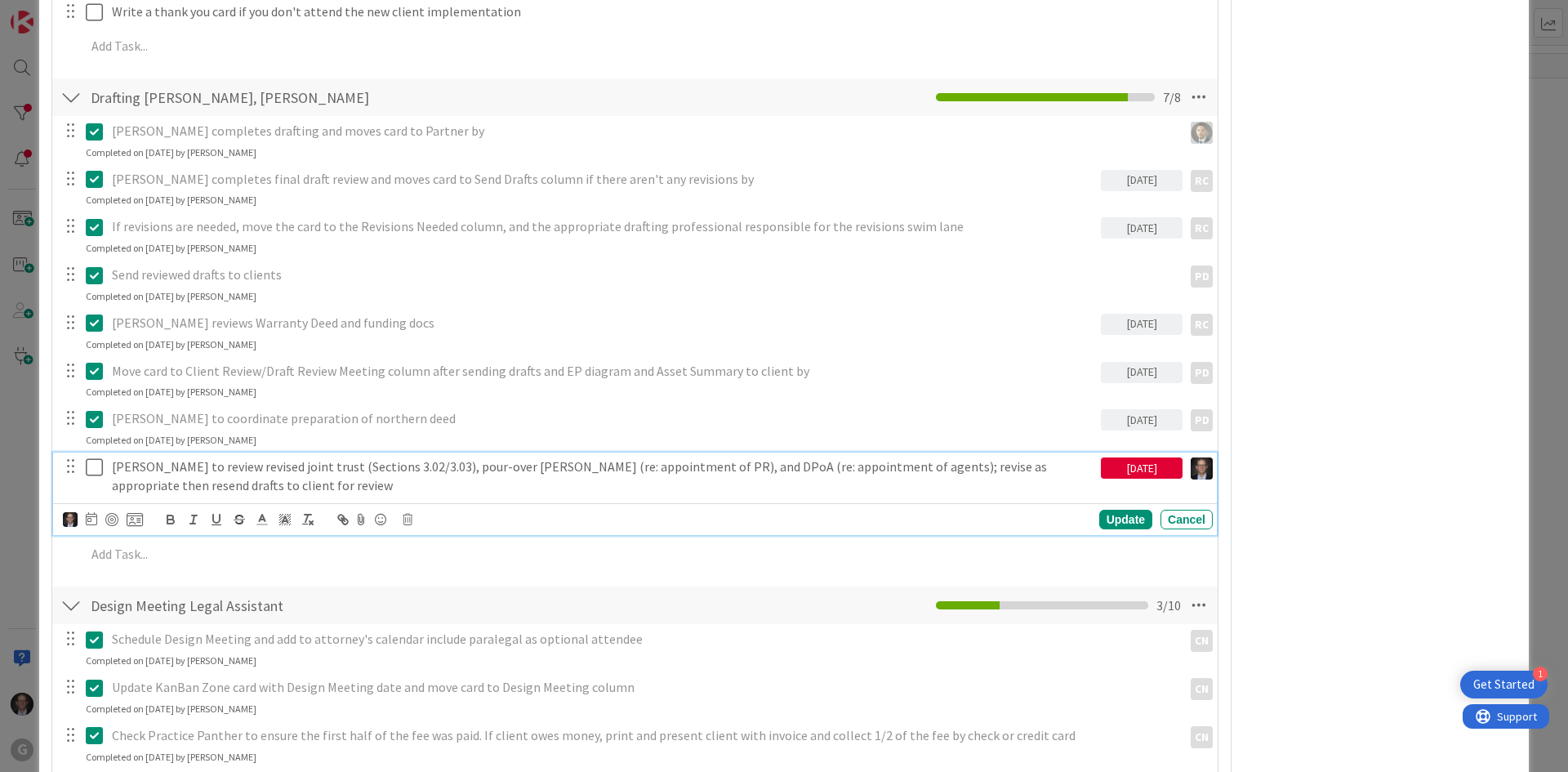
click at [95, 471] on icon at bounding box center [97, 467] width 24 height 20
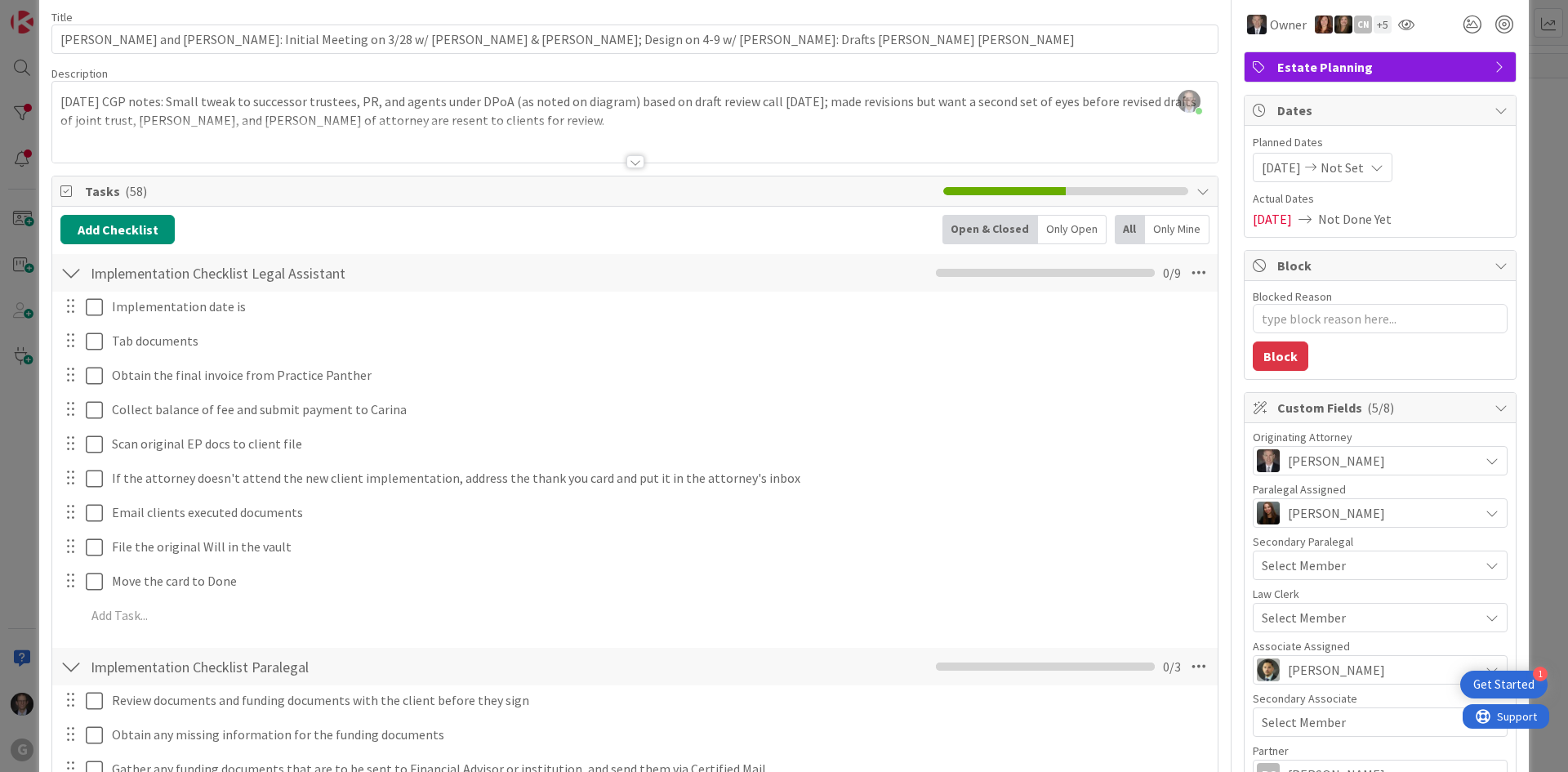
scroll to position [0, 0]
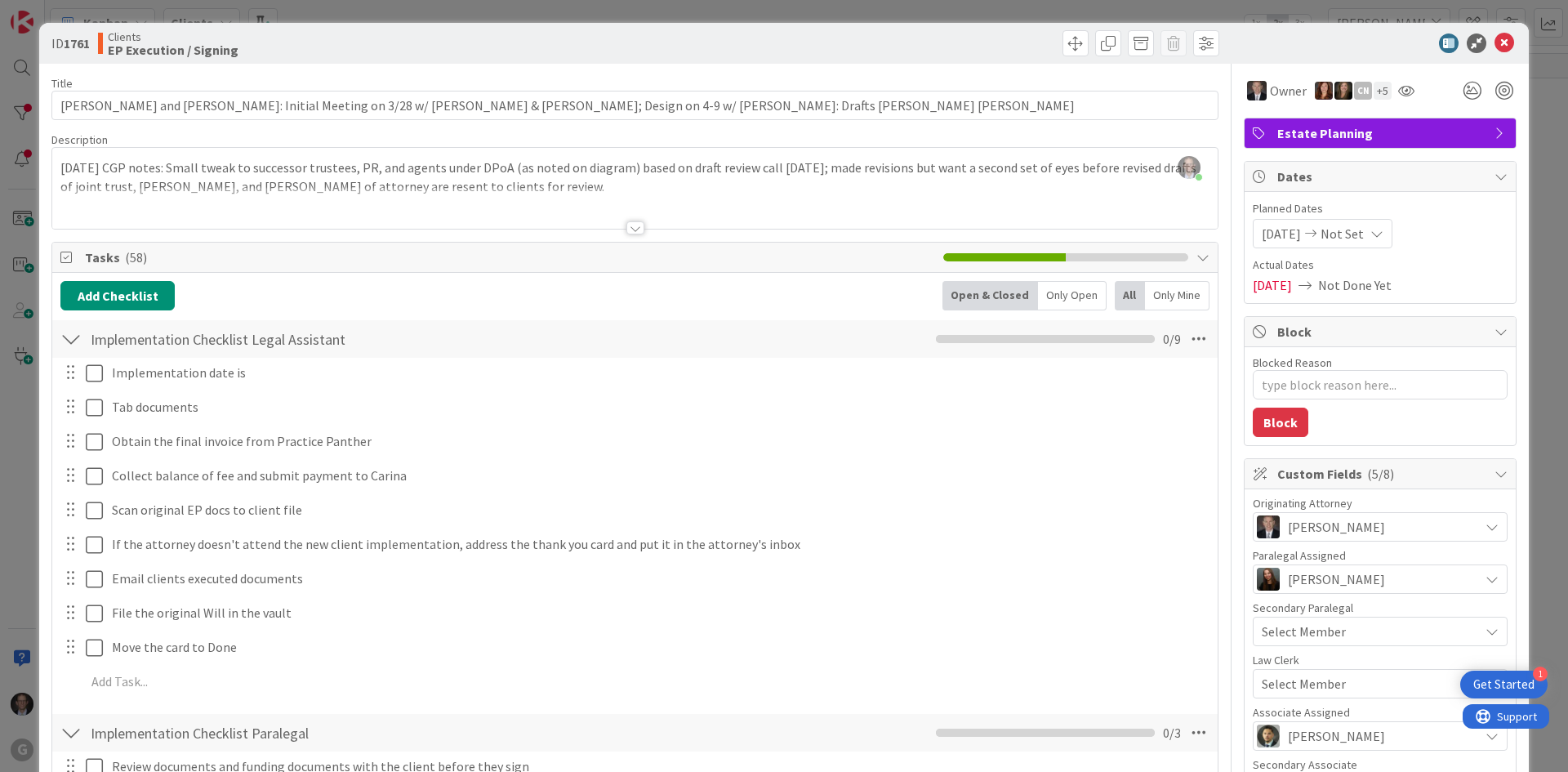
click at [59, 164] on div "[PERSON_NAME] just joined [DATE] CGP notes: Small tweak to successor trustees, …" at bounding box center [634, 188] width 1165 height 81
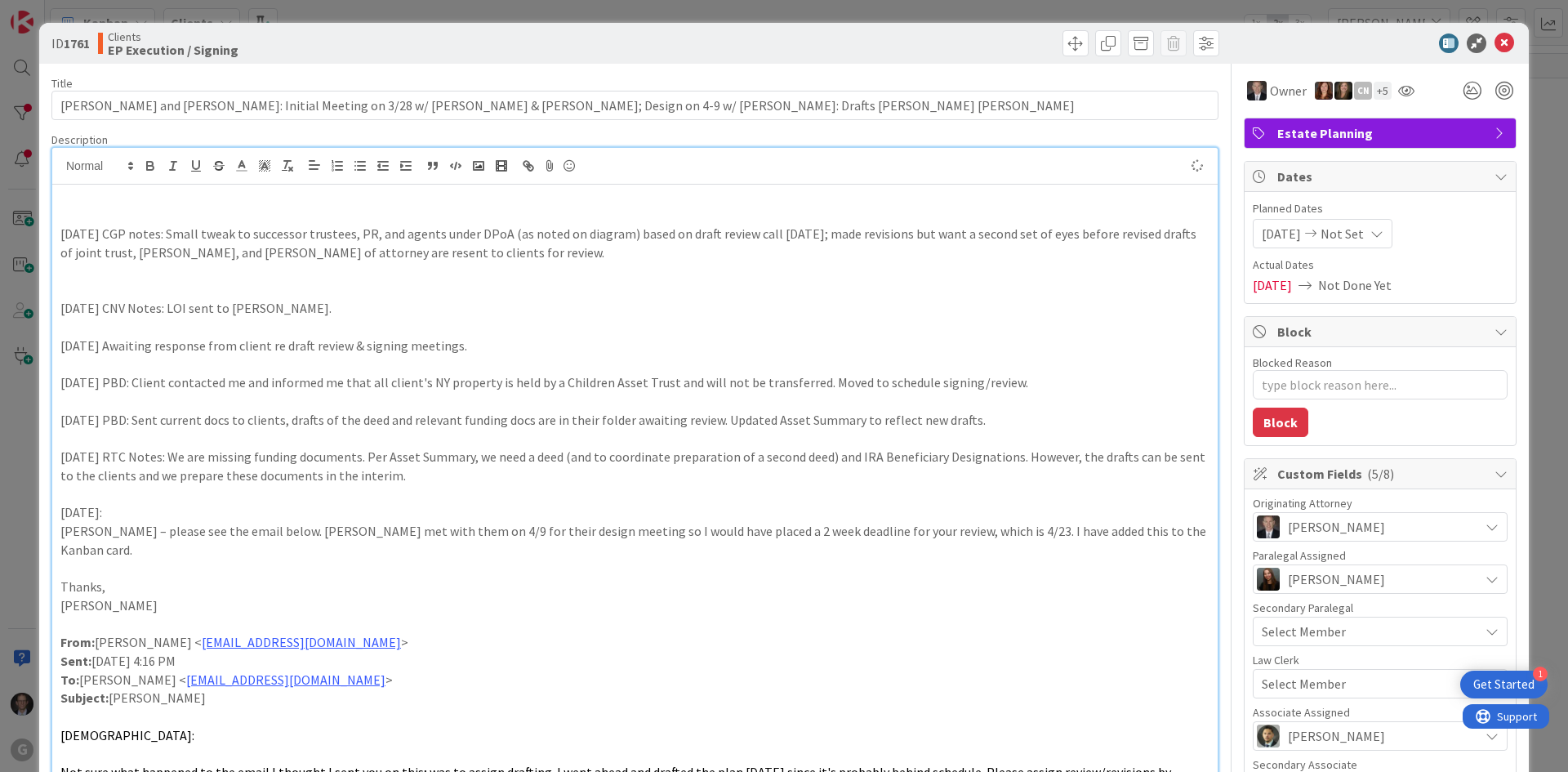
type textarea "x"
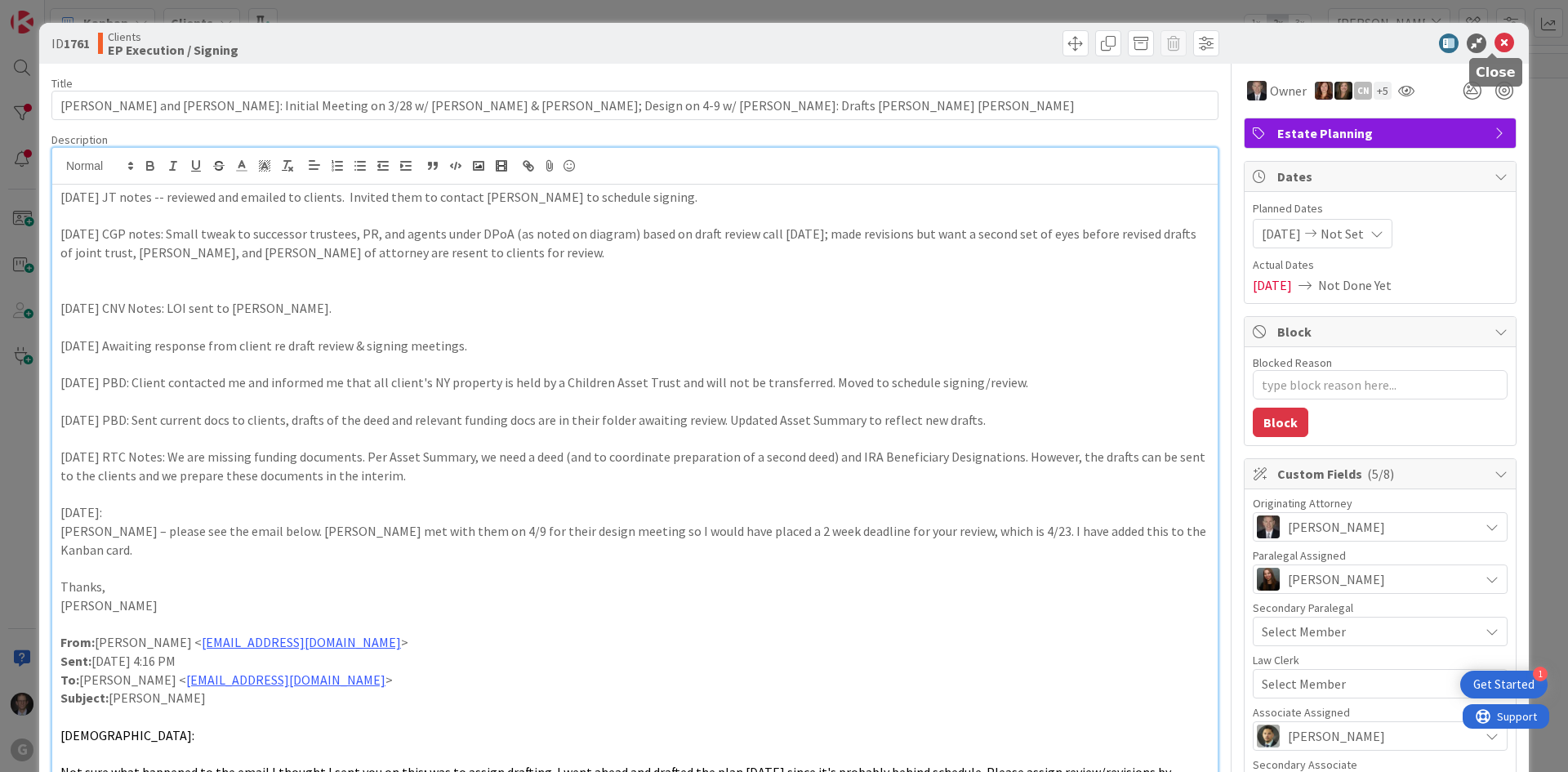
click at [1181, 41] on icon at bounding box center [1504, 43] width 20 height 20
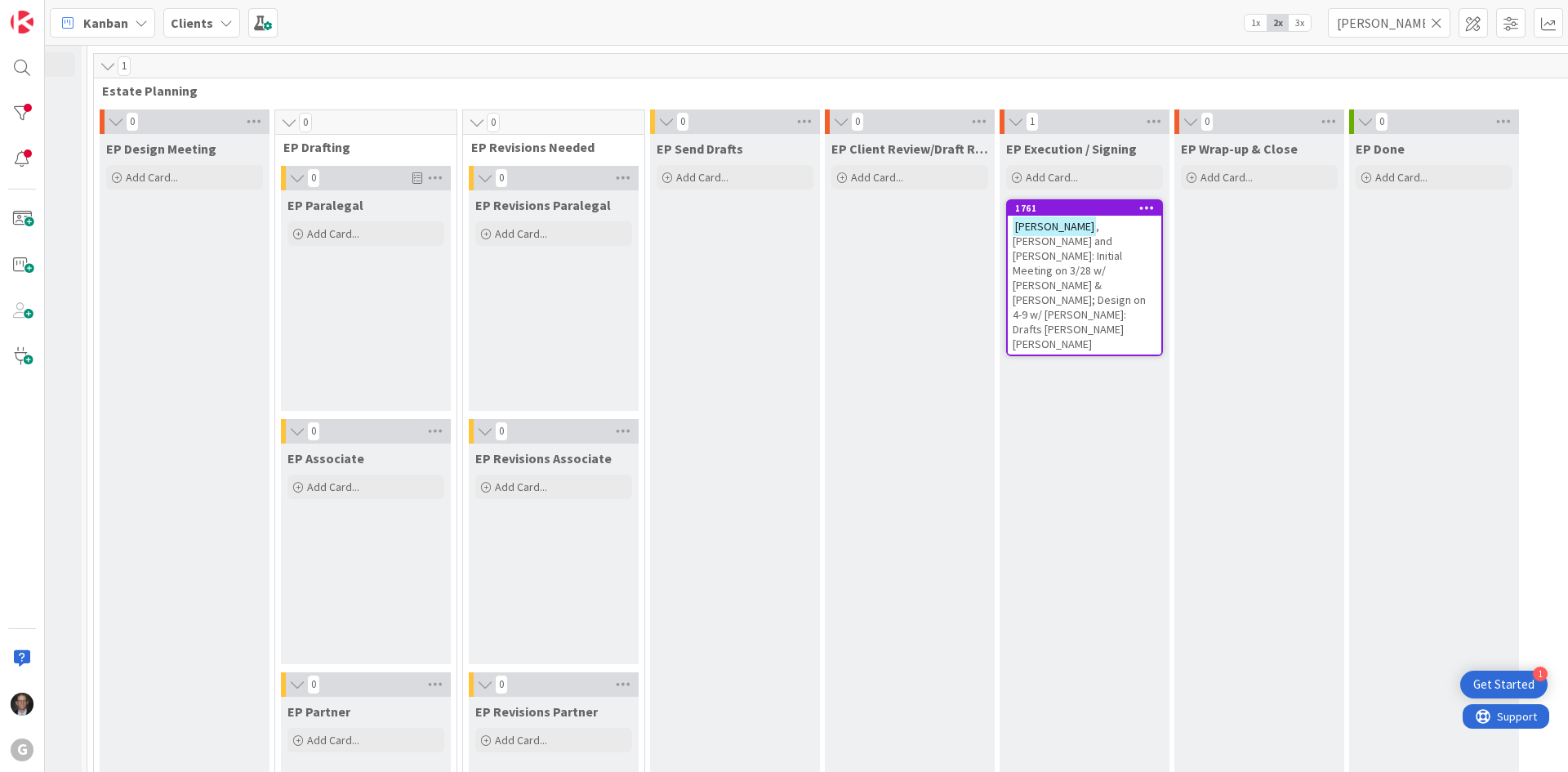
click at [1181, 23] on icon at bounding box center [1436, 22] width 12 height 14
click at [1181, 22] on input "text" at bounding box center [1389, 22] width 122 height 30
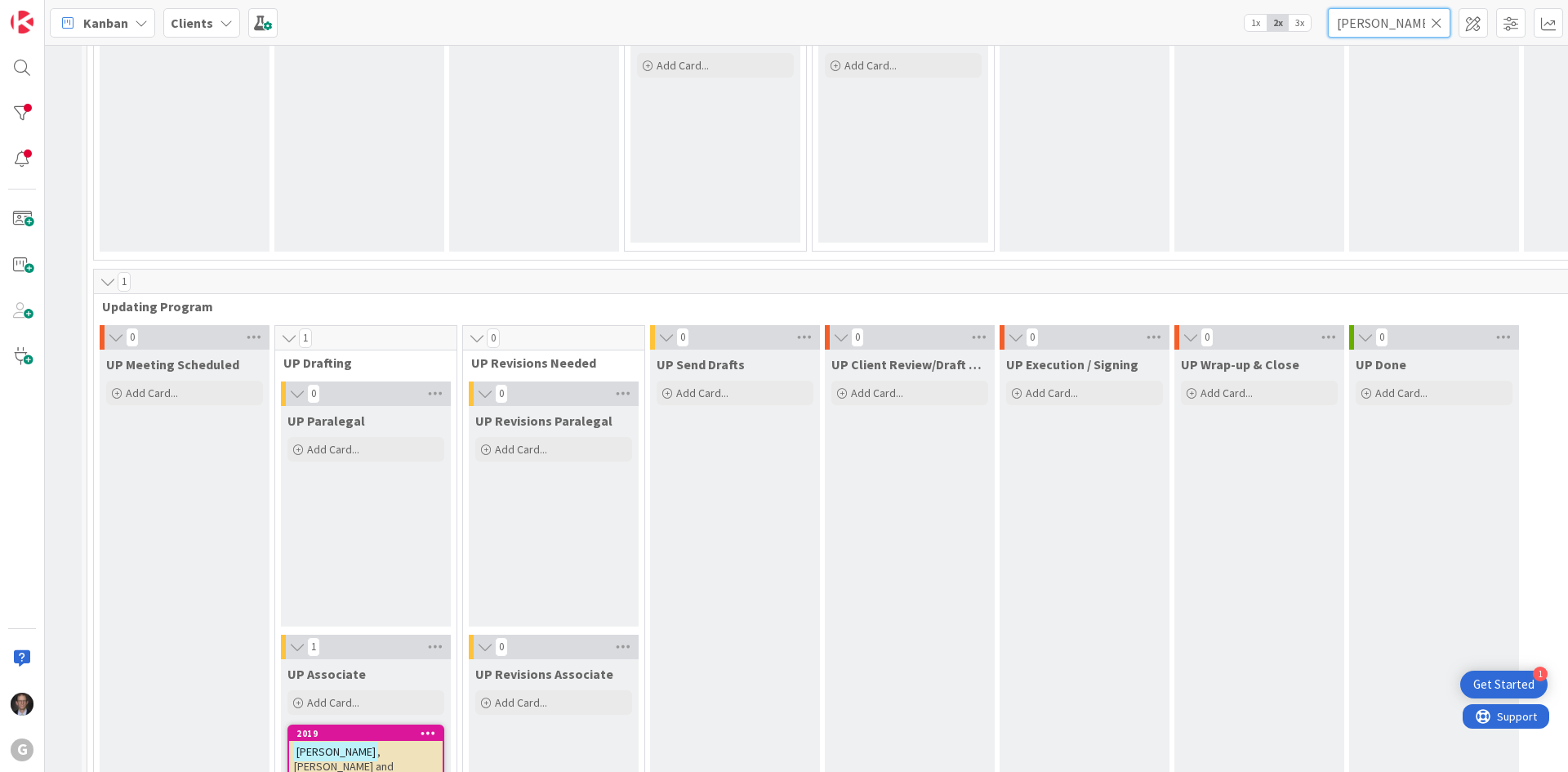
scroll to position [2450, 139]
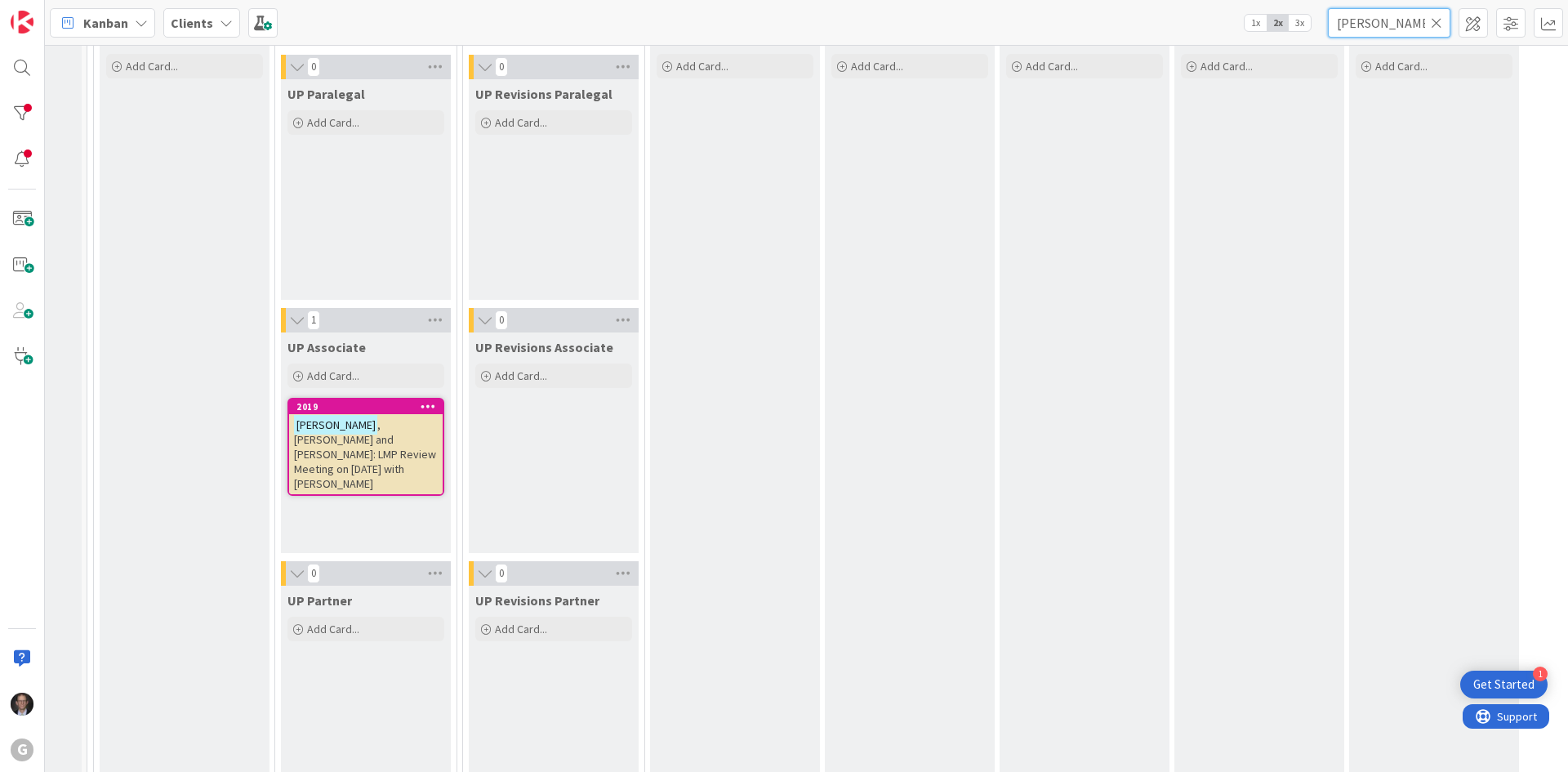
type input "[PERSON_NAME]"
click at [338, 440] on span ", [PERSON_NAME] and [PERSON_NAME]: LMP Review Meeting on [DATE] with [PERSON_NA…" at bounding box center [365, 454] width 142 height 74
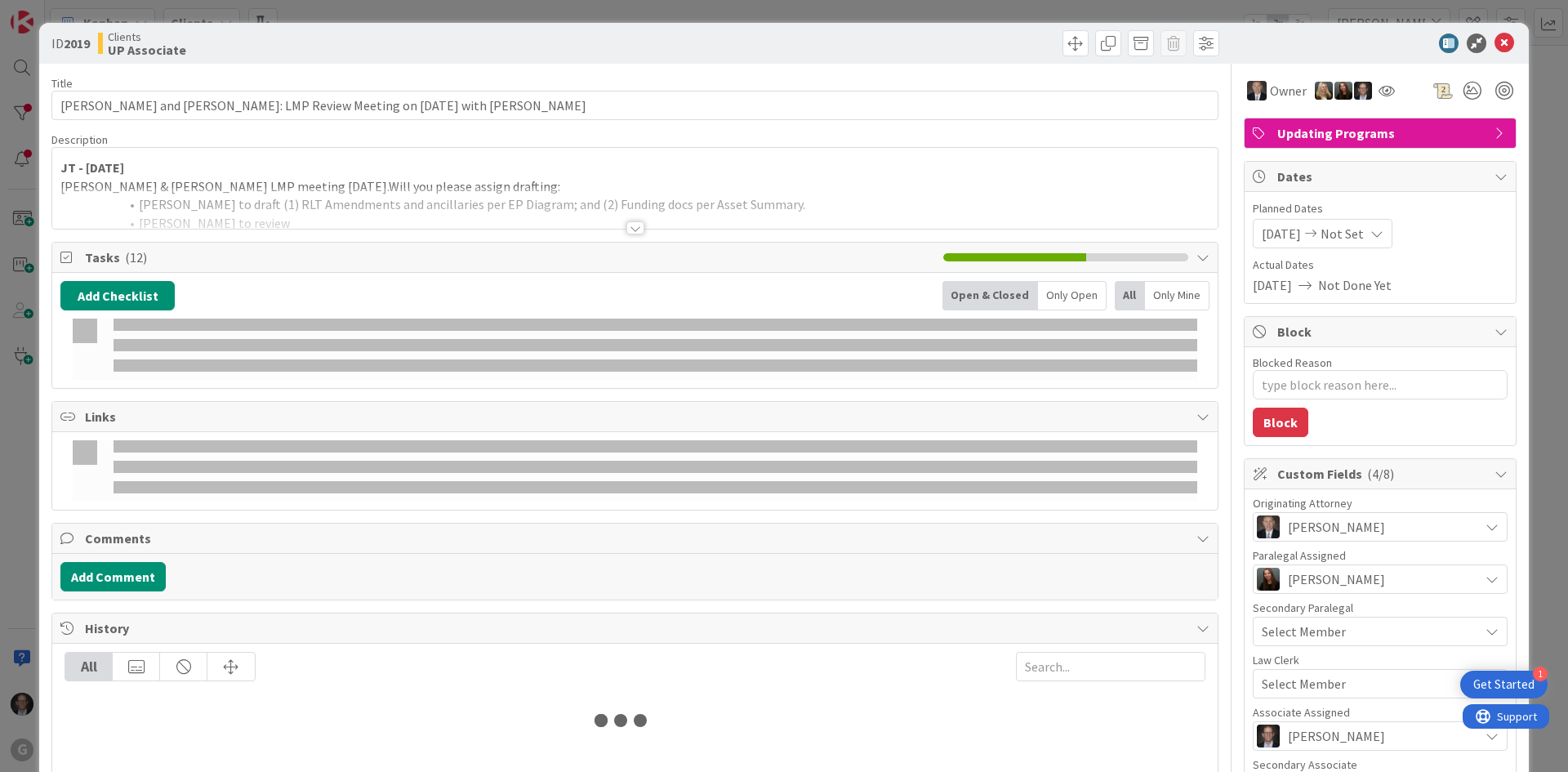
type textarea "x"
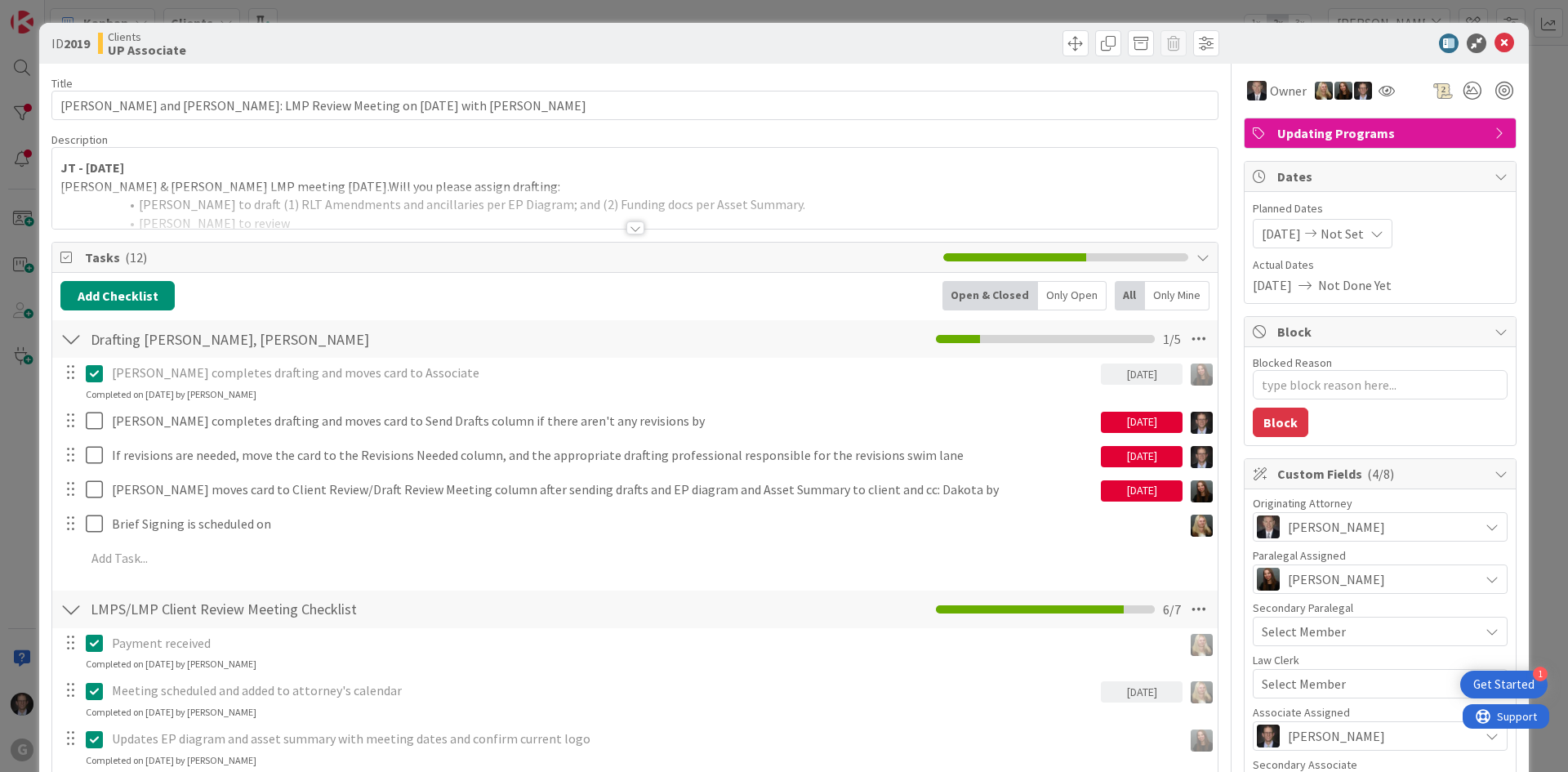
click at [631, 228] on div at bounding box center [635, 228] width 18 height 13
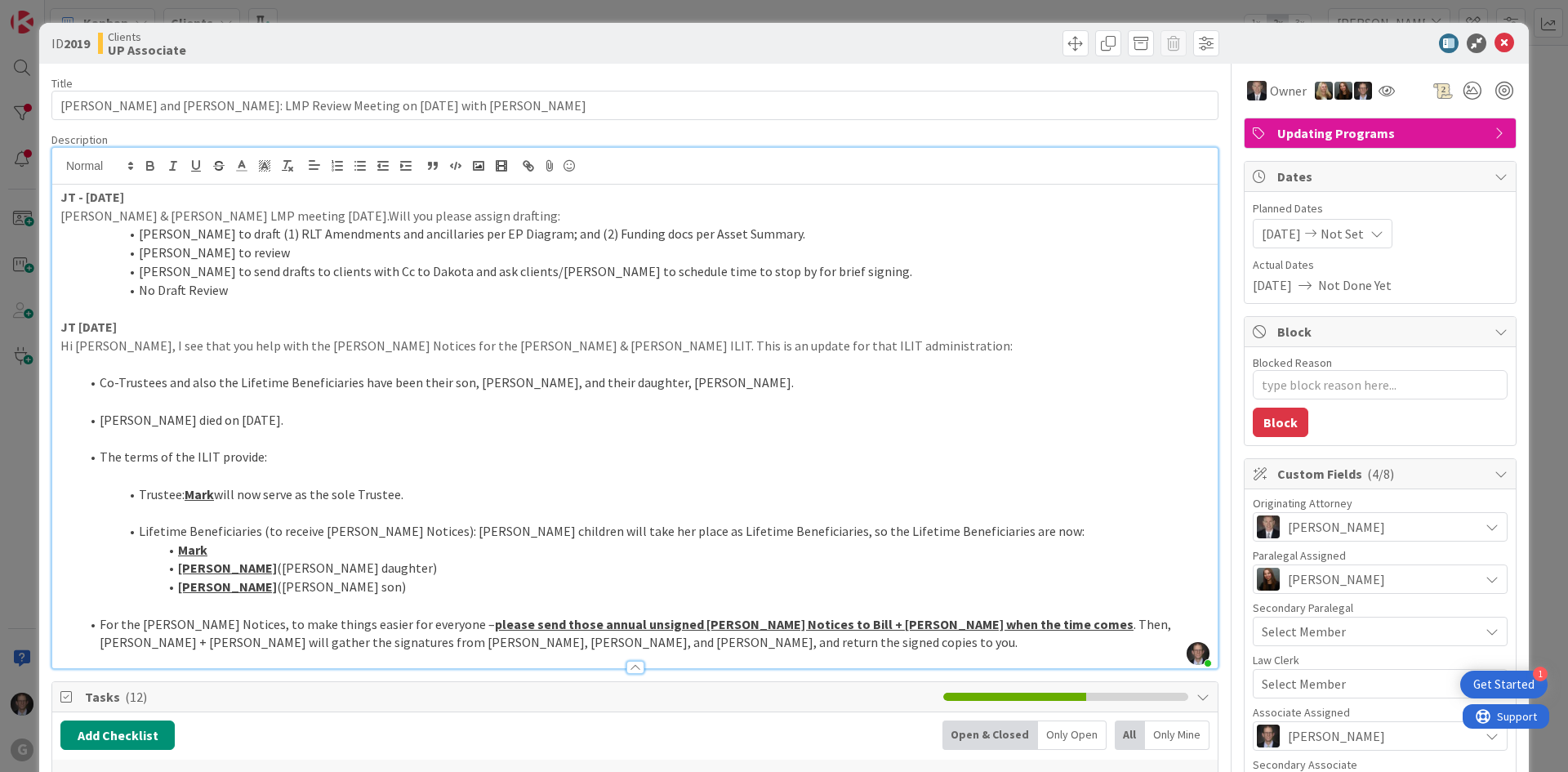
click at [1181, 42] on div at bounding box center [1371, 43] width 289 height 20
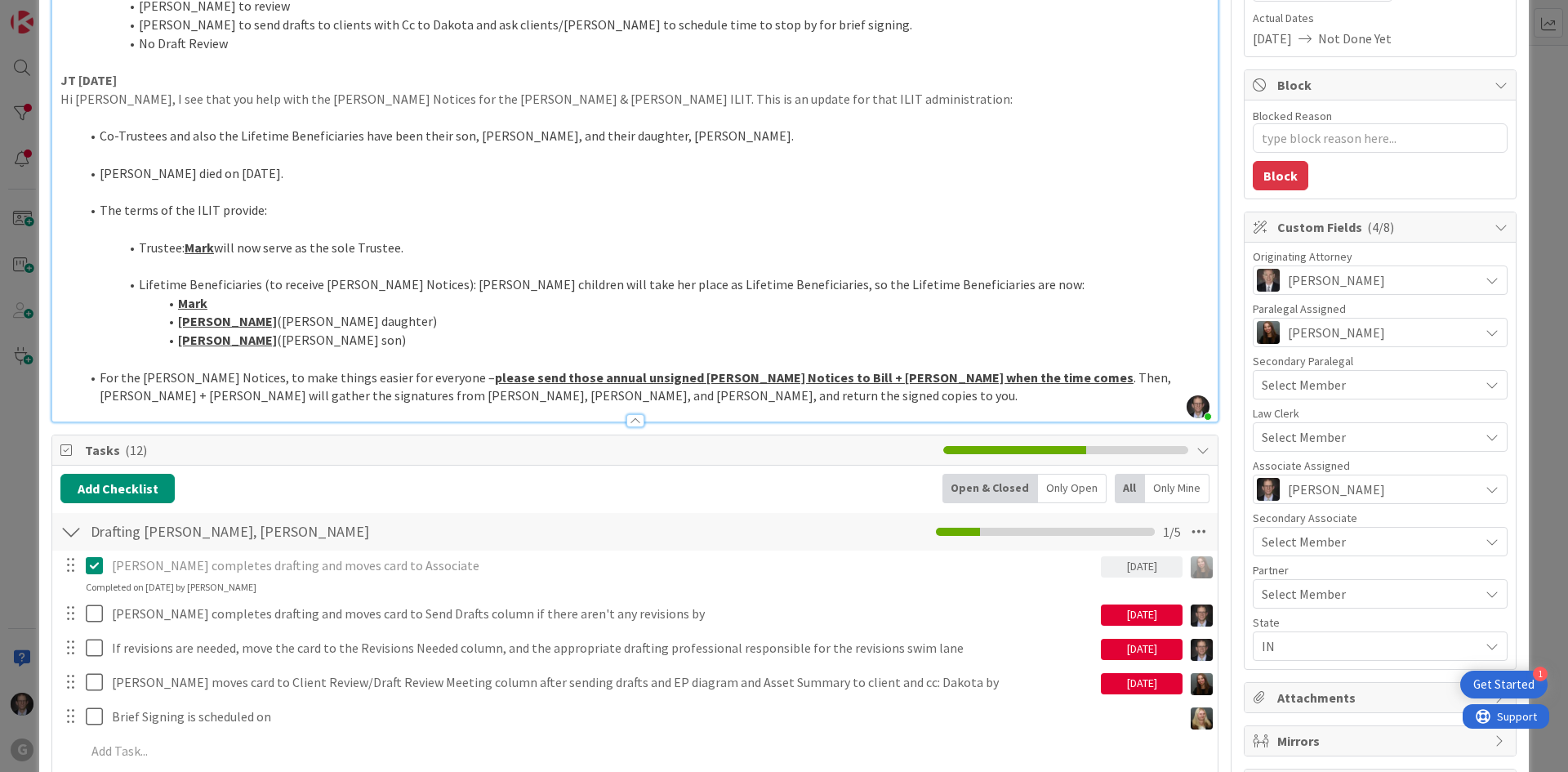
scroll to position [245, 0]
